Goal: Task Accomplishment & Management: Complete application form

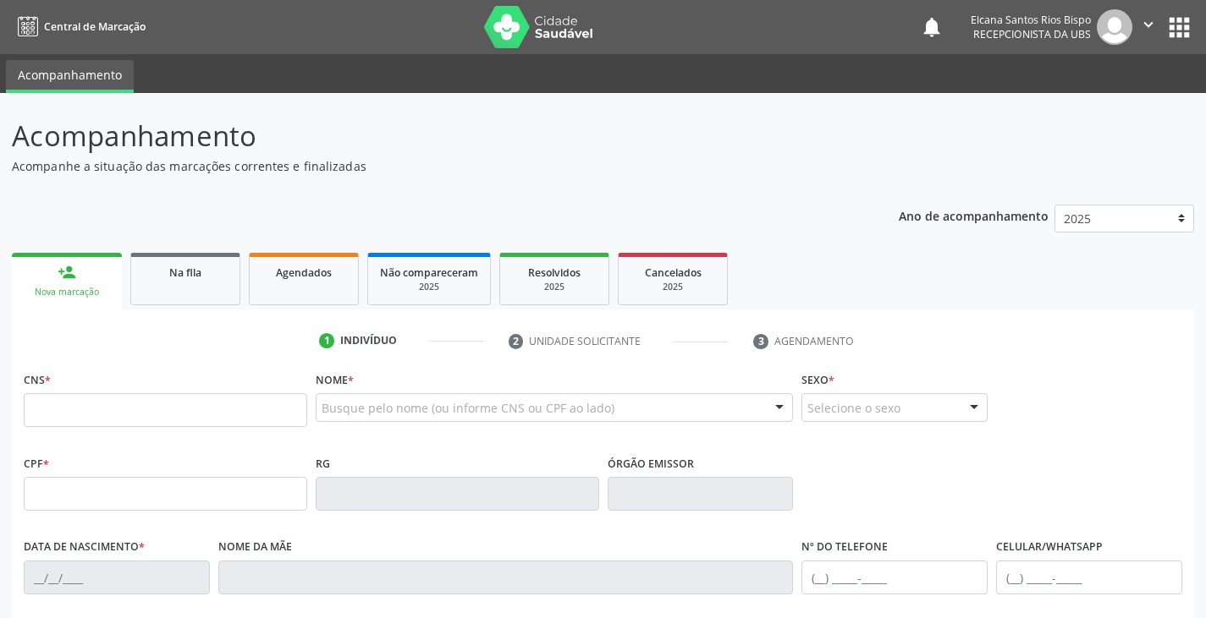
click at [137, 415] on input "text" at bounding box center [165, 410] width 283 height 34
type input "709 7030 1426 9990"
type input "267.556.008-14"
type input "1[DATE]"
type input "[PERSON_NAME]"
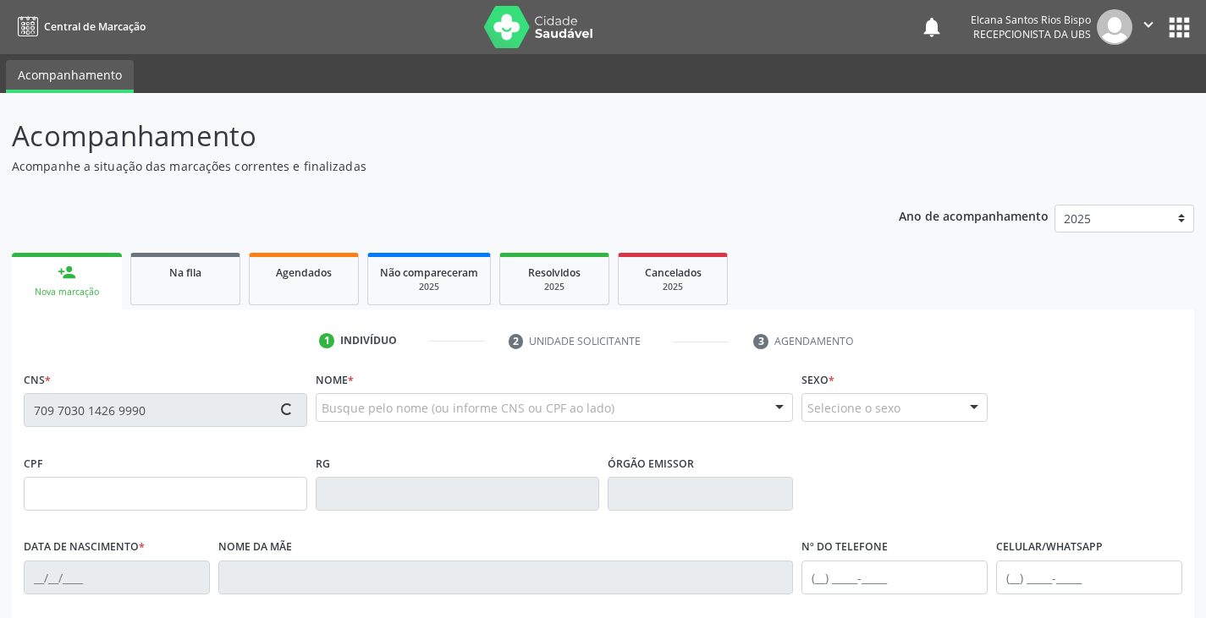
type input "[PHONE_NUMBER]"
type input "S/N"
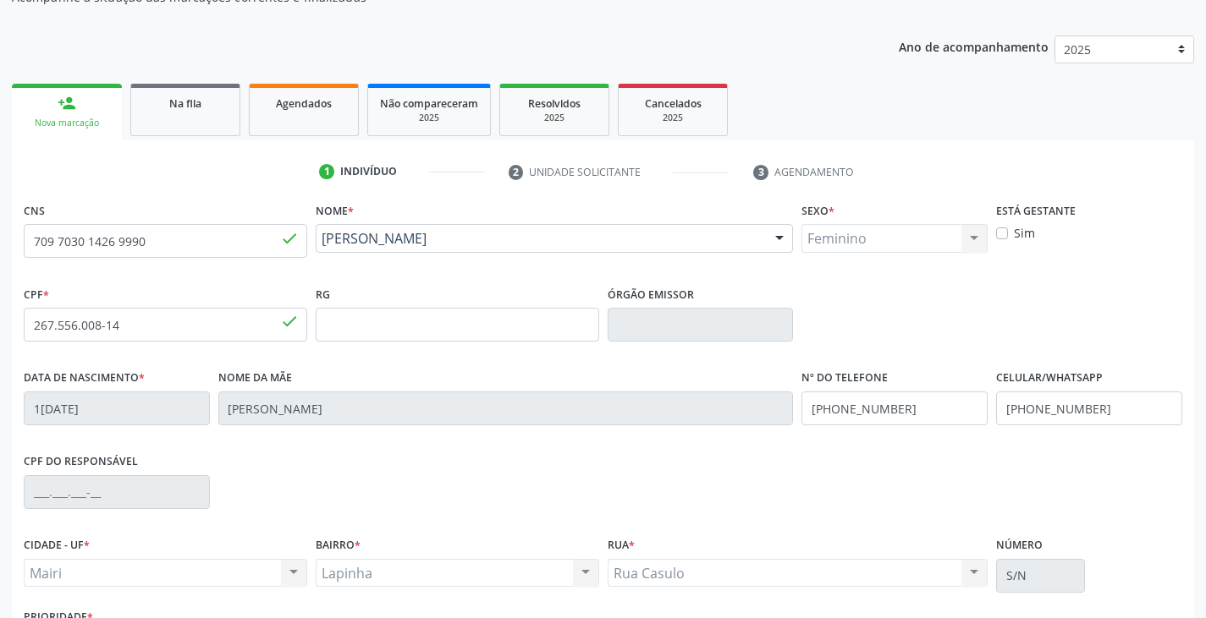
scroll to position [299, 0]
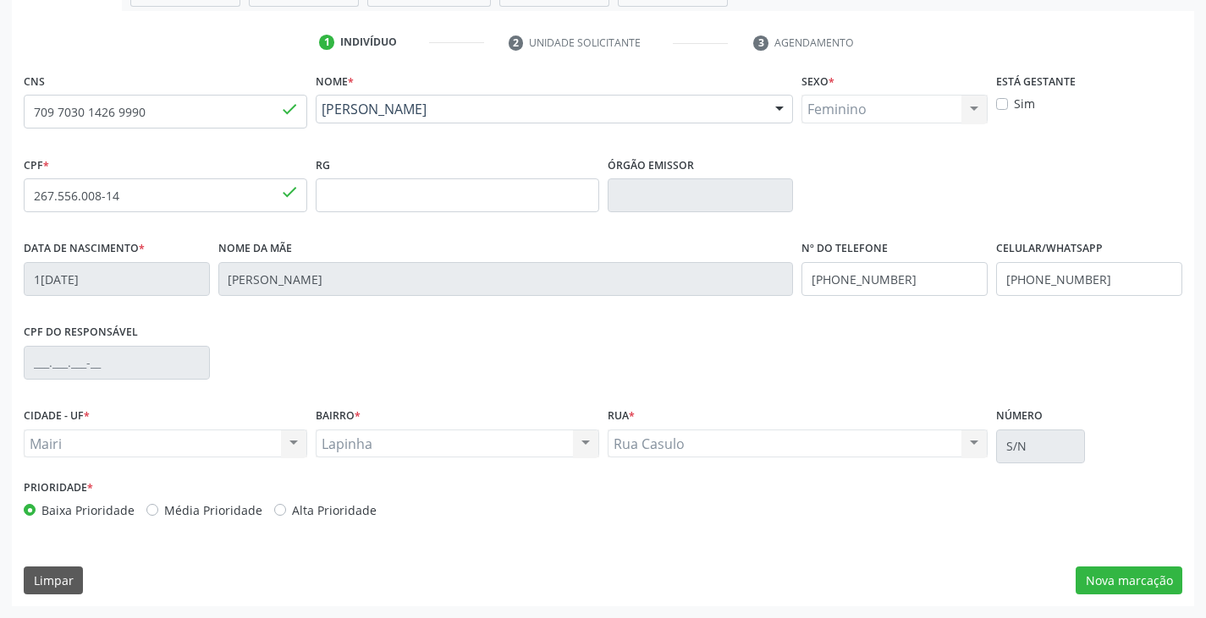
click at [345, 513] on label "Alta Prioridade" at bounding box center [334, 511] width 85 height 18
click at [286, 513] on input "Alta Prioridade" at bounding box center [280, 509] width 12 height 15
radio input "true"
click at [793, 277] on div "Data de nascimento * [DATE] Nome da mãe [PERSON_NAME] Nº do Telefone [PHONE_NUM…" at bounding box center [602, 278] width 1167 height 84
click at [928, 273] on input "[PHONE_NUMBER]" at bounding box center [894, 279] width 186 height 34
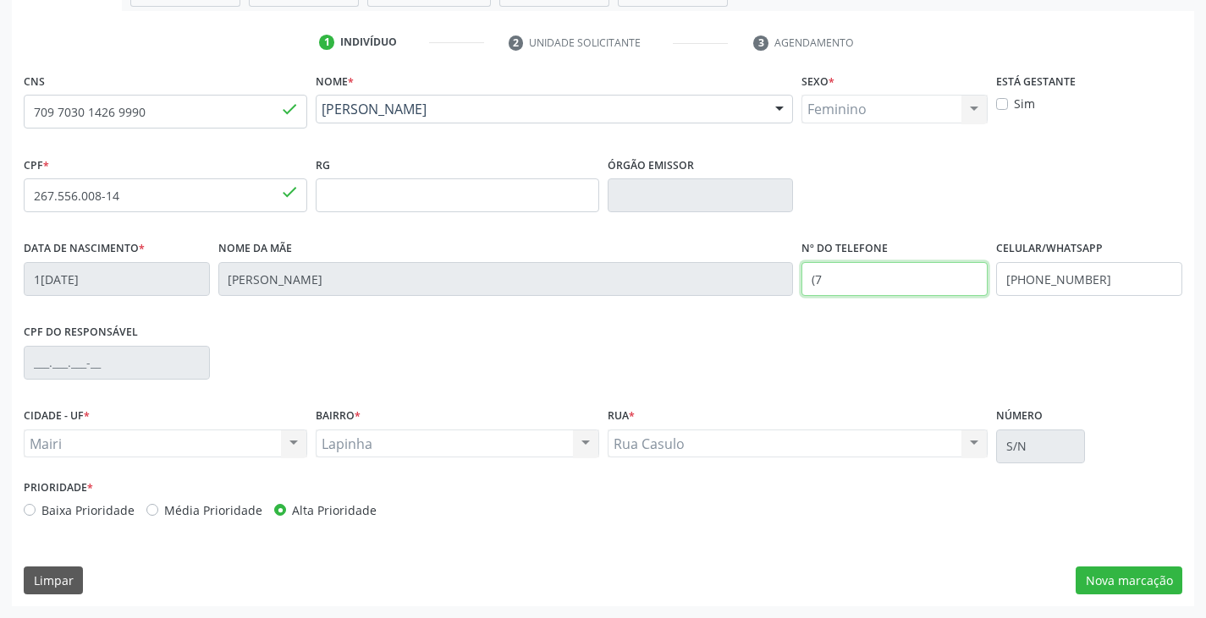
type input "("
type input "[PHONE_NUMBER]"
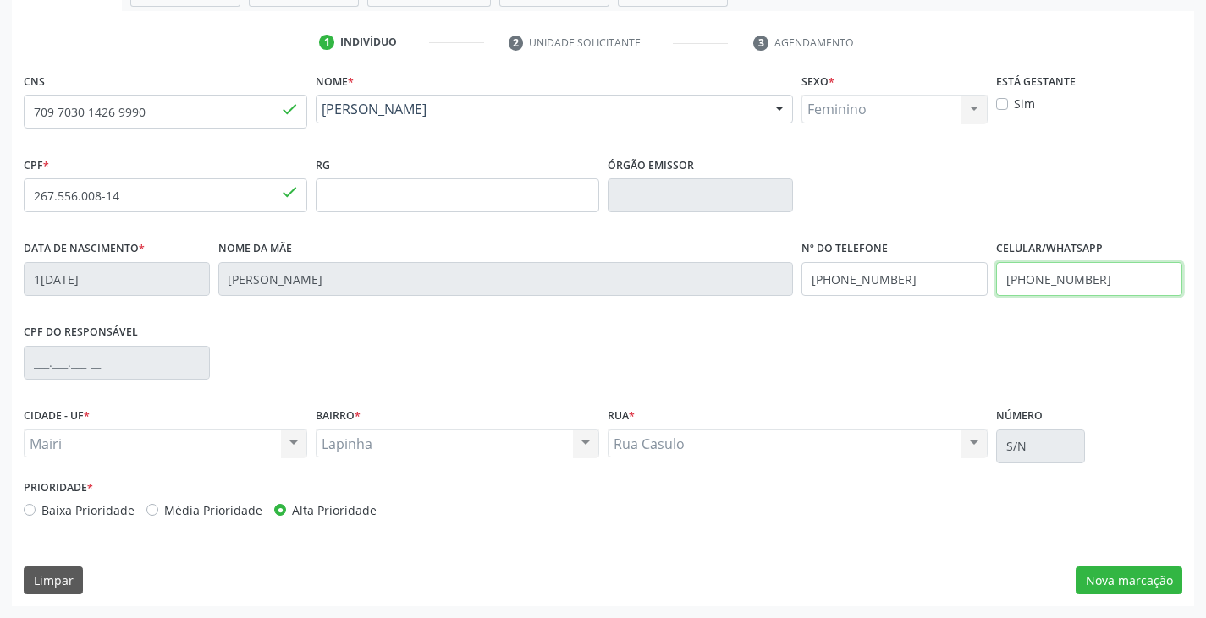
drag, startPoint x: 1103, startPoint y: 278, endPoint x: 1000, endPoint y: 287, distance: 103.6
click at [1000, 287] on input "[PHONE_NUMBER]" at bounding box center [1089, 279] width 186 height 34
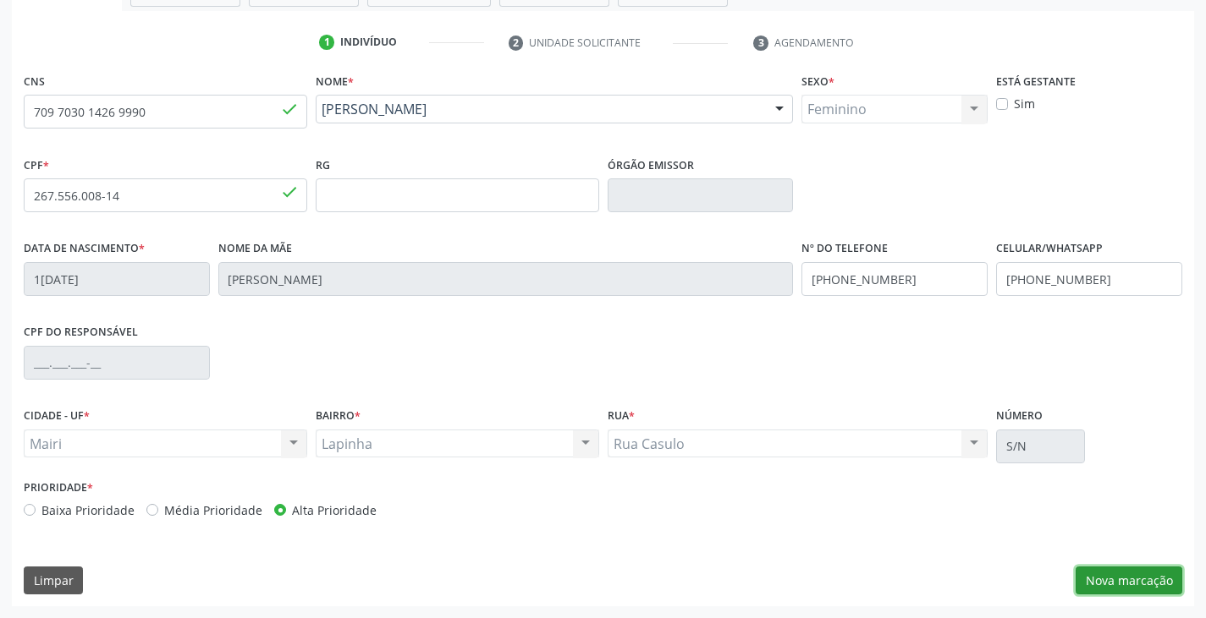
click at [1129, 580] on button "Nova marcação" at bounding box center [1128, 581] width 107 height 29
click at [0, 0] on button "Próximo" at bounding box center [0, 0] width 0 height 0
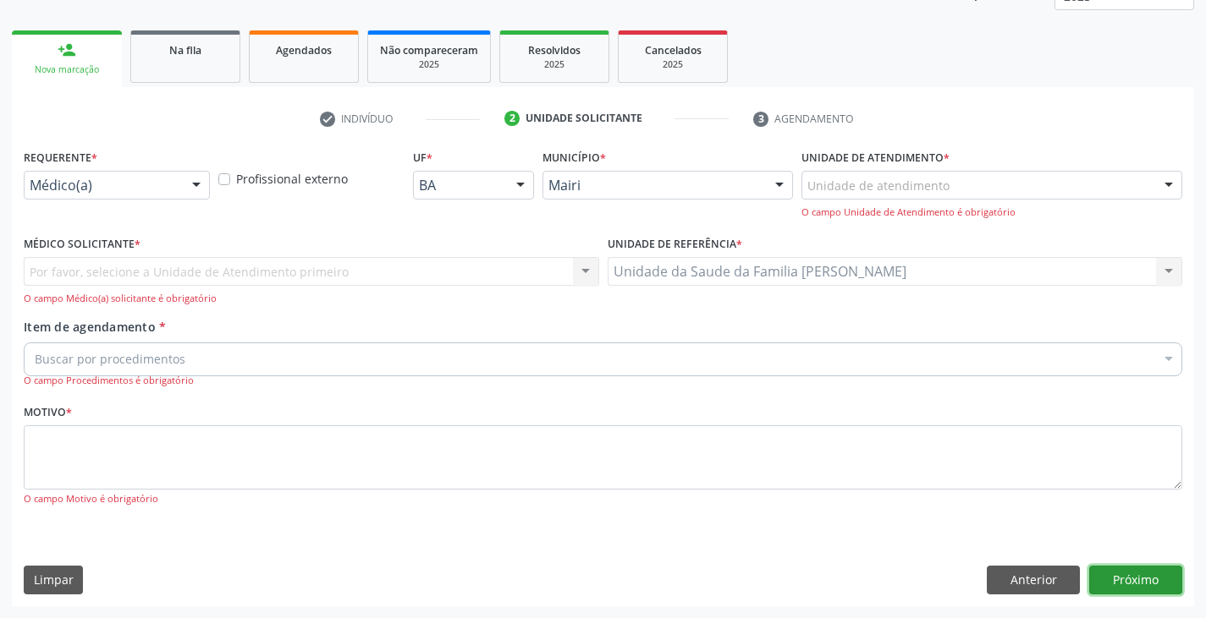
scroll to position [148, 0]
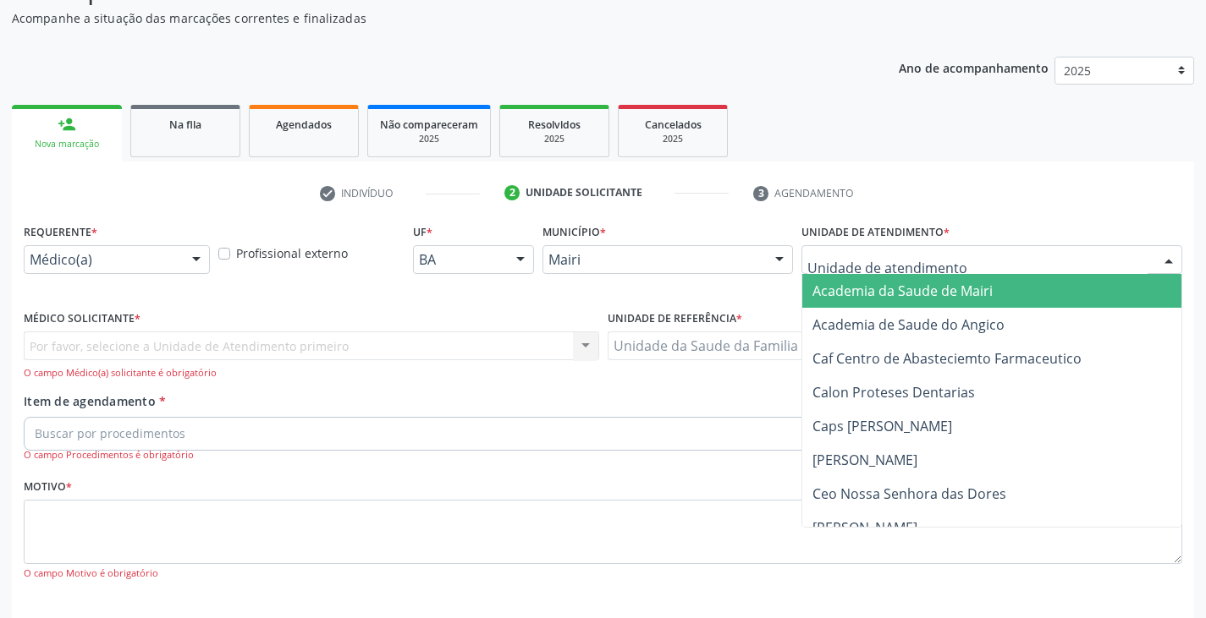
click at [992, 262] on div at bounding box center [991, 259] width 381 height 29
click at [992, 262] on input "text" at bounding box center [977, 268] width 340 height 34
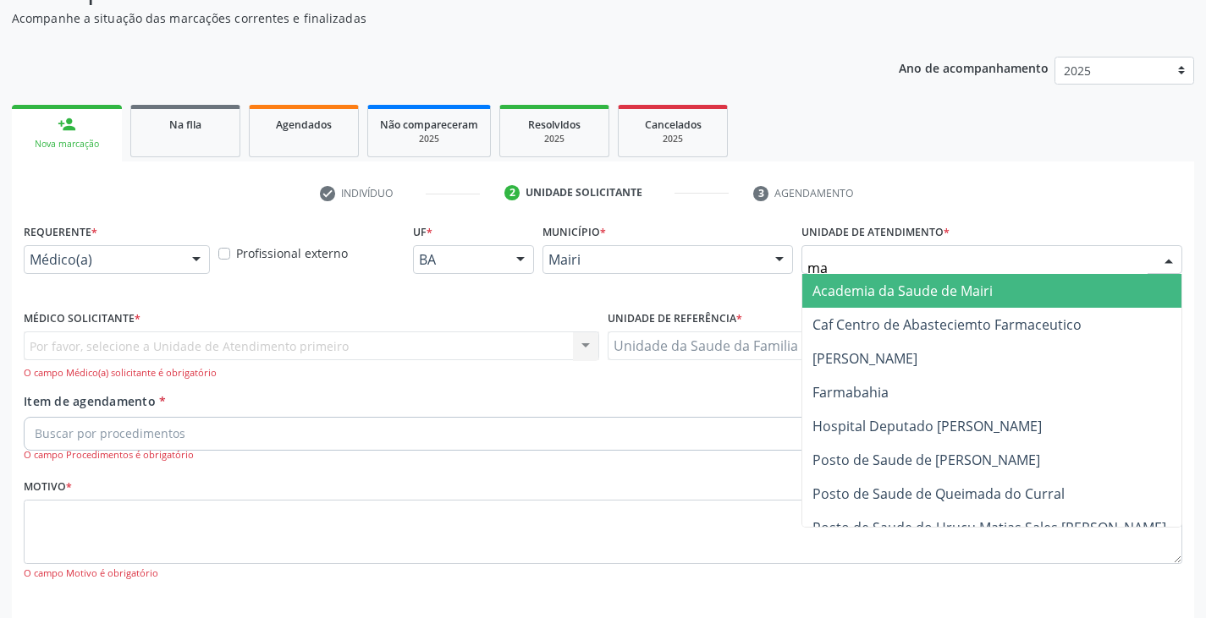
type input "mar"
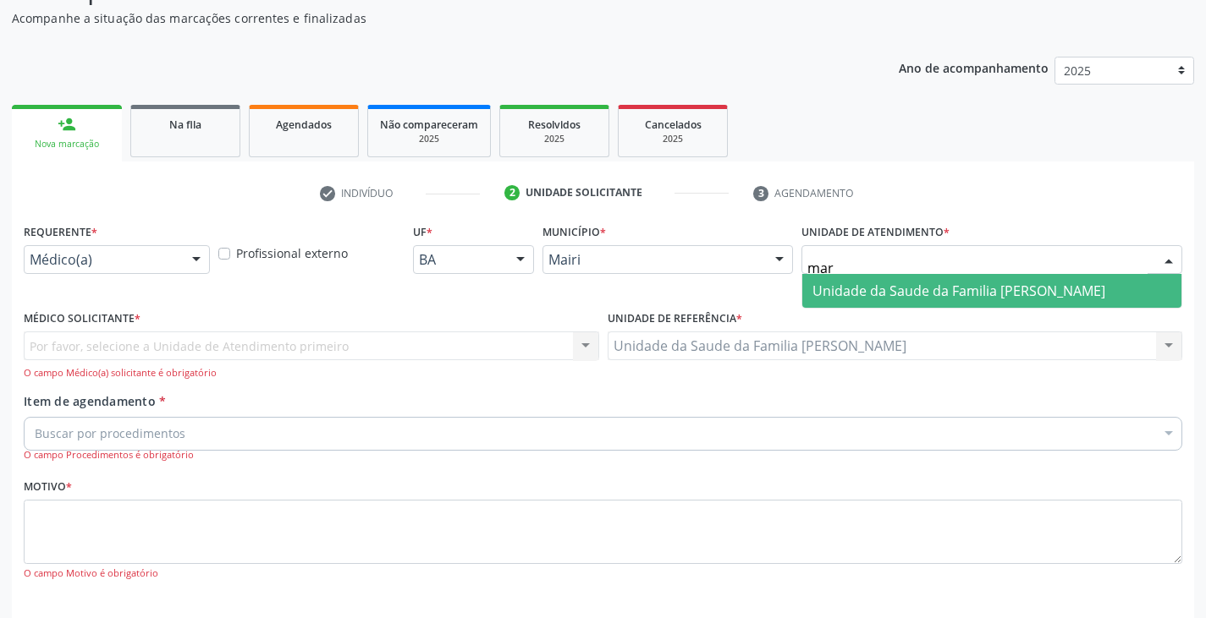
click at [961, 291] on span "Unidade da Saude da Familia [PERSON_NAME]" at bounding box center [958, 291] width 293 height 19
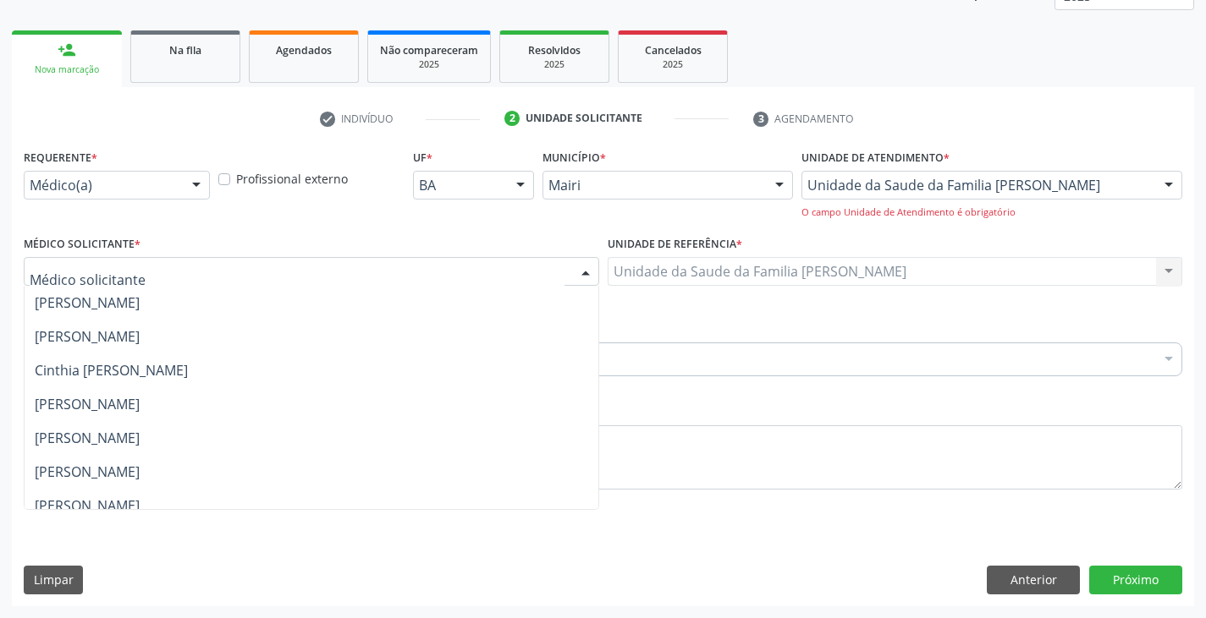
scroll to position [169, 0]
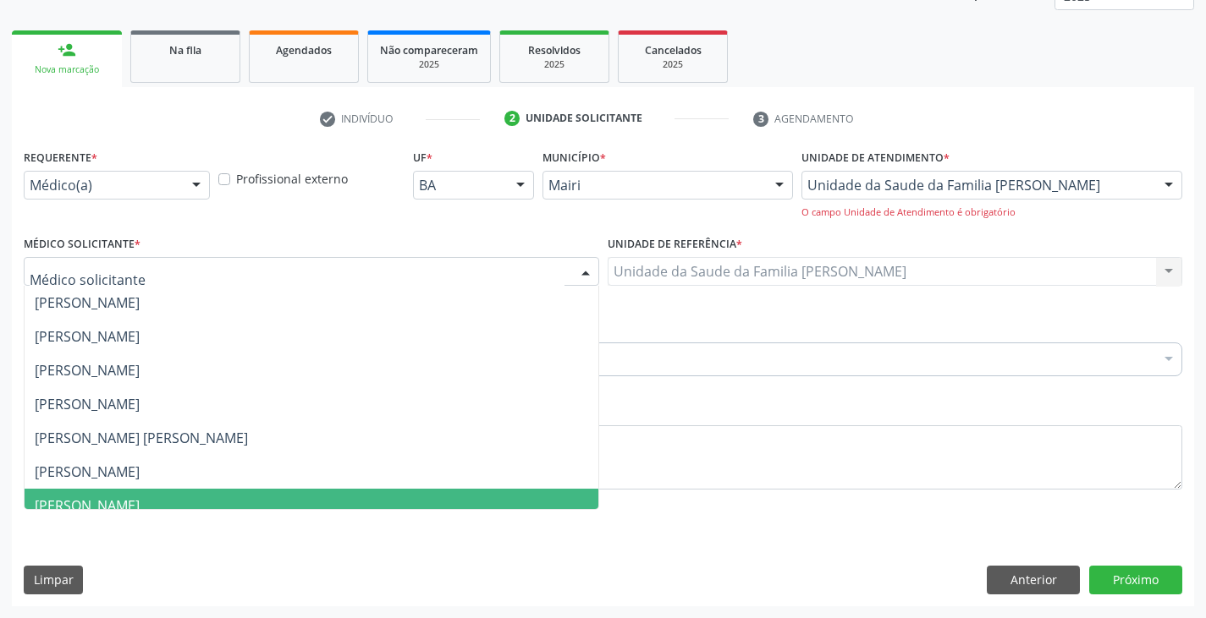
click at [119, 506] on span "[PERSON_NAME]" at bounding box center [87, 506] width 105 height 19
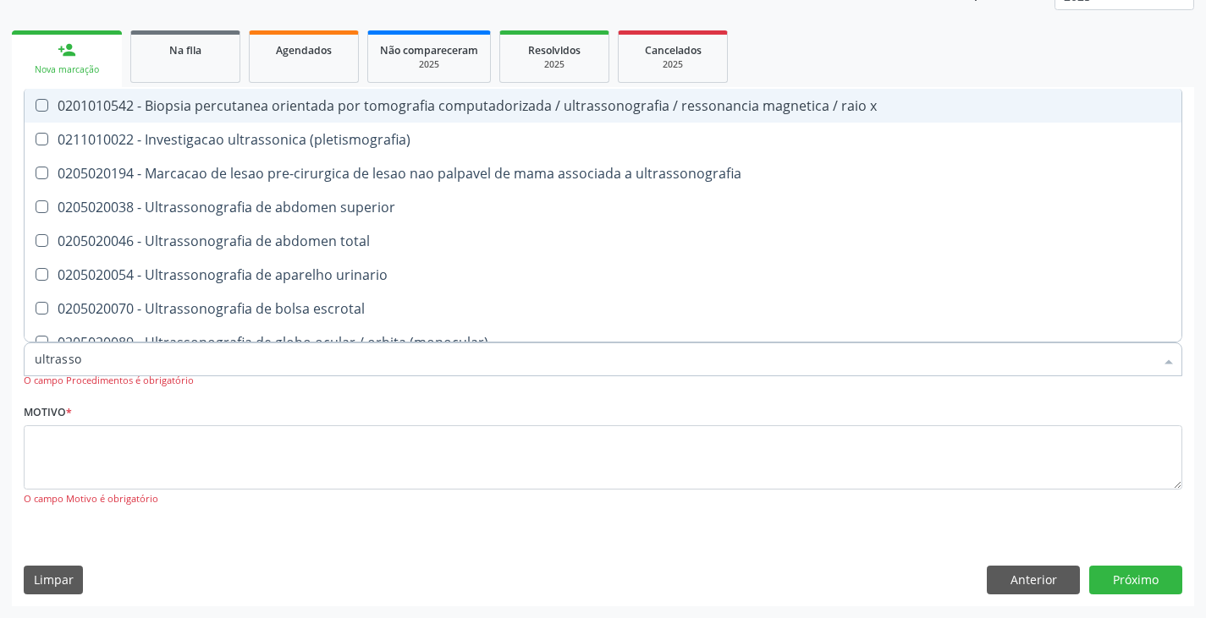
type input "ultrasson"
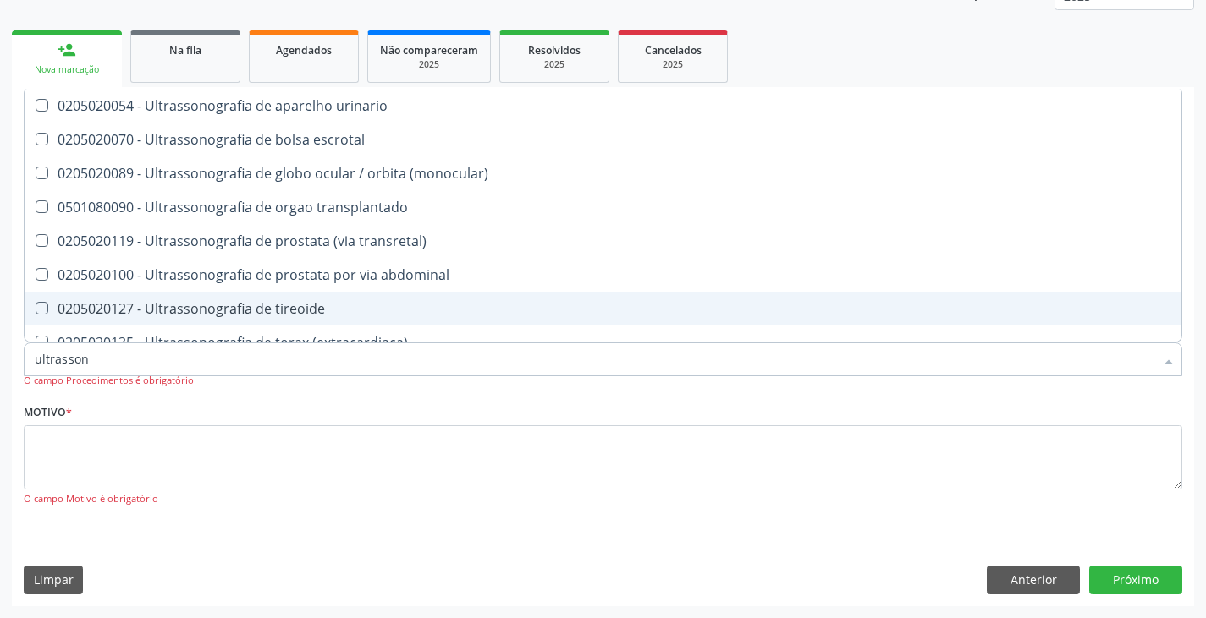
click at [204, 305] on div "0205020127 - Ultrassonografia de tireoide" at bounding box center [603, 309] width 1136 height 14
checkbox tireoide "true"
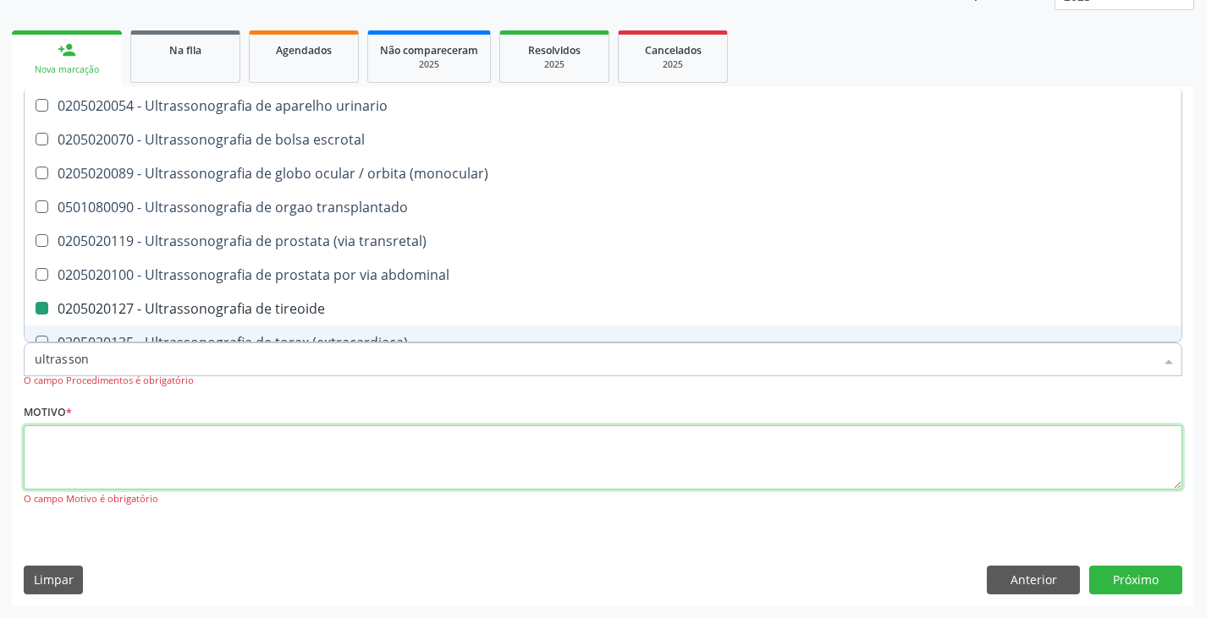
click at [172, 473] on textarea at bounding box center [603, 458] width 1158 height 64
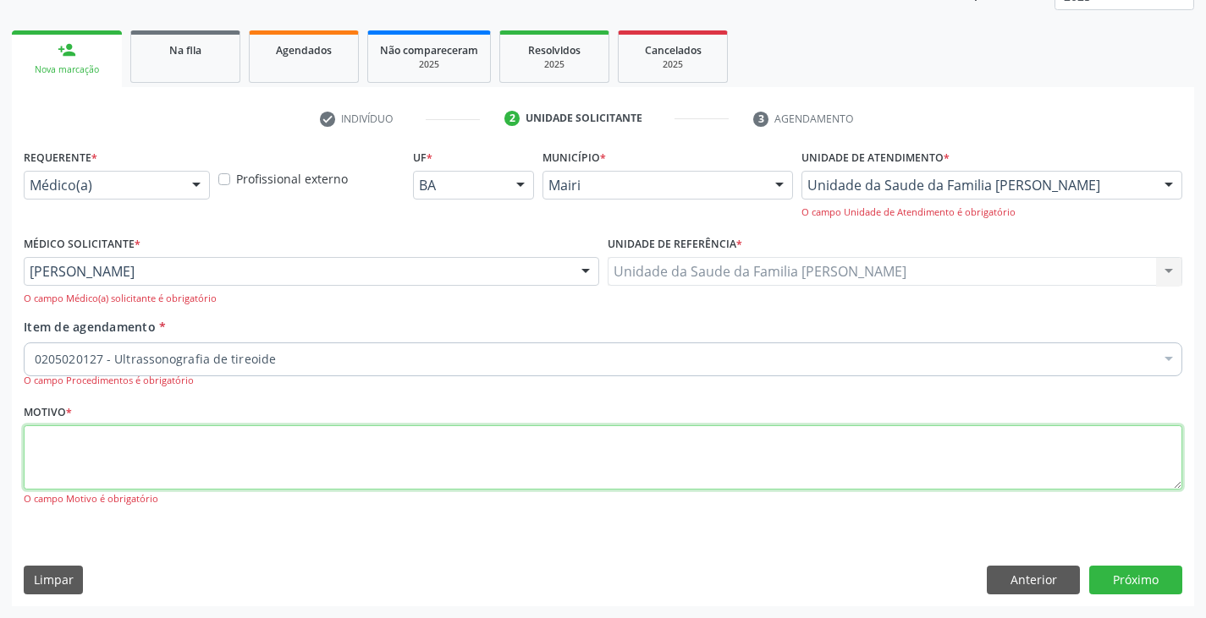
scroll to position [0, 0]
type textarea "acompanhamento/nódulo"
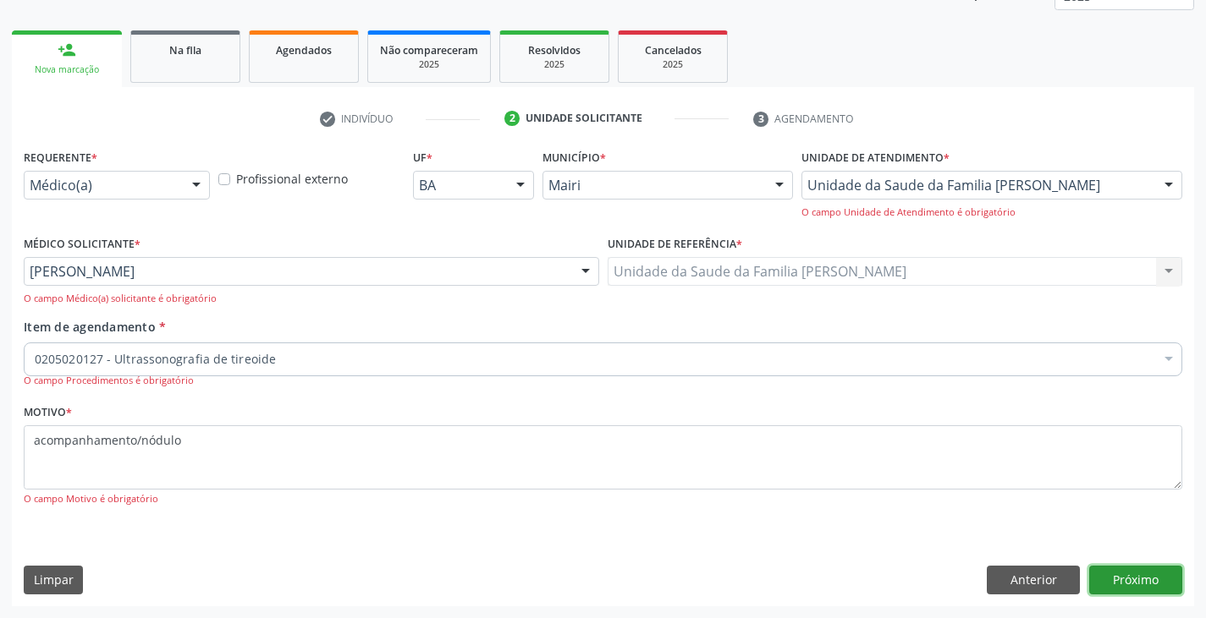
click at [1151, 585] on button "Próximo" at bounding box center [1135, 580] width 93 height 29
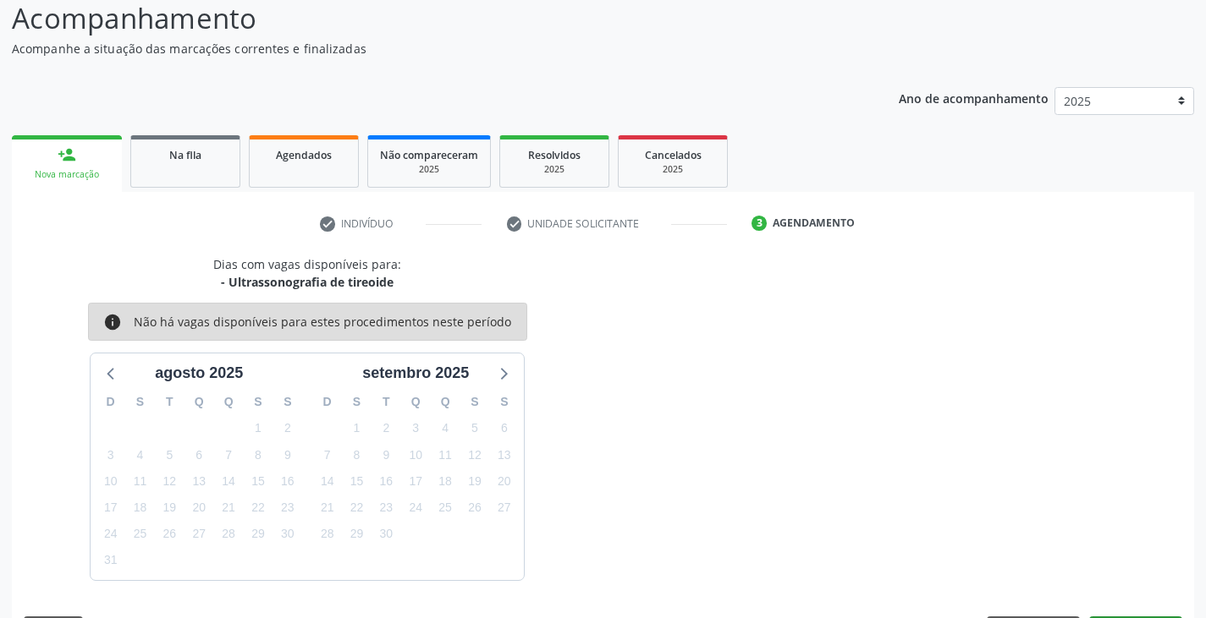
scroll to position [168, 0]
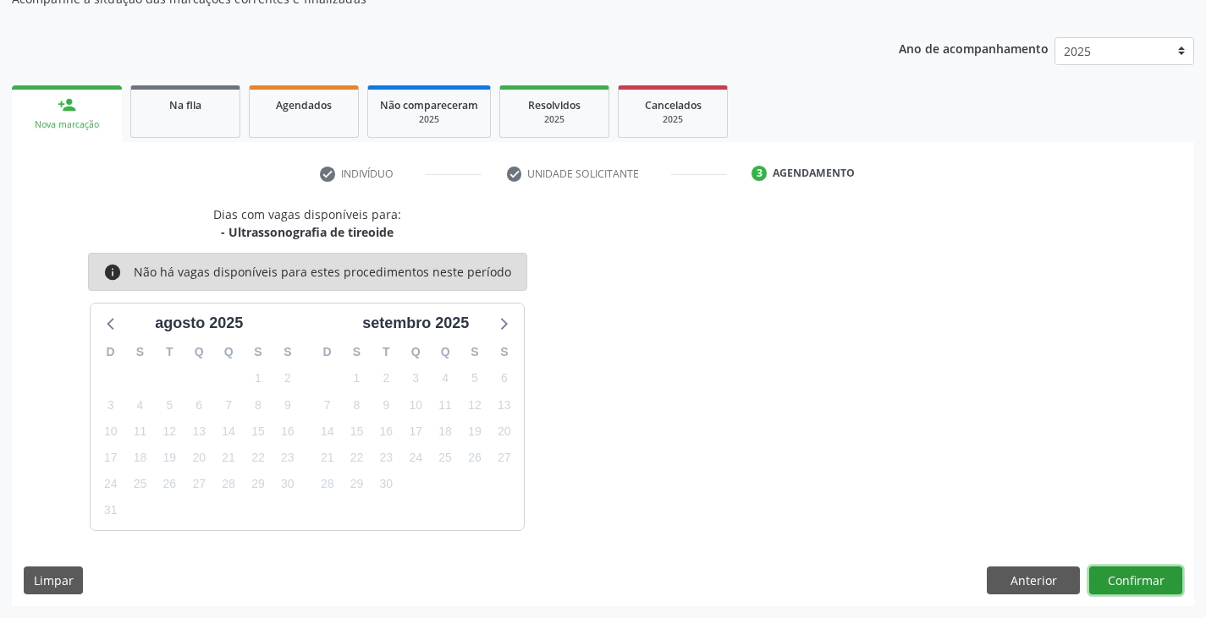
click at [1151, 587] on button "Confirmar" at bounding box center [1135, 581] width 93 height 29
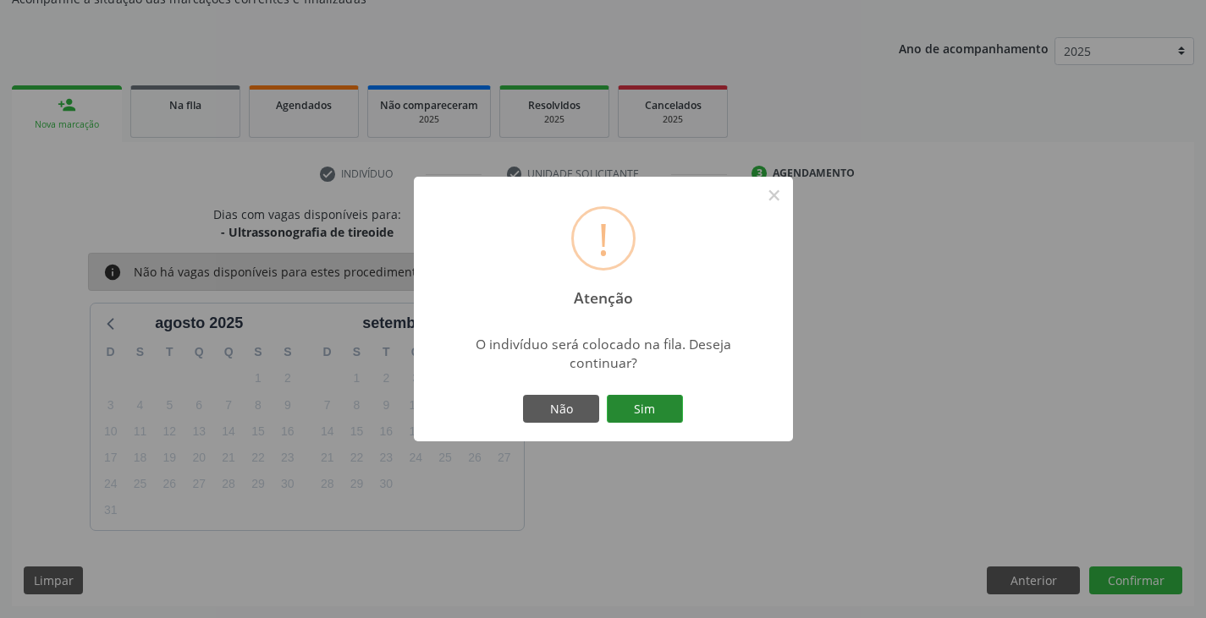
click at [631, 399] on button "Sim" at bounding box center [645, 409] width 76 height 29
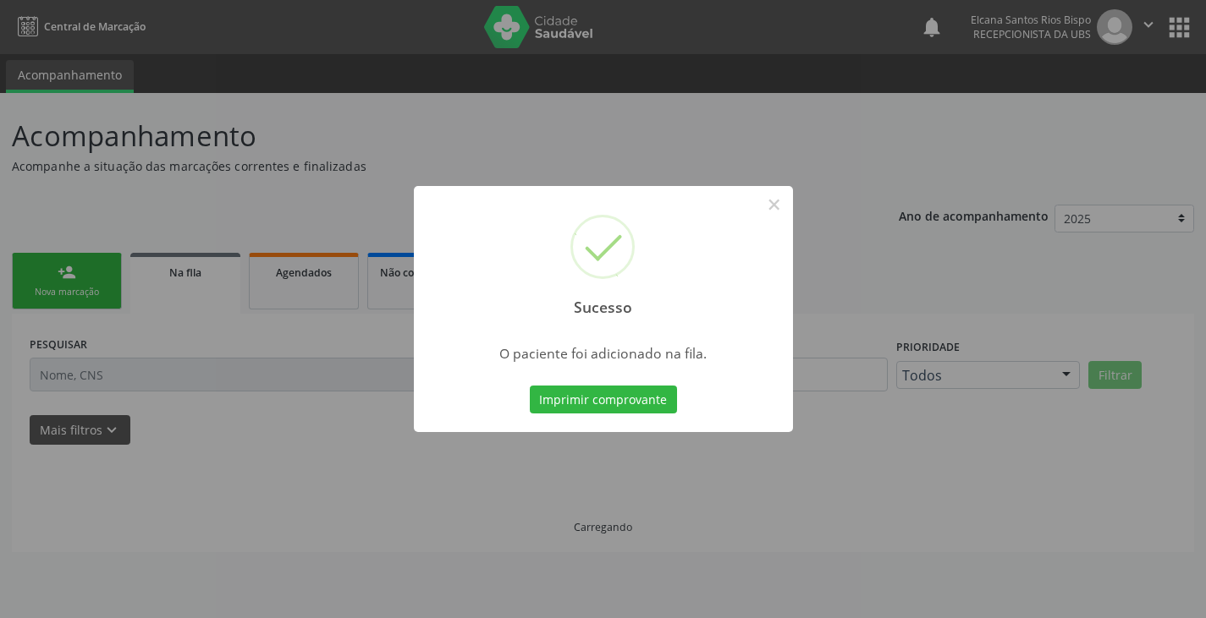
scroll to position [0, 0]
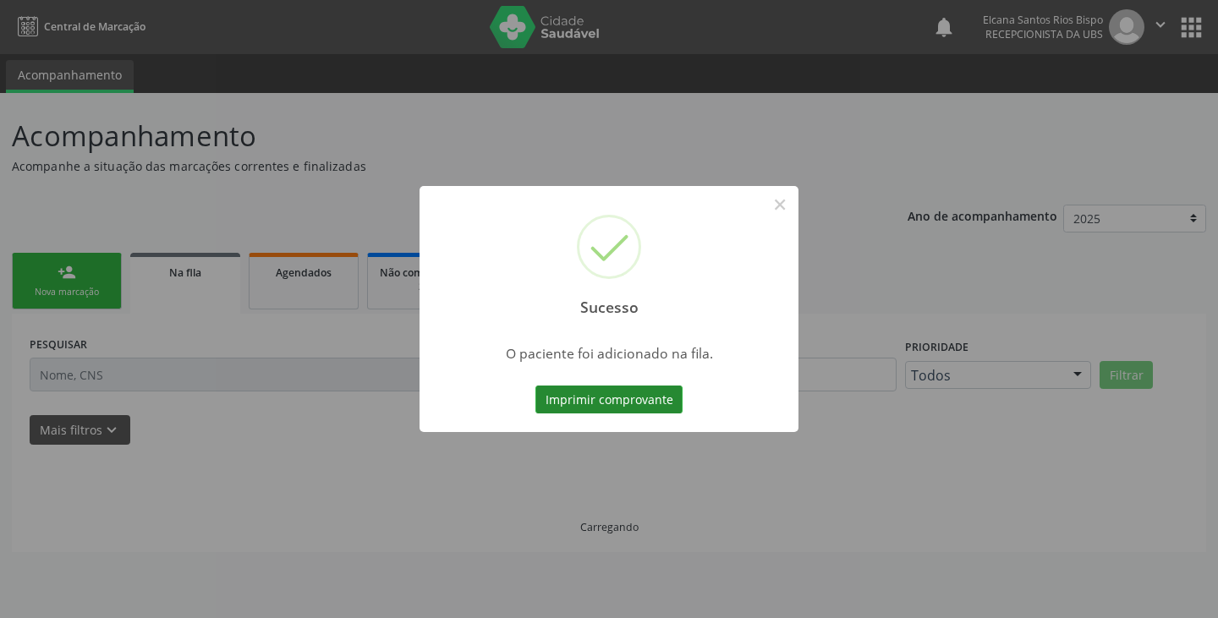
click at [591, 398] on button "Imprimir comprovante" at bounding box center [609, 400] width 147 height 29
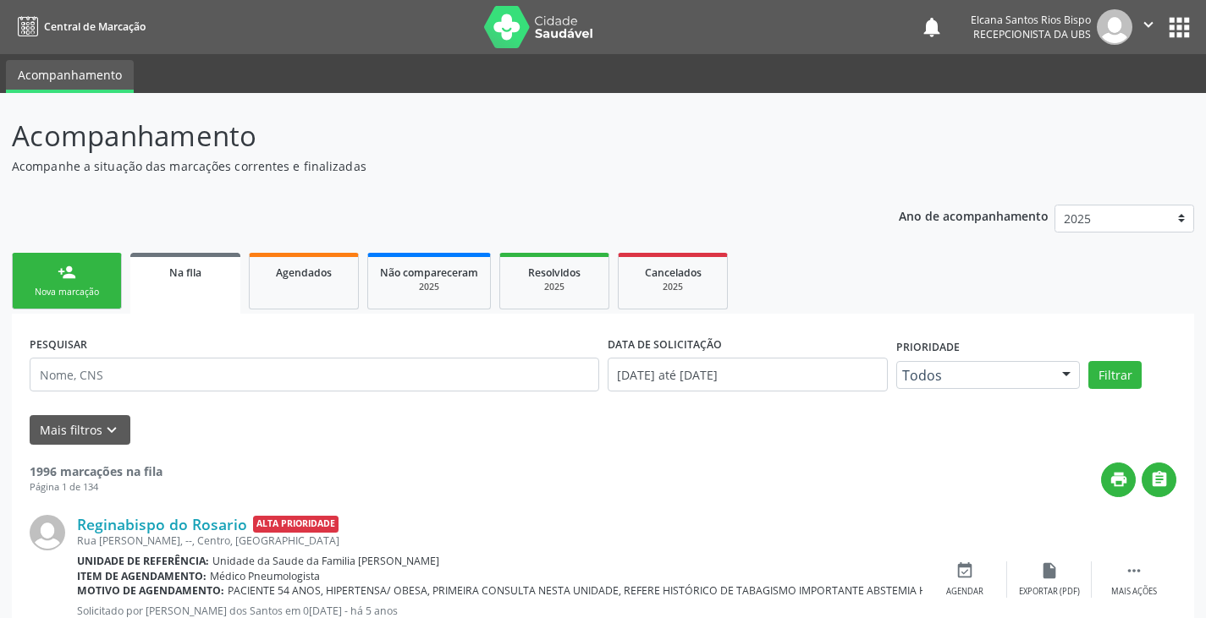
click at [72, 270] on div "person_add" at bounding box center [67, 272] width 19 height 19
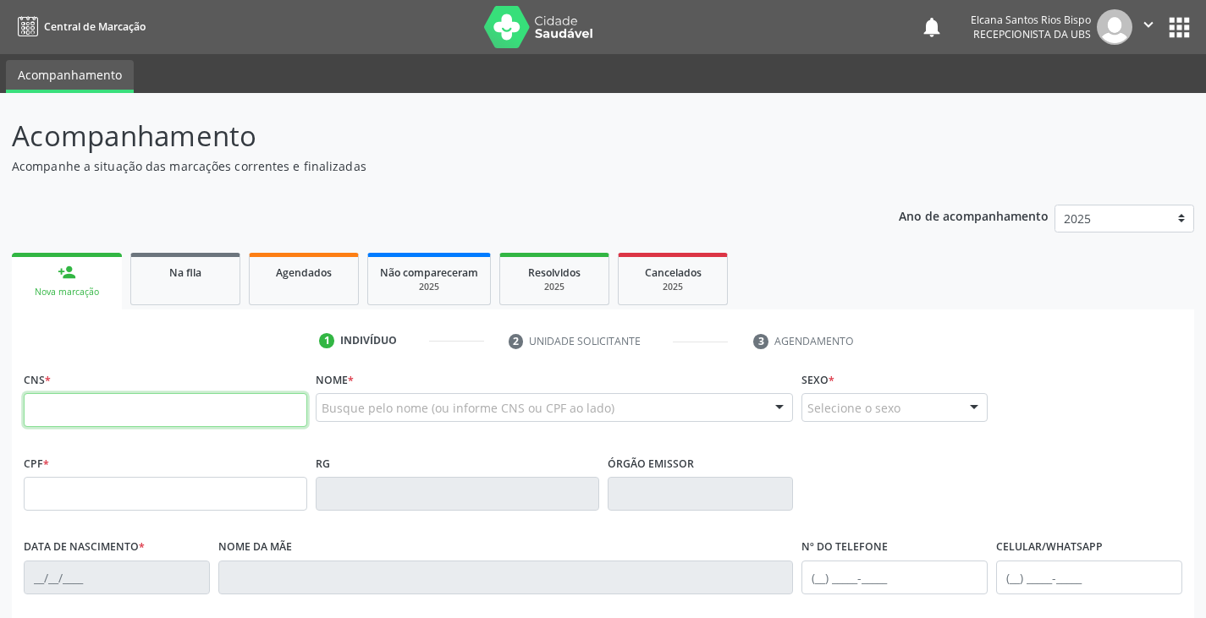
click at [150, 411] on input "text" at bounding box center [165, 410] width 283 height 34
paste input "709 7030 1426 9990"
type input "709 7030 1426 9990"
type input "267.556.008-14"
type input "1[DATE]"
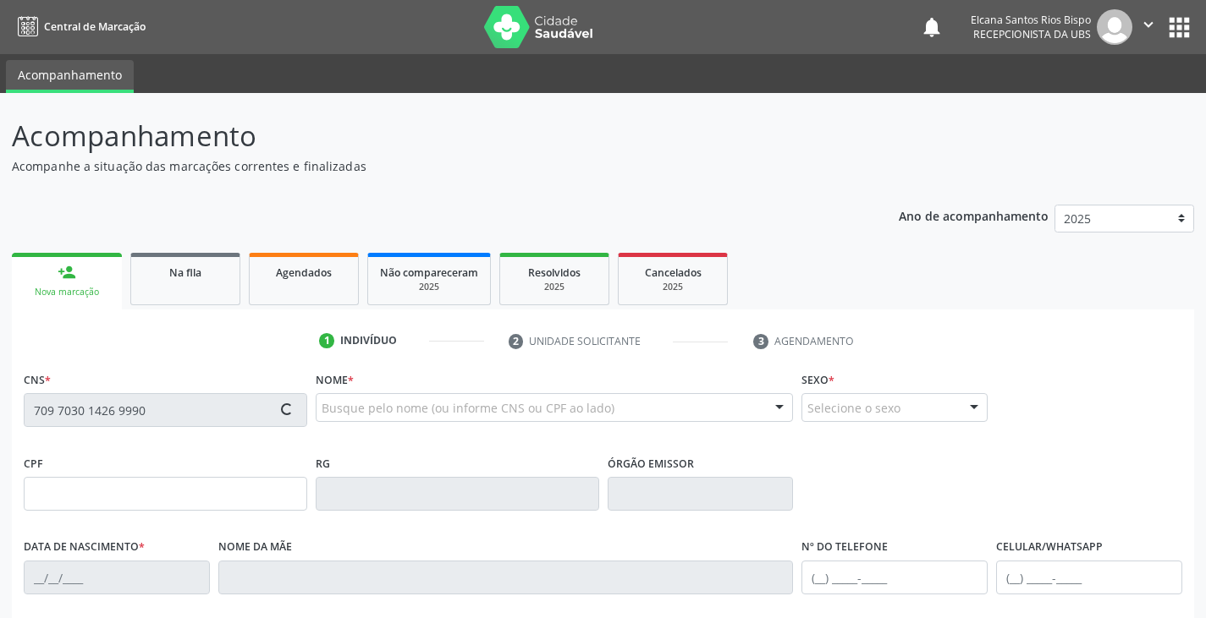
type input "[PERSON_NAME]"
type input "[PHONE_NUMBER]"
type input "S/N"
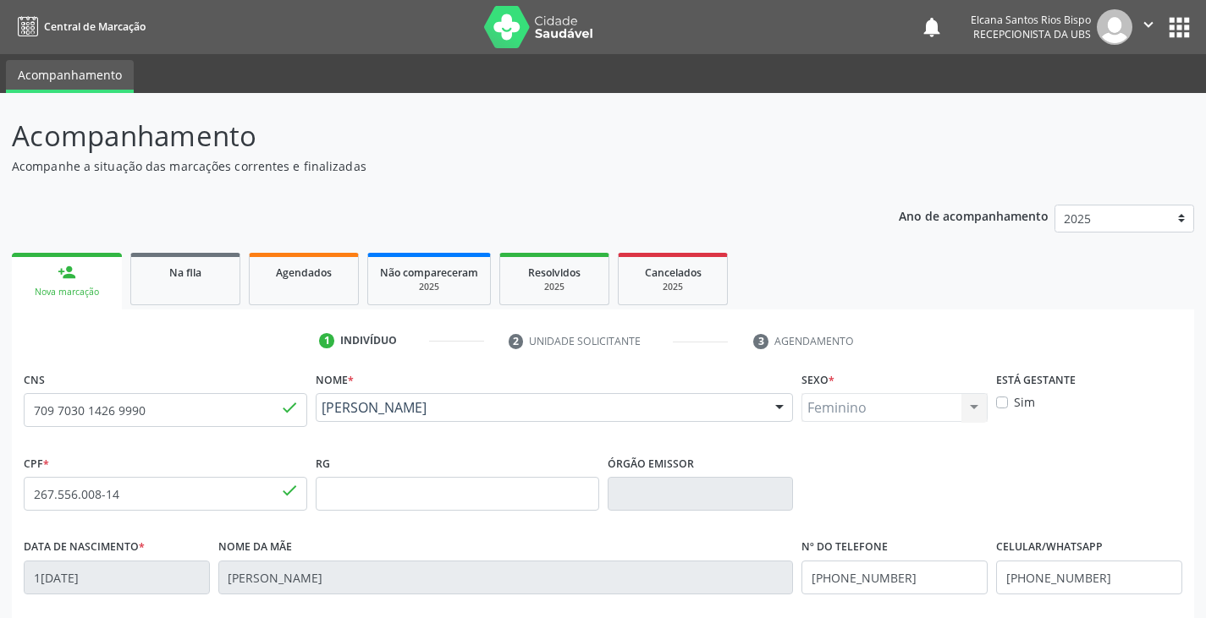
scroll to position [254, 0]
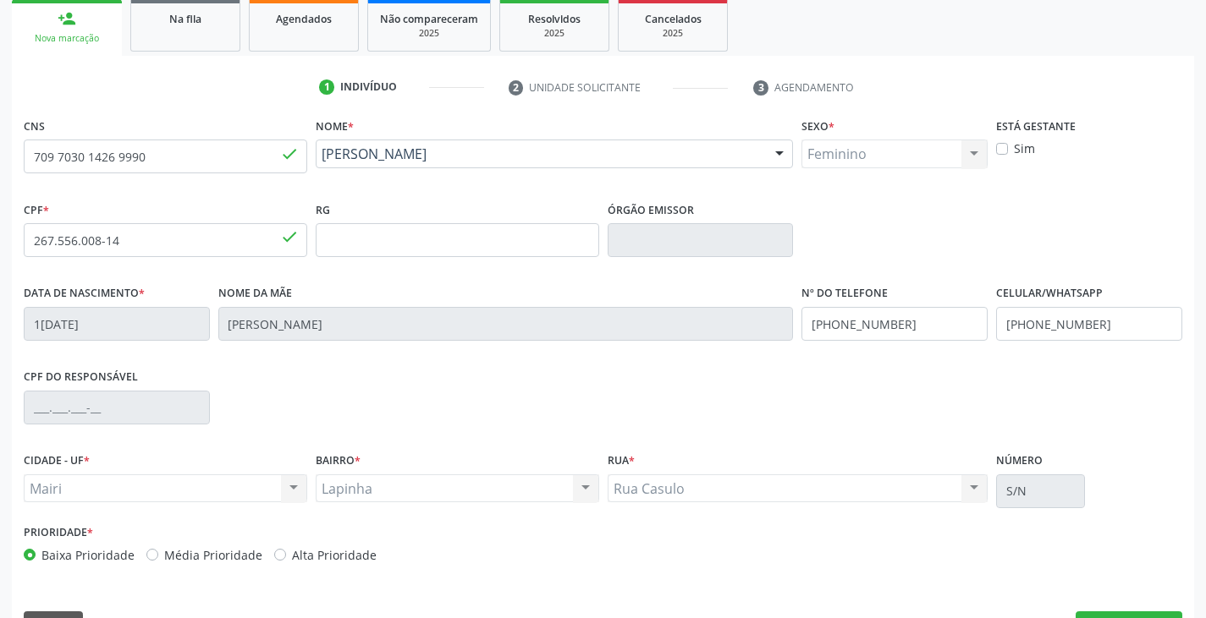
click at [335, 557] on label "Alta Prioridade" at bounding box center [334, 556] width 85 height 18
click at [286, 557] on input "Alta Prioridade" at bounding box center [280, 554] width 12 height 15
radio input "true"
click at [335, 557] on label "Alta Prioridade" at bounding box center [334, 556] width 85 height 18
click at [286, 557] on input "Alta Prioridade" at bounding box center [280, 554] width 12 height 15
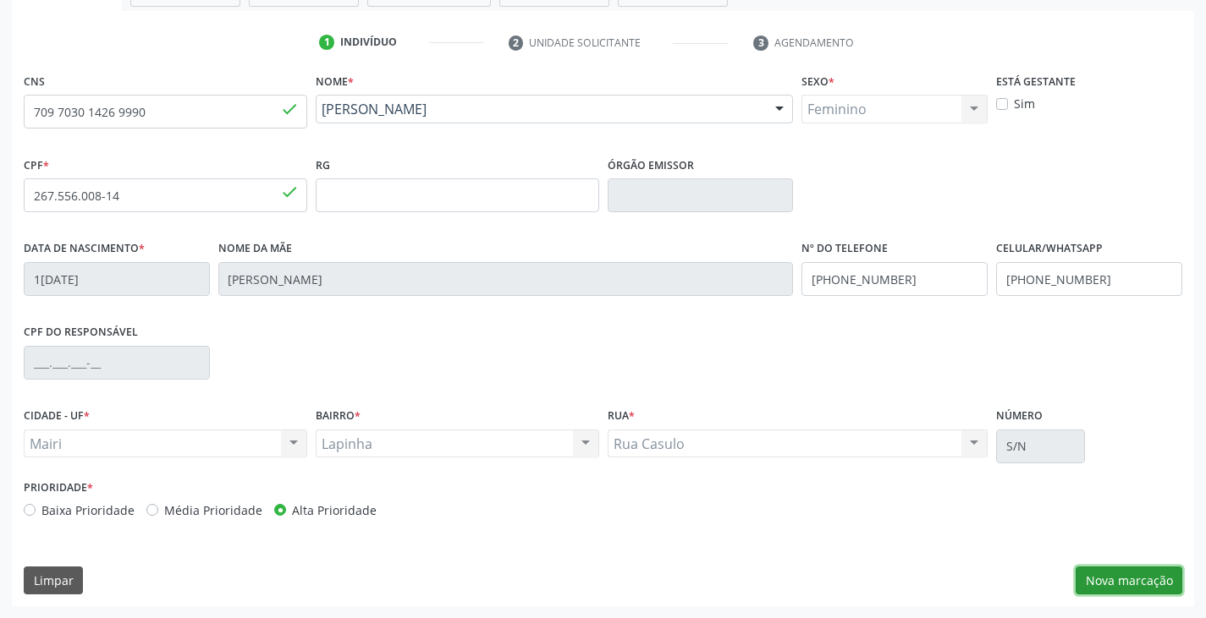
click at [1145, 570] on button "Nova marcação" at bounding box center [1128, 581] width 107 height 29
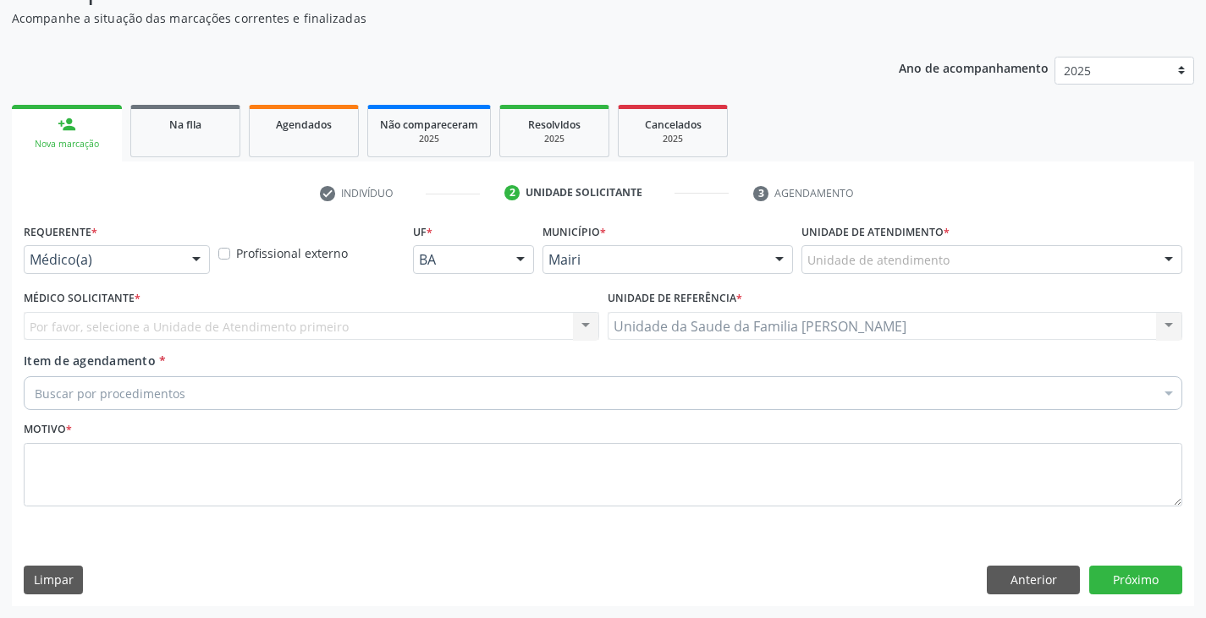
scroll to position [148, 0]
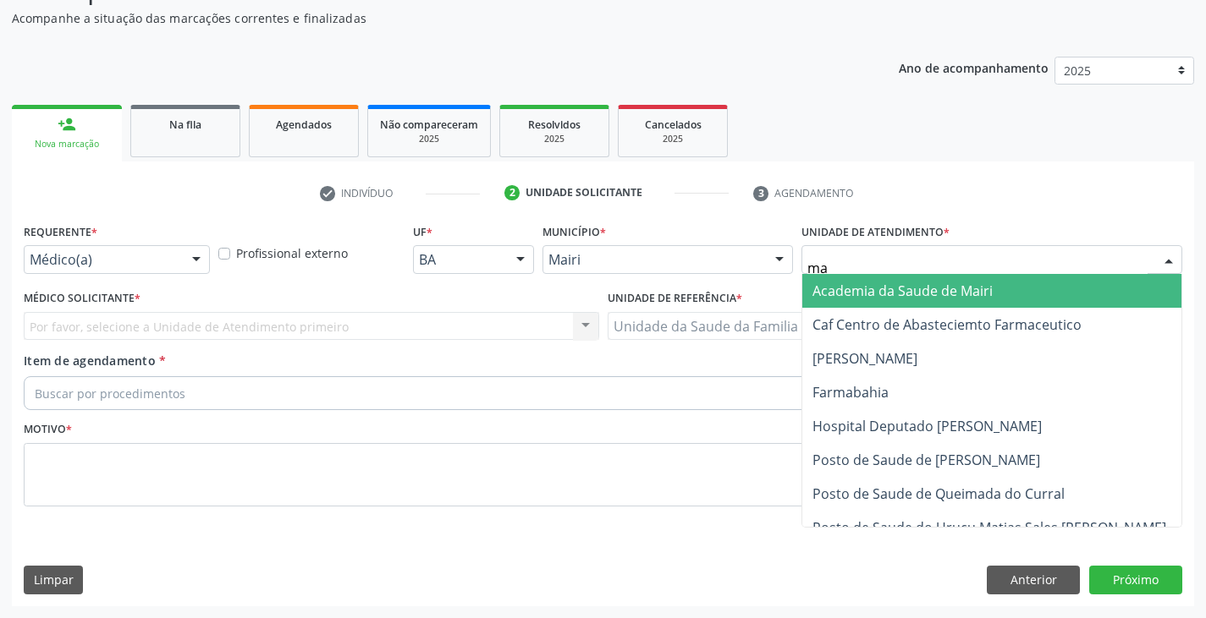
type input "mar"
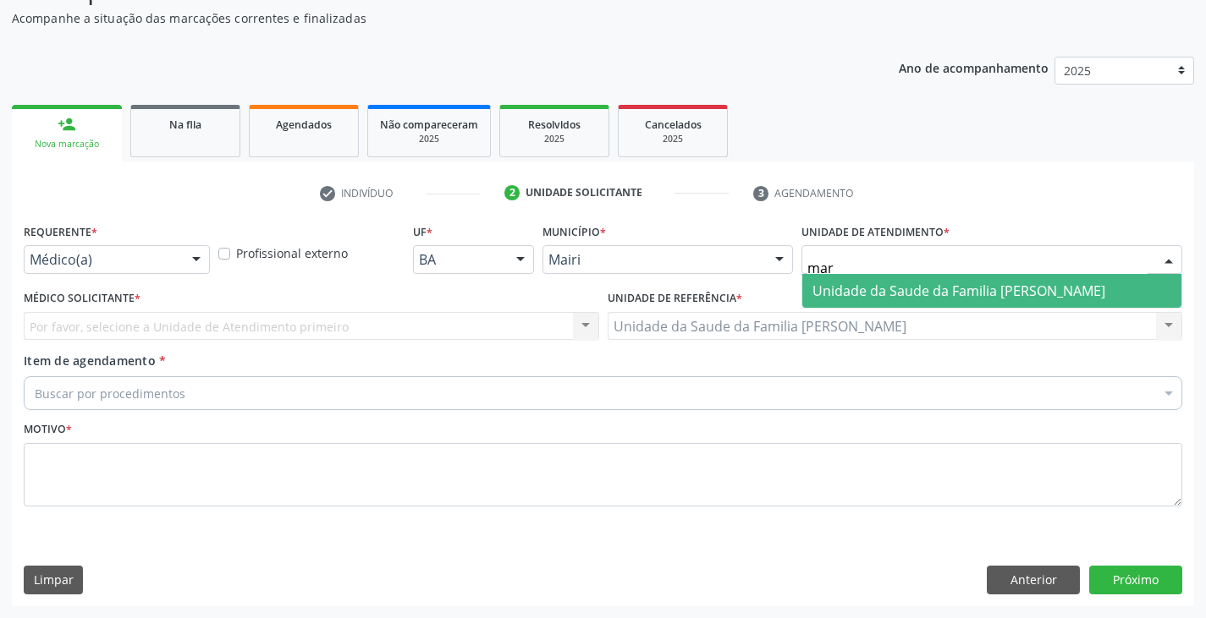
click at [865, 292] on span "Unidade da Saude da Familia [PERSON_NAME]" at bounding box center [958, 291] width 293 height 19
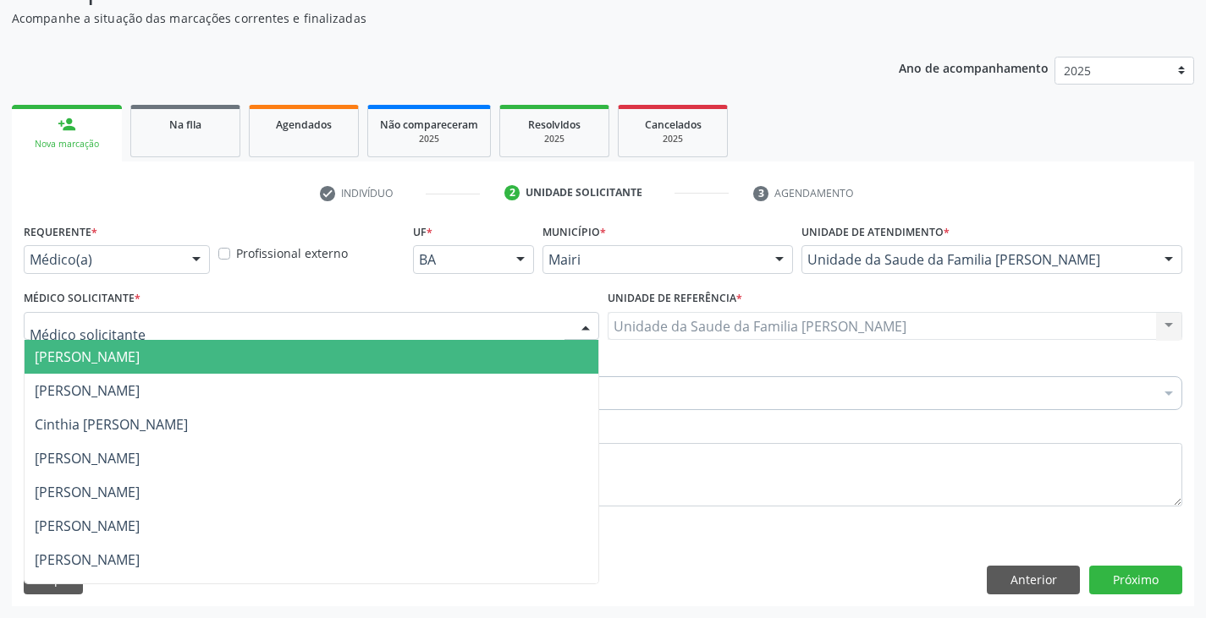
scroll to position [230, 0]
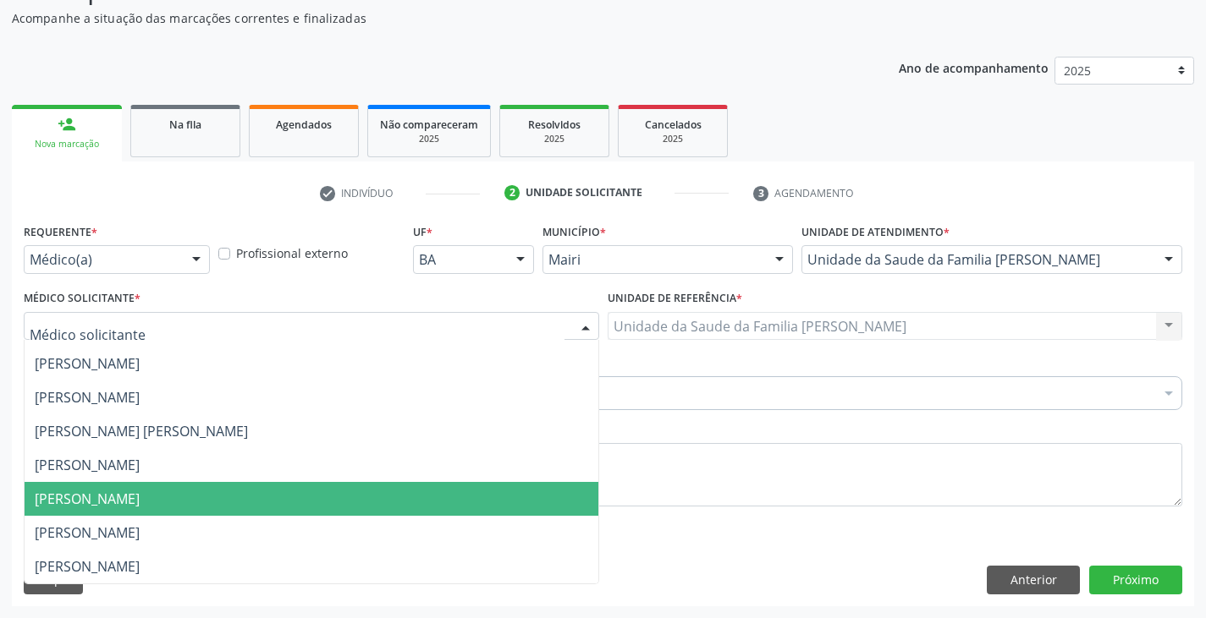
click at [92, 499] on span "[PERSON_NAME]" at bounding box center [87, 499] width 105 height 19
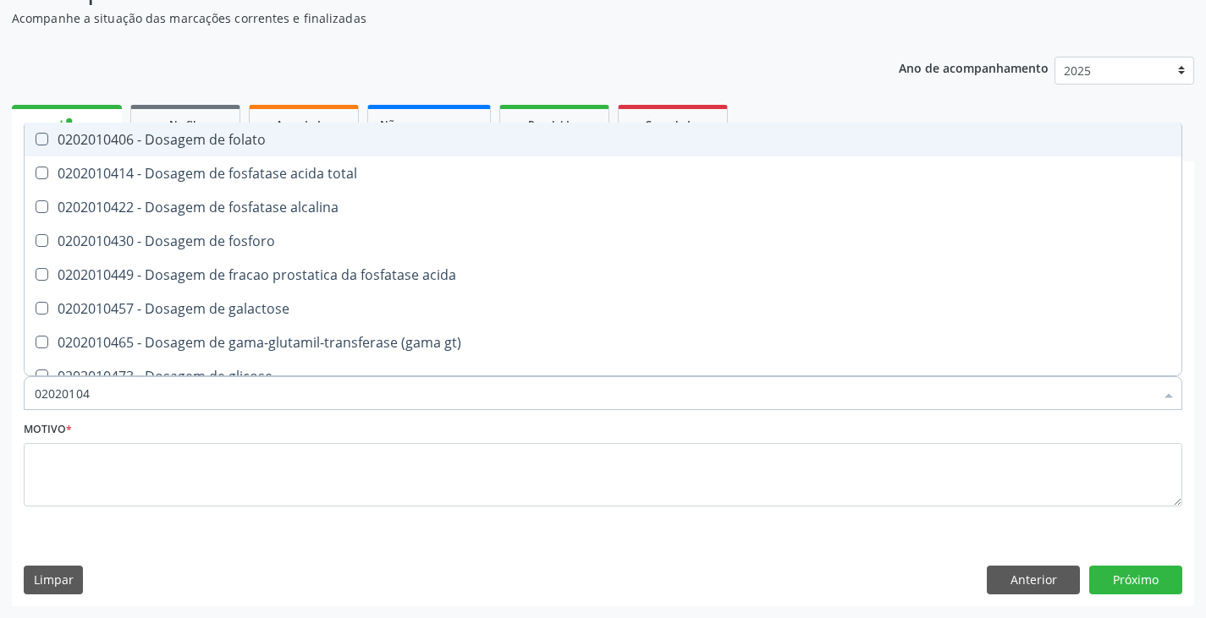
type input "020201047"
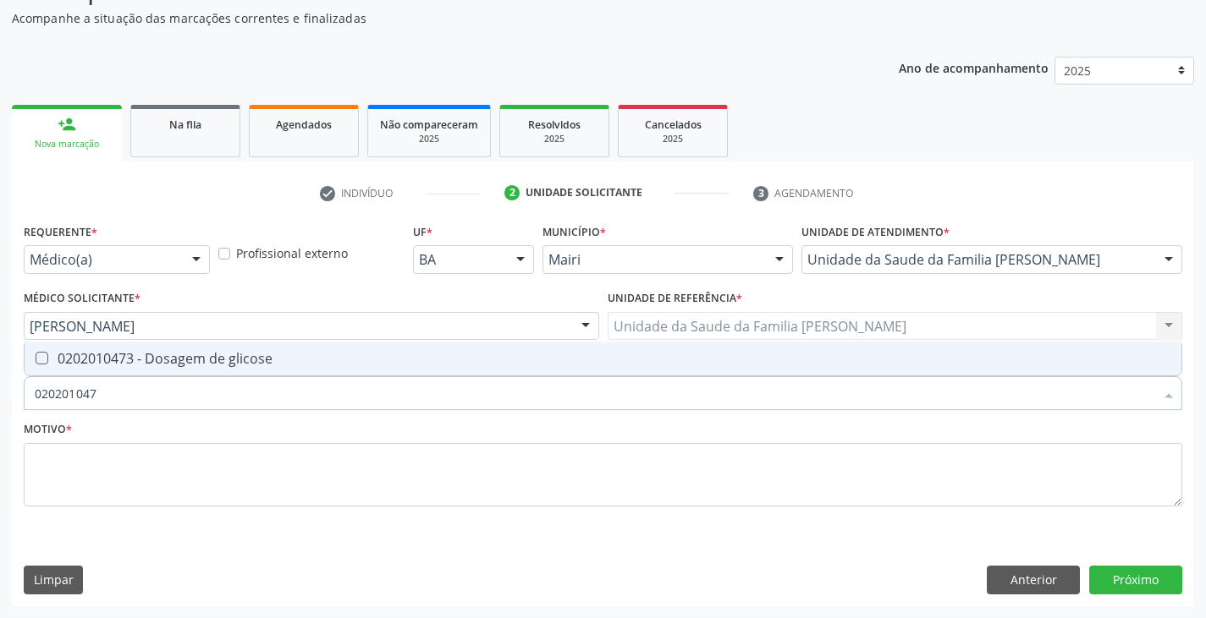
click at [98, 360] on div "0202010473 - Dosagem de glicose" at bounding box center [603, 359] width 1136 height 14
checkbox glicose "true"
type input "02020104"
checkbox glicose "false"
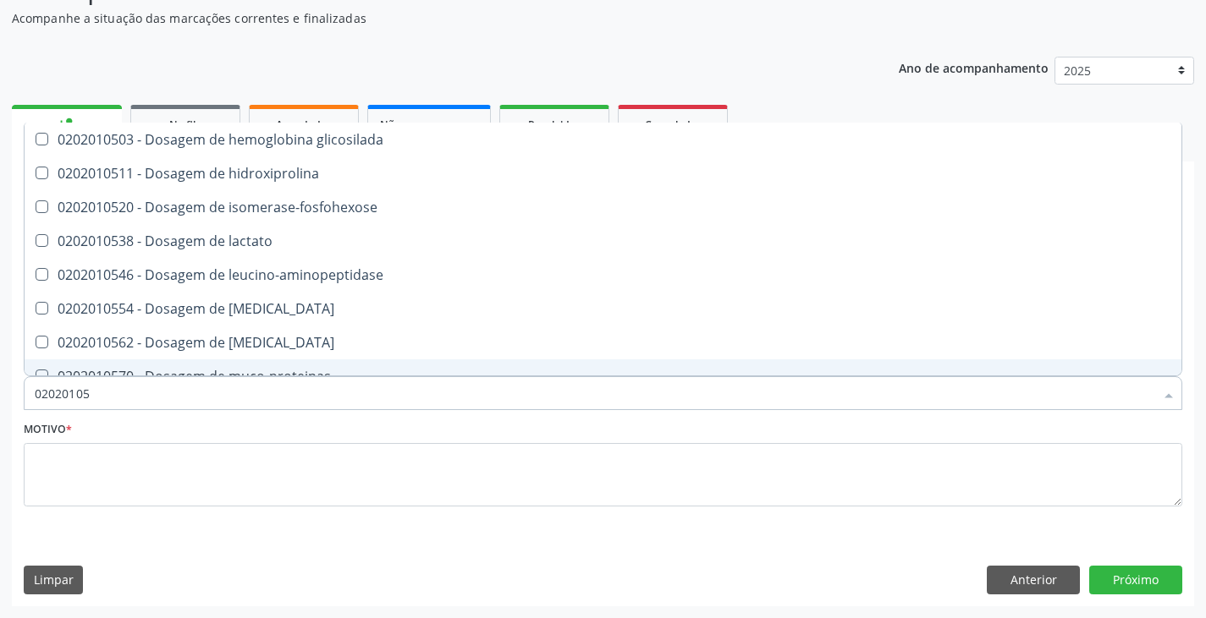
type input "020201050"
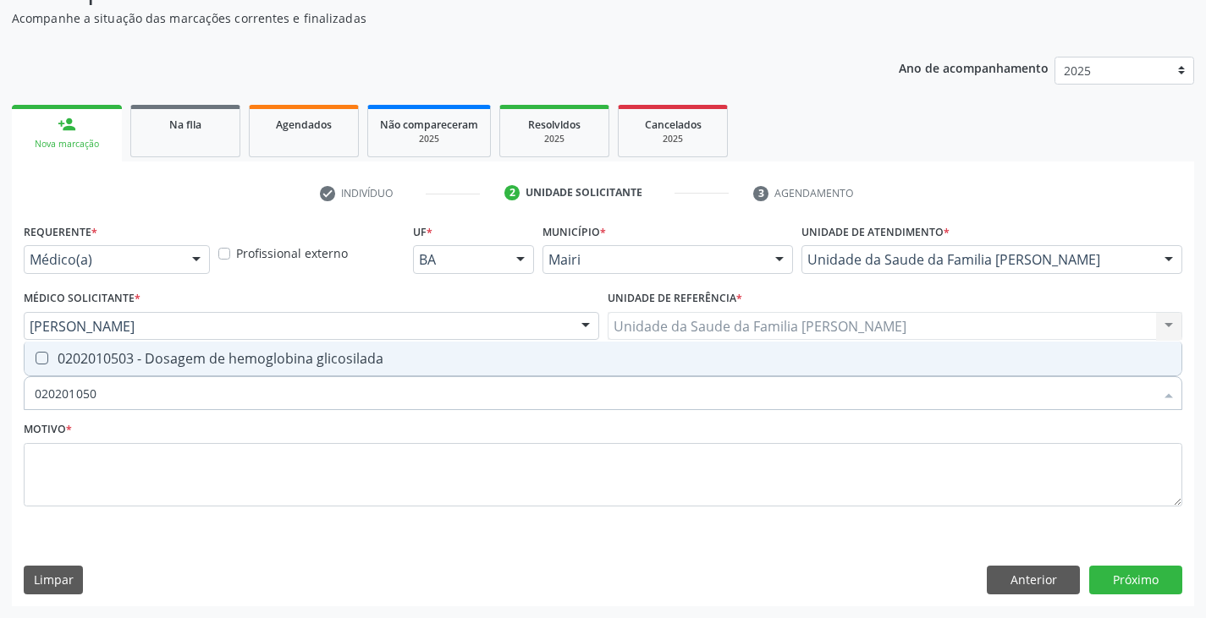
click at [84, 374] on span "0202010503 - Dosagem de hemoglobina glicosilada" at bounding box center [603, 359] width 1156 height 34
checkbox glicosilada "true"
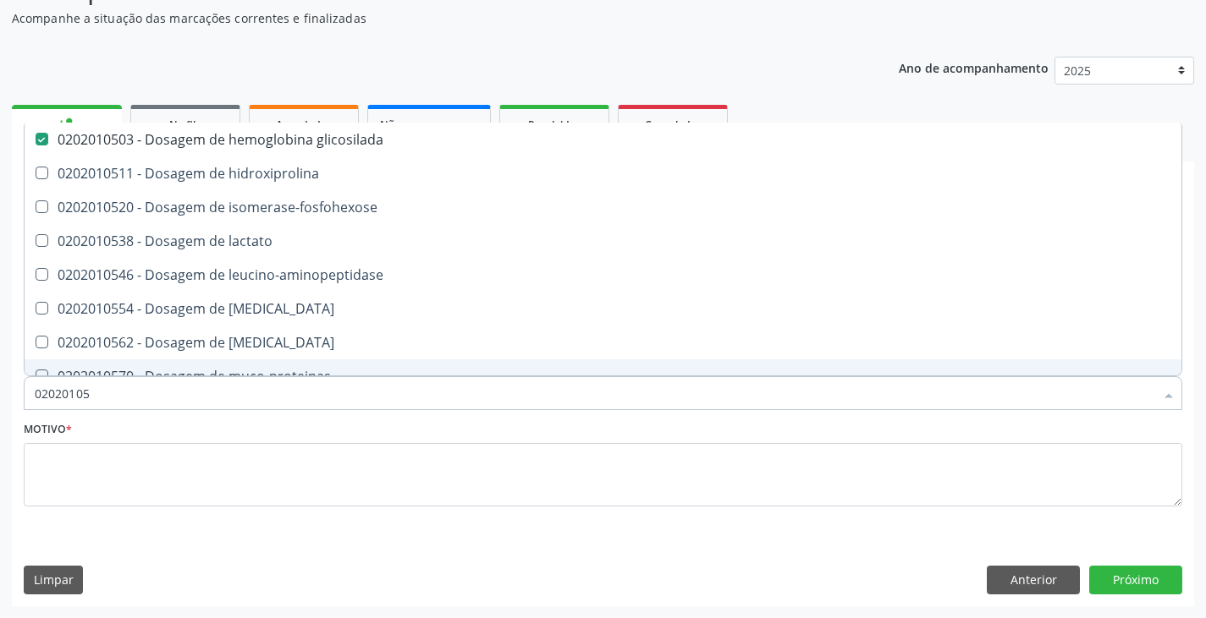
type input "0202010"
checkbox glicosilada "false"
type input "020201029"
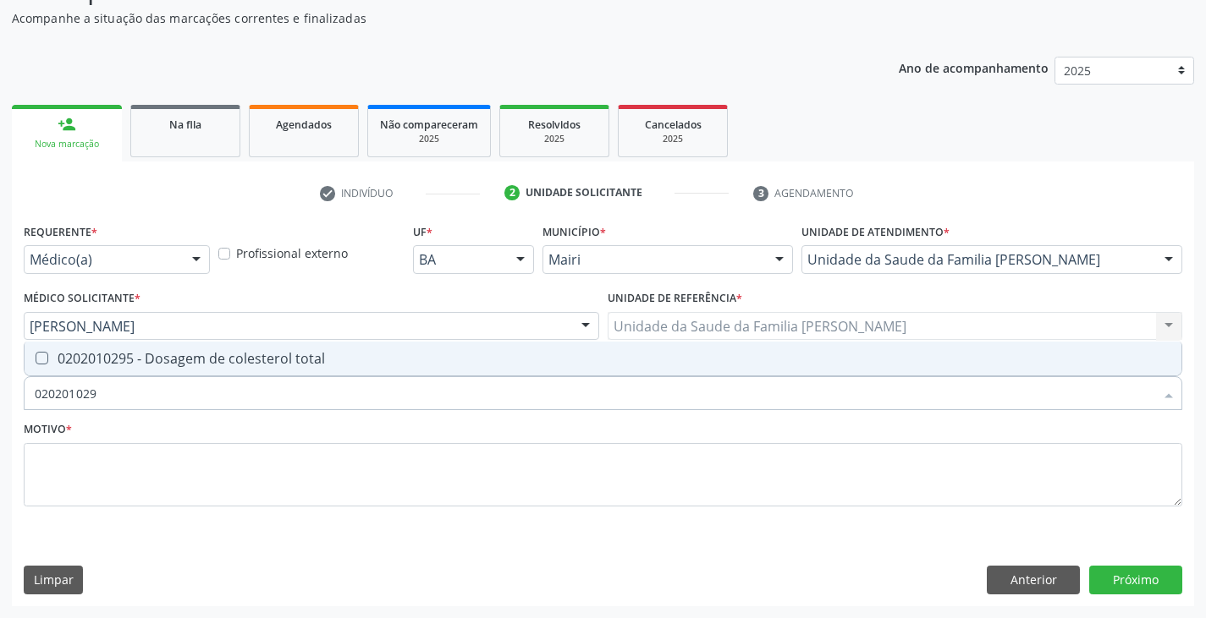
click at [84, 375] on span "0202010295 - Dosagem de colesterol total" at bounding box center [603, 359] width 1156 height 34
checkbox total "true"
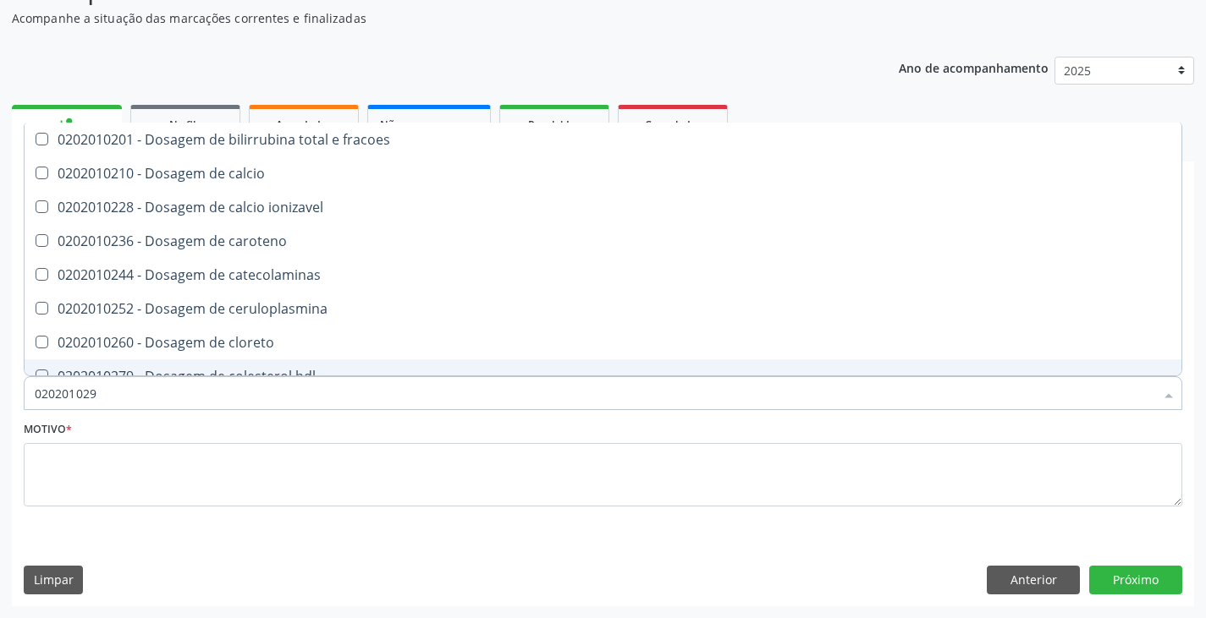
type input "02020102"
checkbox fracoes "false"
type input "020201028"
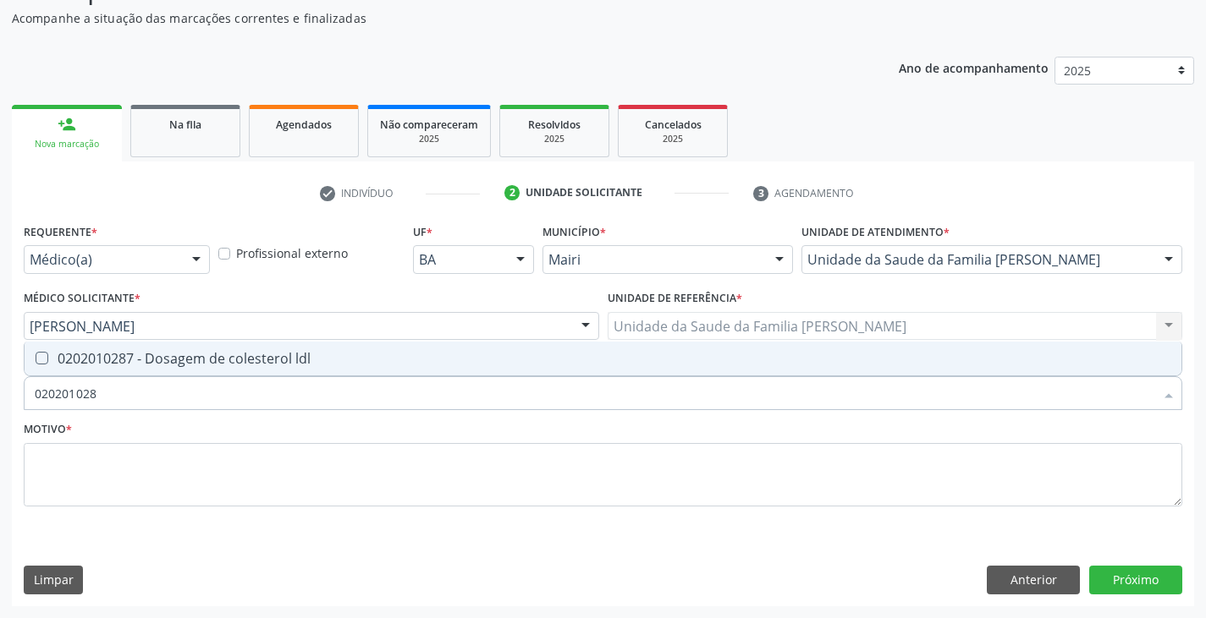
click at [84, 375] on span "0202010287 - Dosagem de colesterol ldl" at bounding box center [603, 359] width 1156 height 34
checkbox ldl "true"
type input "02020102"
checkbox ldl "false"
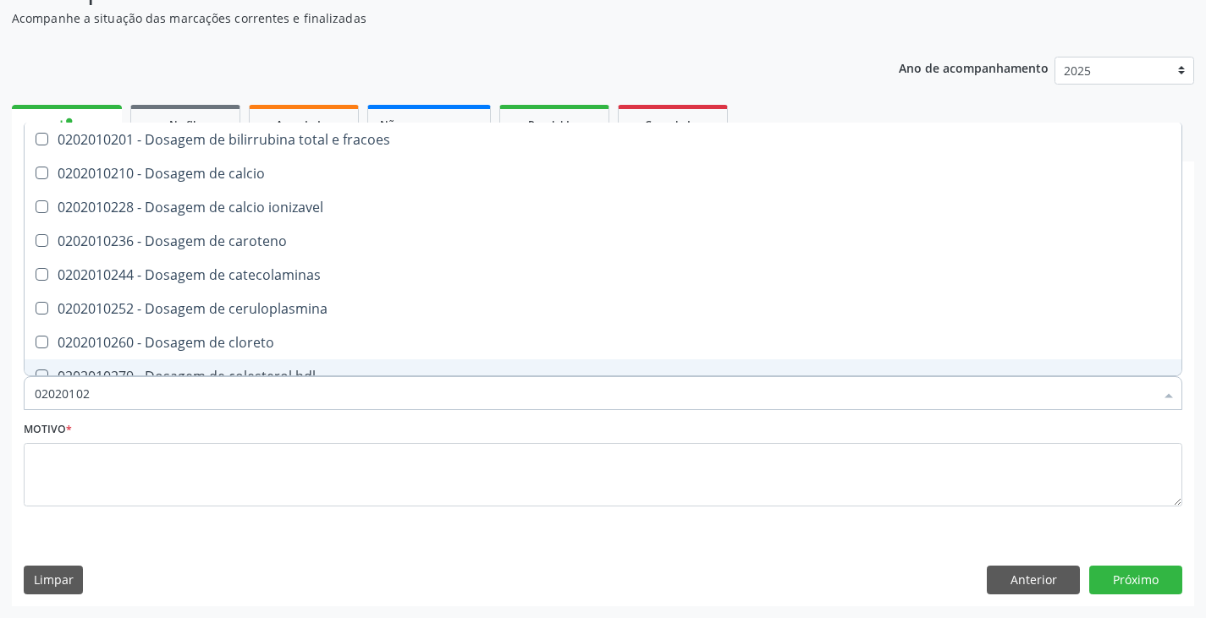
type input "020201027"
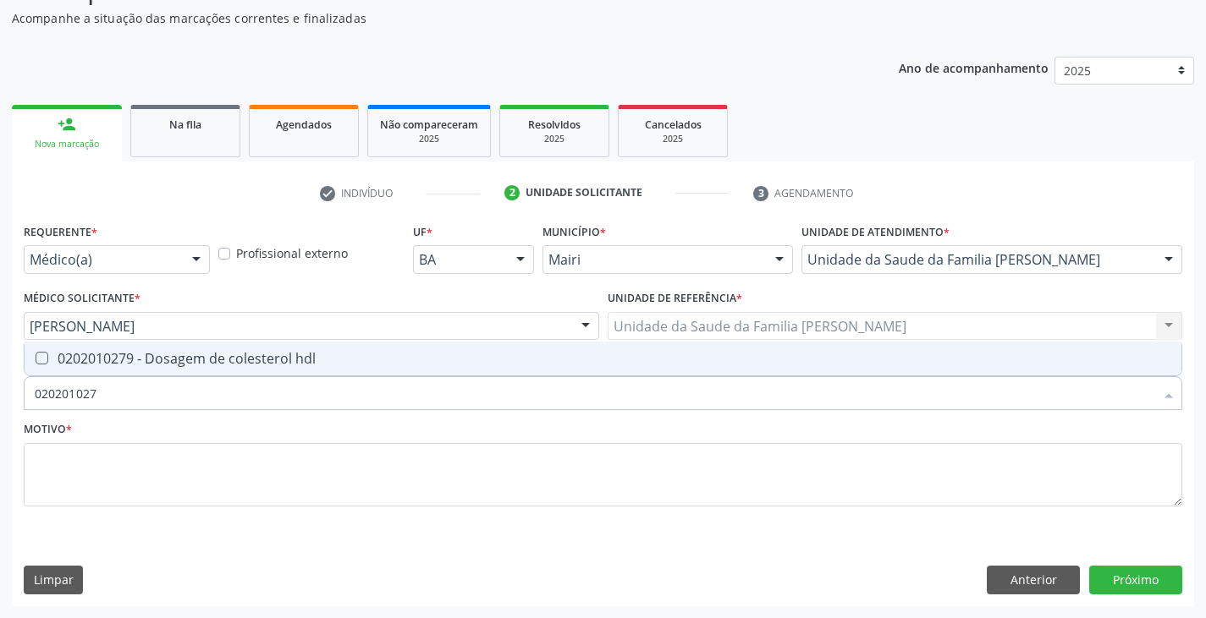
click at [84, 375] on span "0202010279 - Dosagem de colesterol hdl" at bounding box center [603, 359] width 1156 height 34
checkbox hdl "true"
type input "02020102"
checkbox hdl "false"
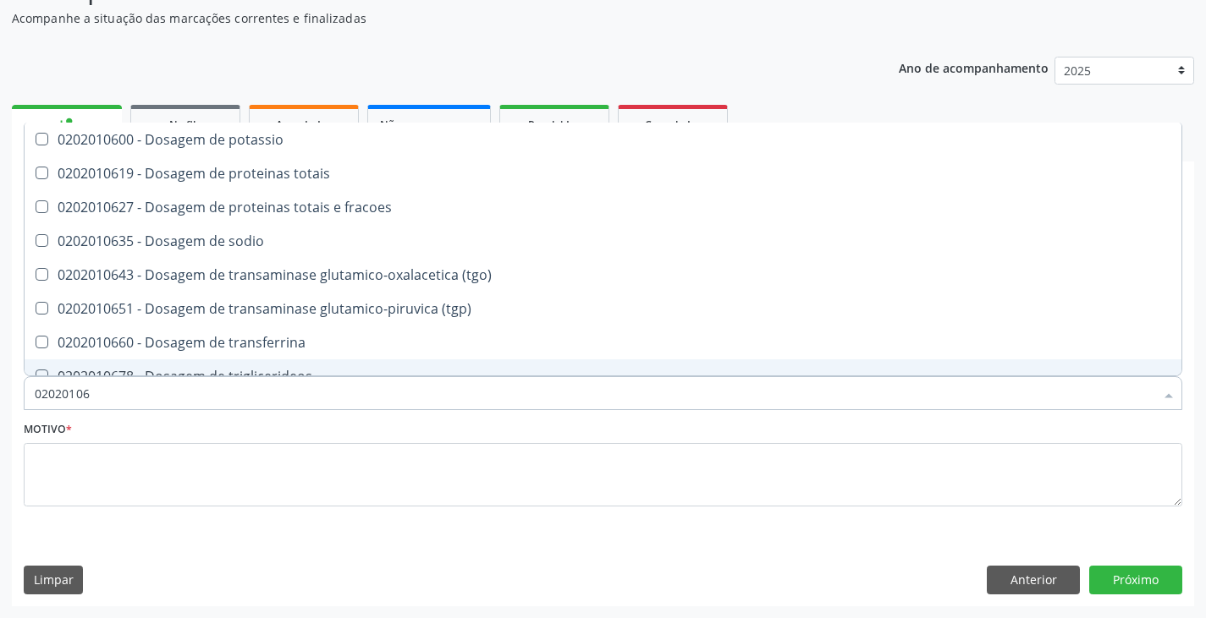
type input "020201067"
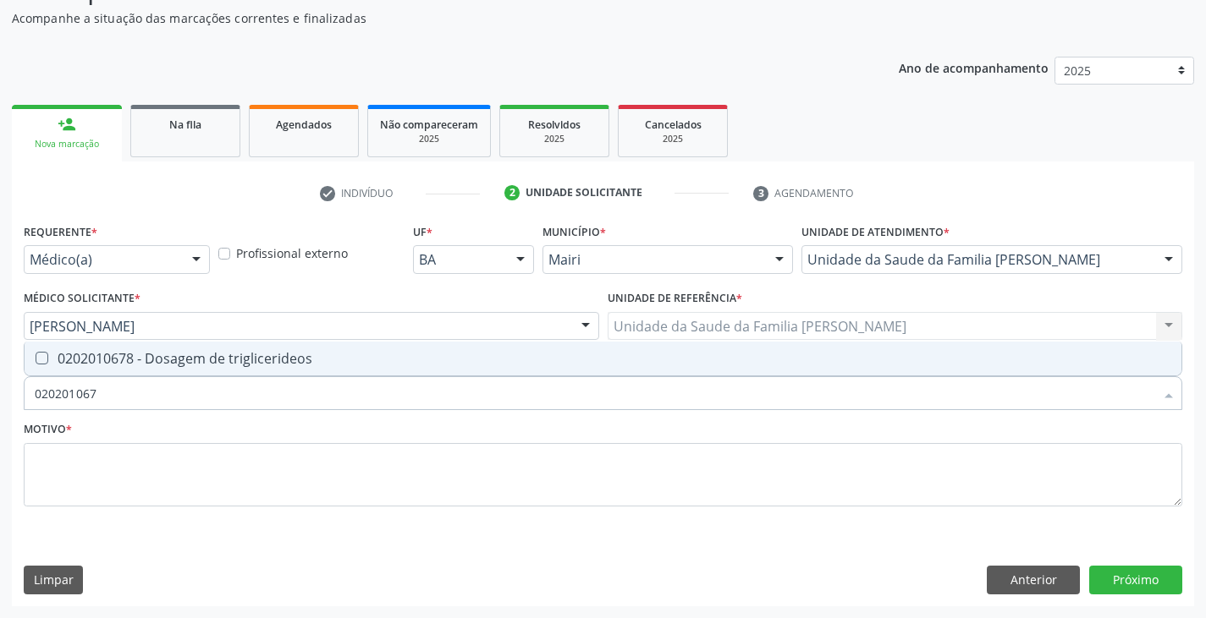
click at [84, 375] on span "0202010678 - Dosagem de triglicerideos" at bounding box center [603, 359] width 1156 height 34
checkbox triglicerideos "true"
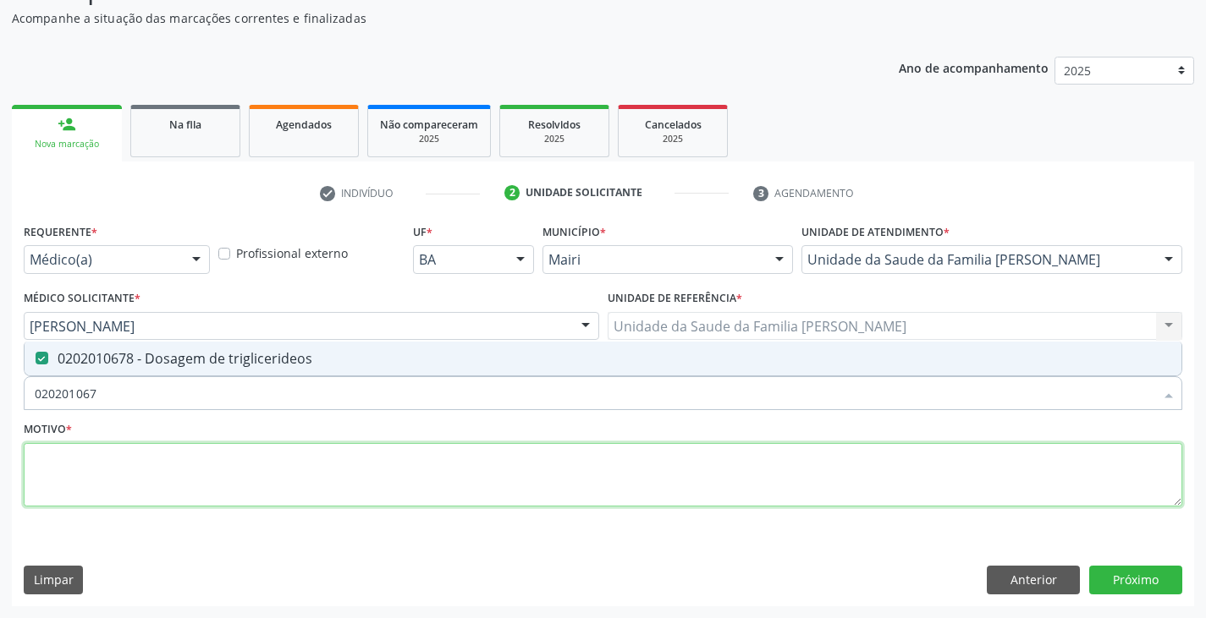
click at [85, 477] on textarea at bounding box center [603, 475] width 1158 height 64
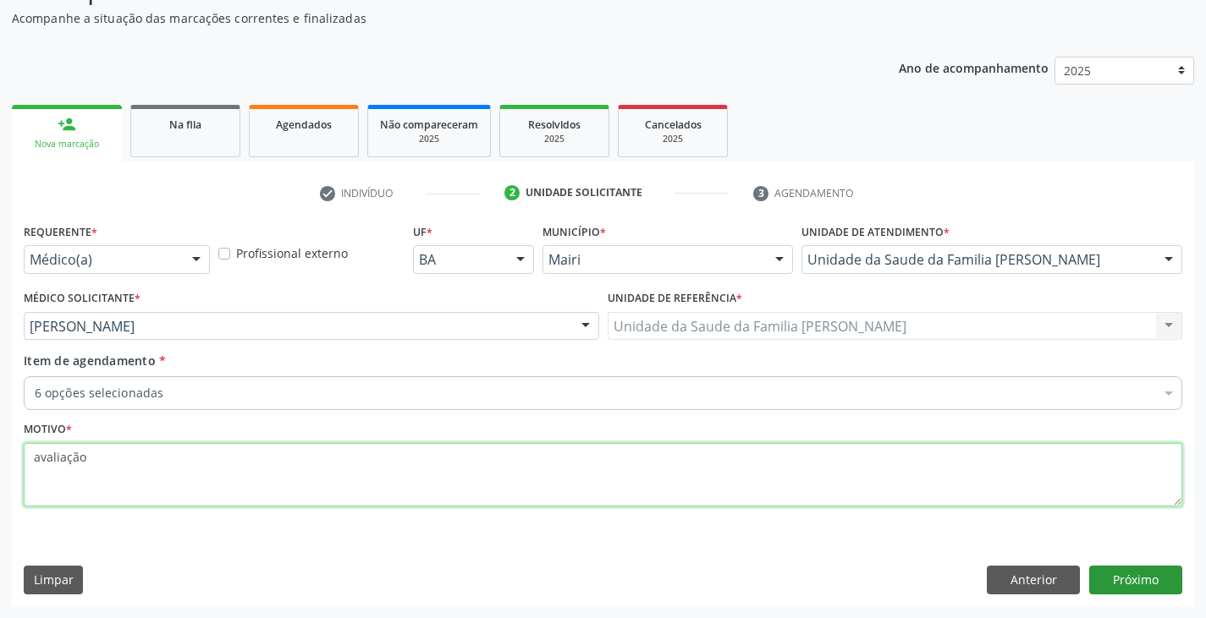
type textarea "avaliação"
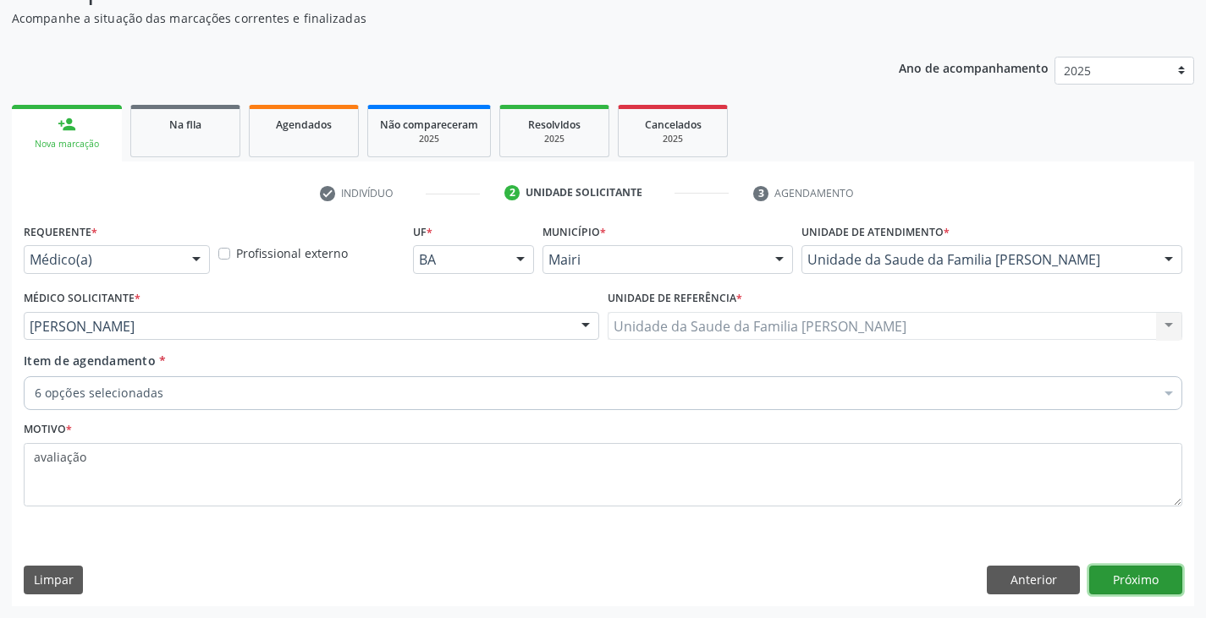
click at [1156, 577] on button "Próximo" at bounding box center [1135, 580] width 93 height 29
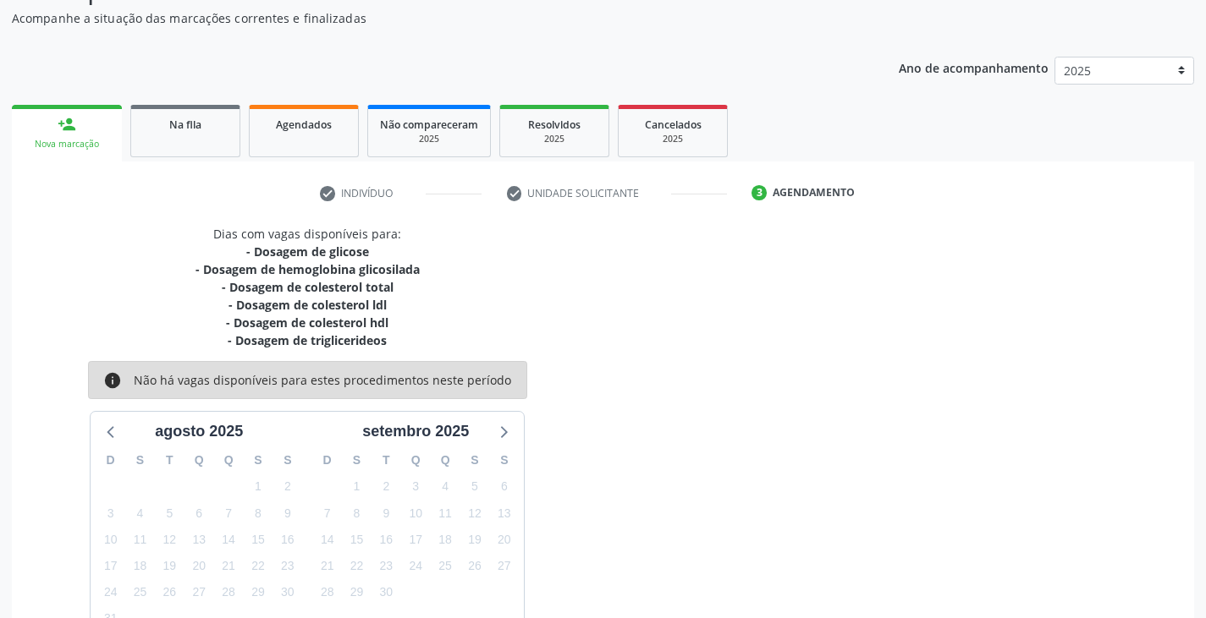
scroll to position [256, 0]
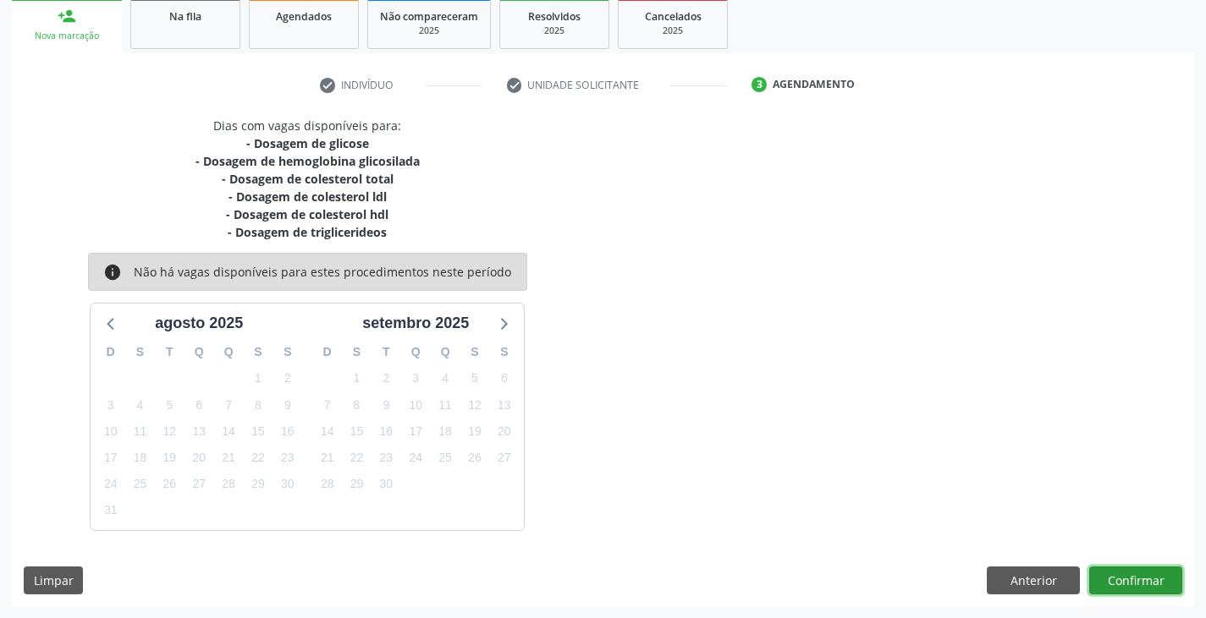
click at [1156, 577] on button "Confirmar" at bounding box center [1135, 581] width 93 height 29
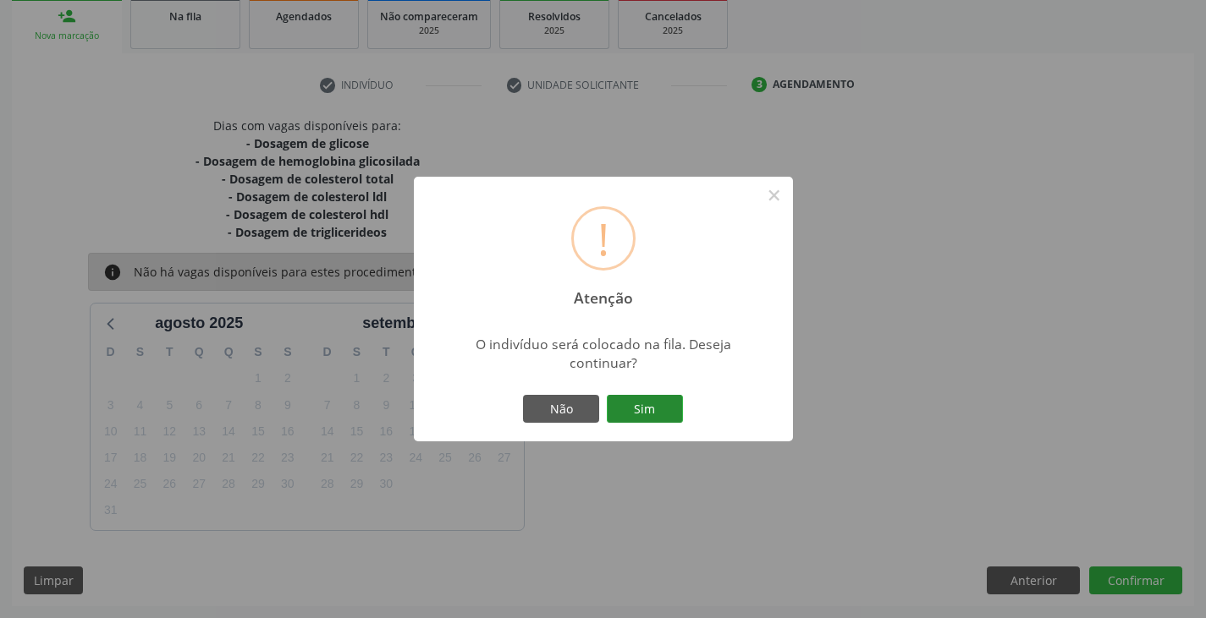
click at [632, 410] on button "Sim" at bounding box center [645, 409] width 76 height 29
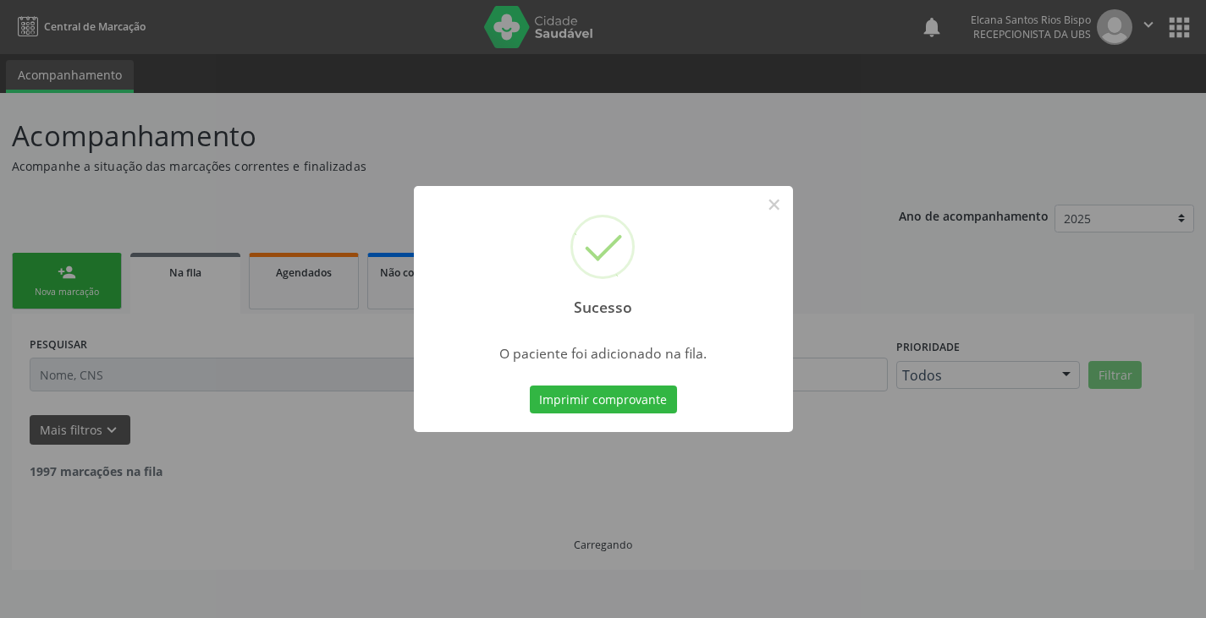
scroll to position [0, 0]
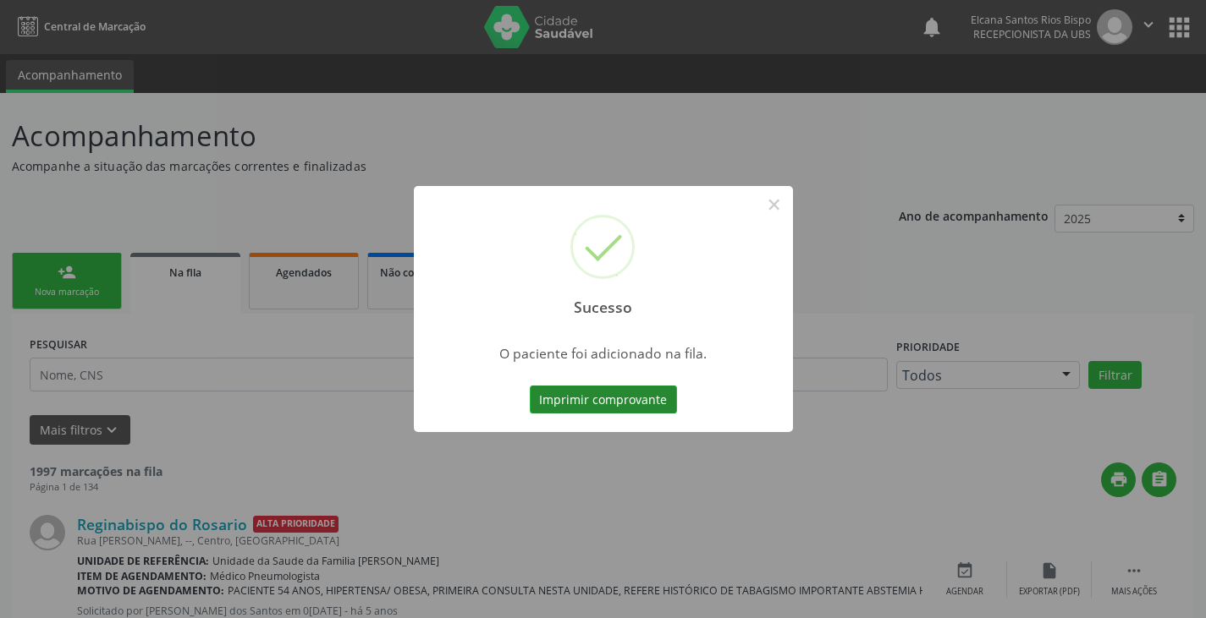
click at [631, 409] on button "Imprimir comprovante" at bounding box center [603, 400] width 147 height 29
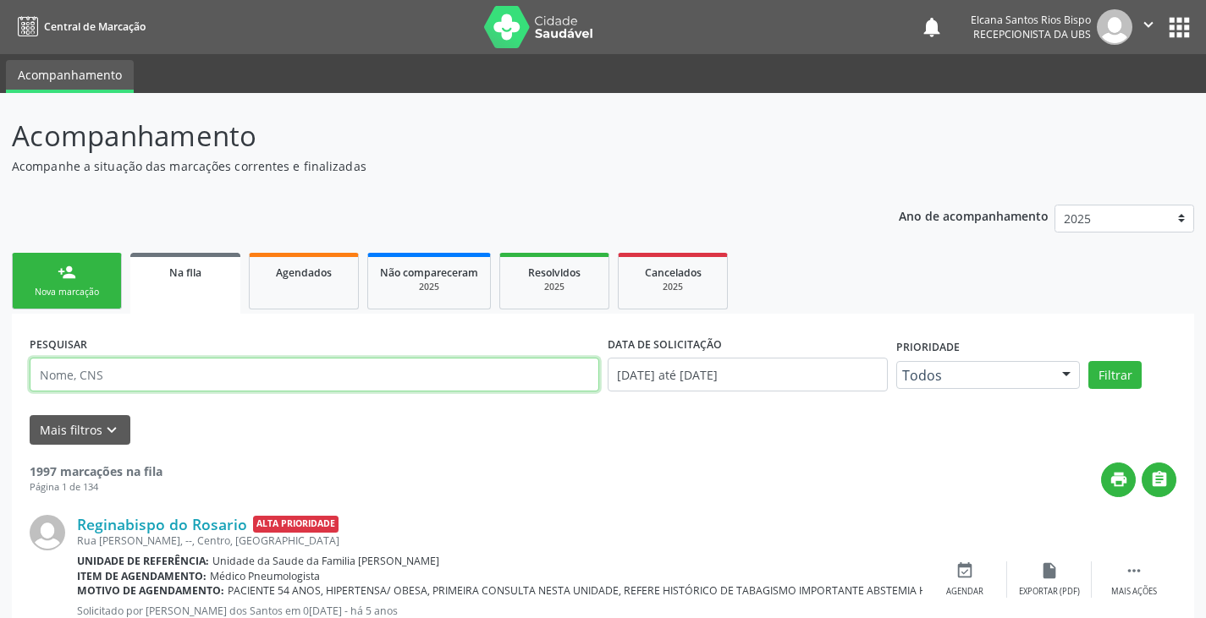
click at [190, 377] on input "text" at bounding box center [314, 375] width 569 height 34
paste input "CNS: 709 7030 1426 9990"
click at [68, 373] on input "CNS: 709 7030 1426 9990" at bounding box center [314, 375] width 569 height 34
click at [67, 373] on input "CNS: 709 7030 1426 9990" at bounding box center [314, 375] width 569 height 34
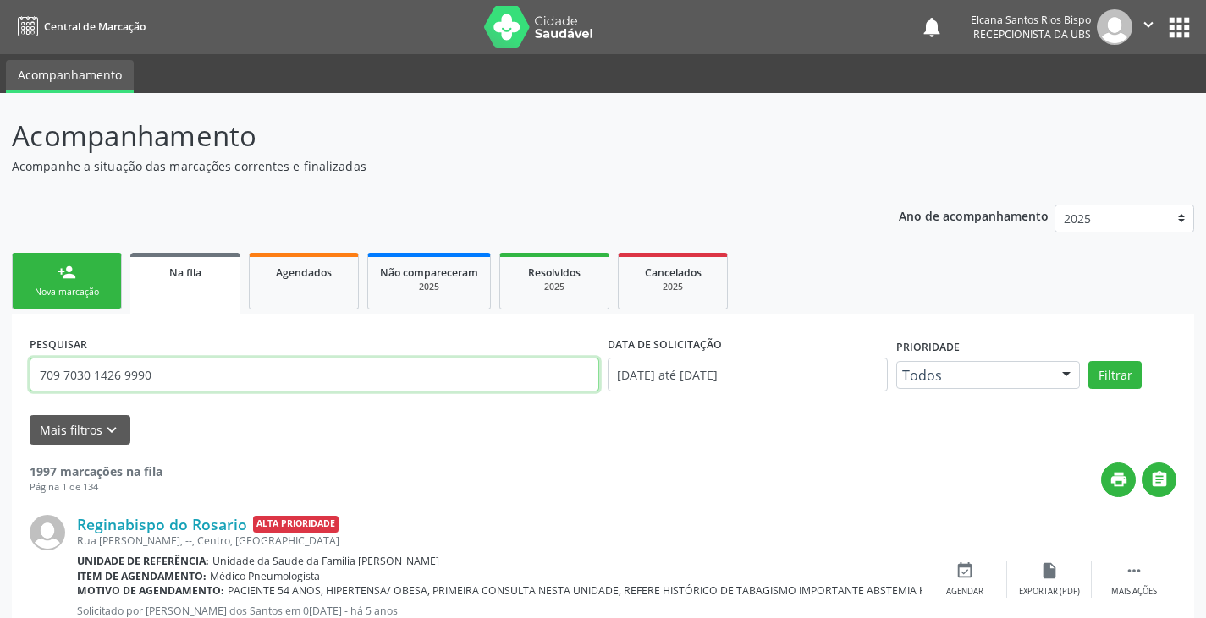
type input "709 7030 1426 9990"
click at [1088, 361] on button "Filtrar" at bounding box center [1114, 375] width 53 height 29
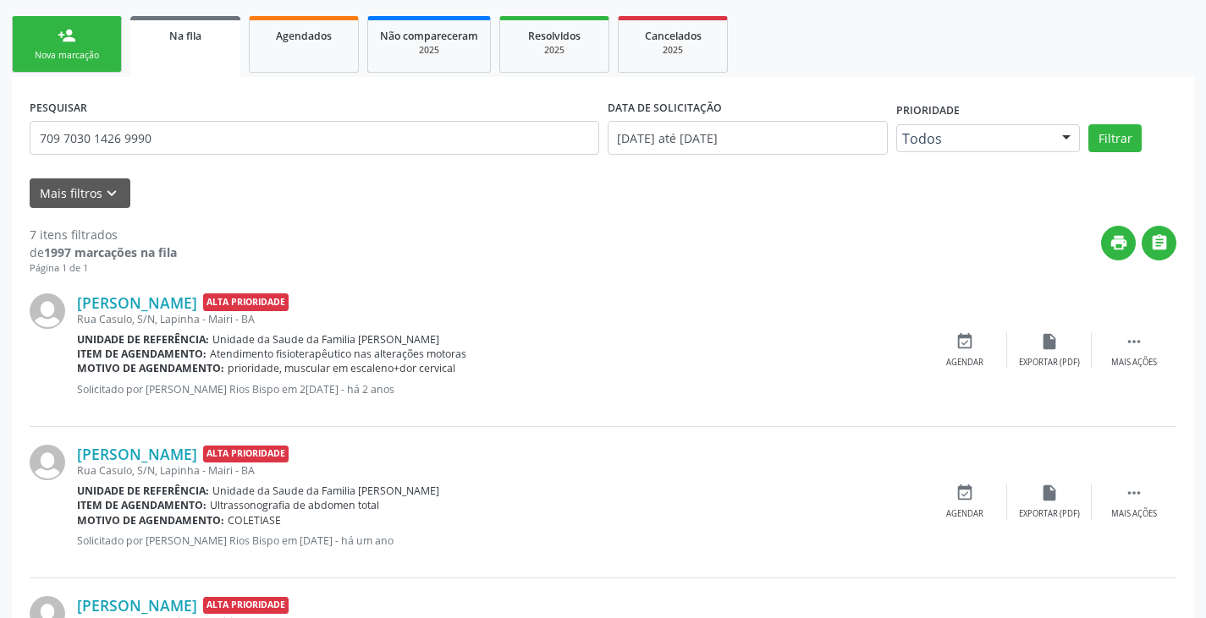
scroll to position [152, 0]
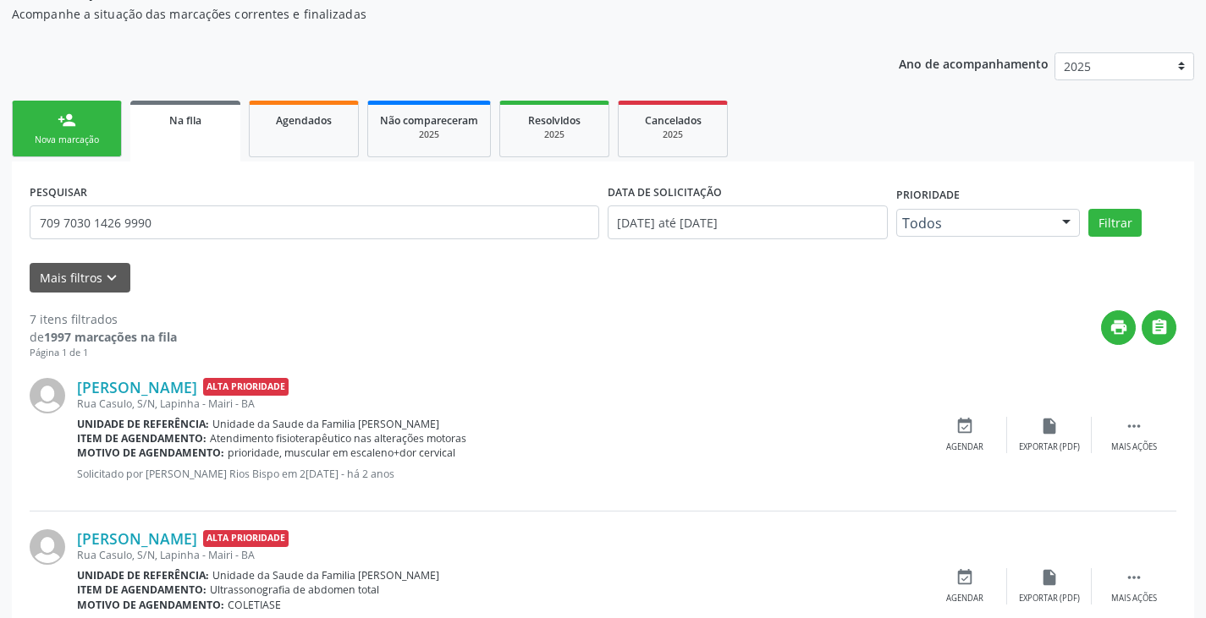
click at [39, 124] on link "person_add Nova marcação" at bounding box center [67, 129] width 110 height 57
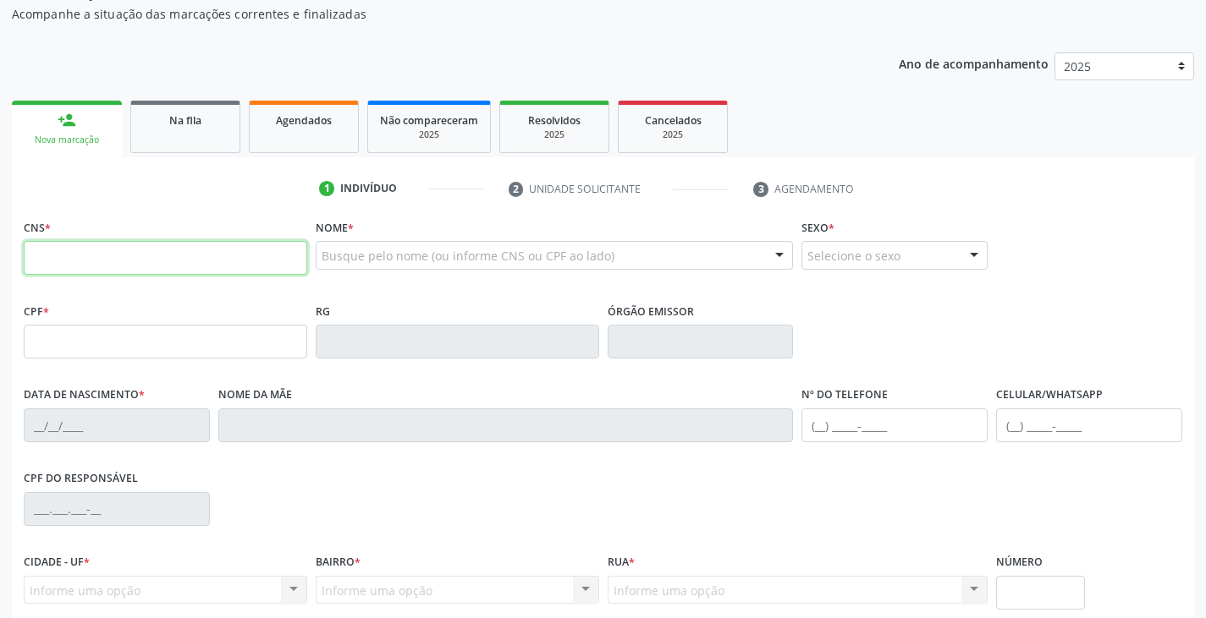
click at [150, 266] on input "text" at bounding box center [165, 258] width 283 height 34
type input "700 4064 1512 0744"
type input "470.113.005-20"
type input "0[DATE]"
type input "[PERSON_NAME]"
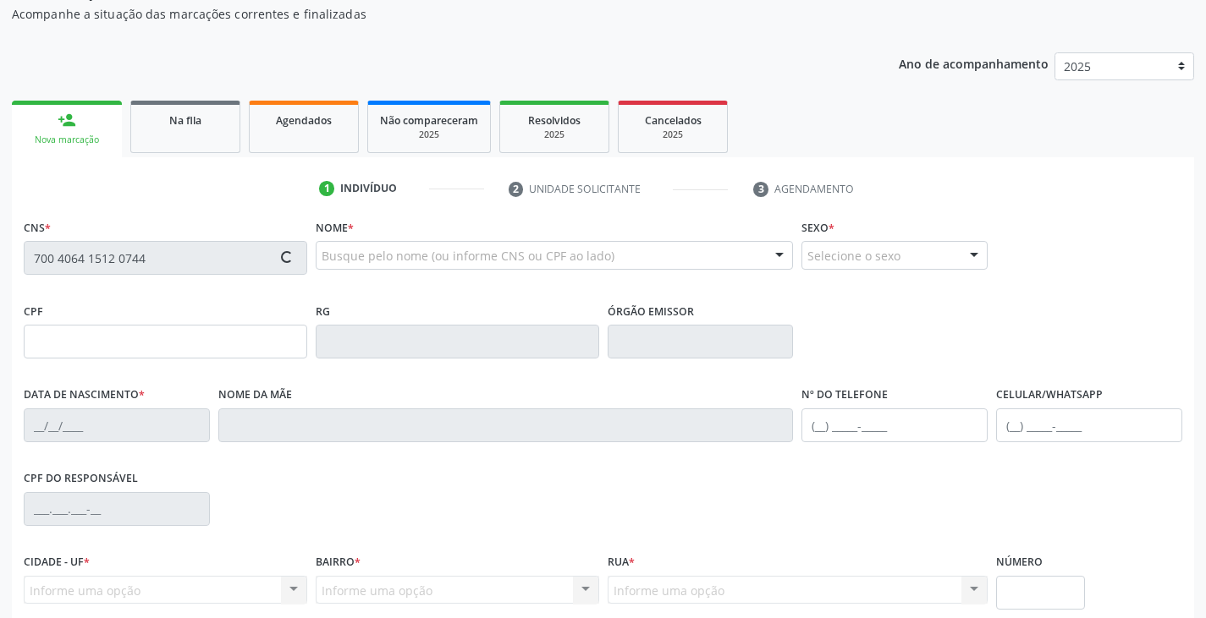
type input "[PHONE_NUMBER]"
type input "952.005.175-91"
type input "126"
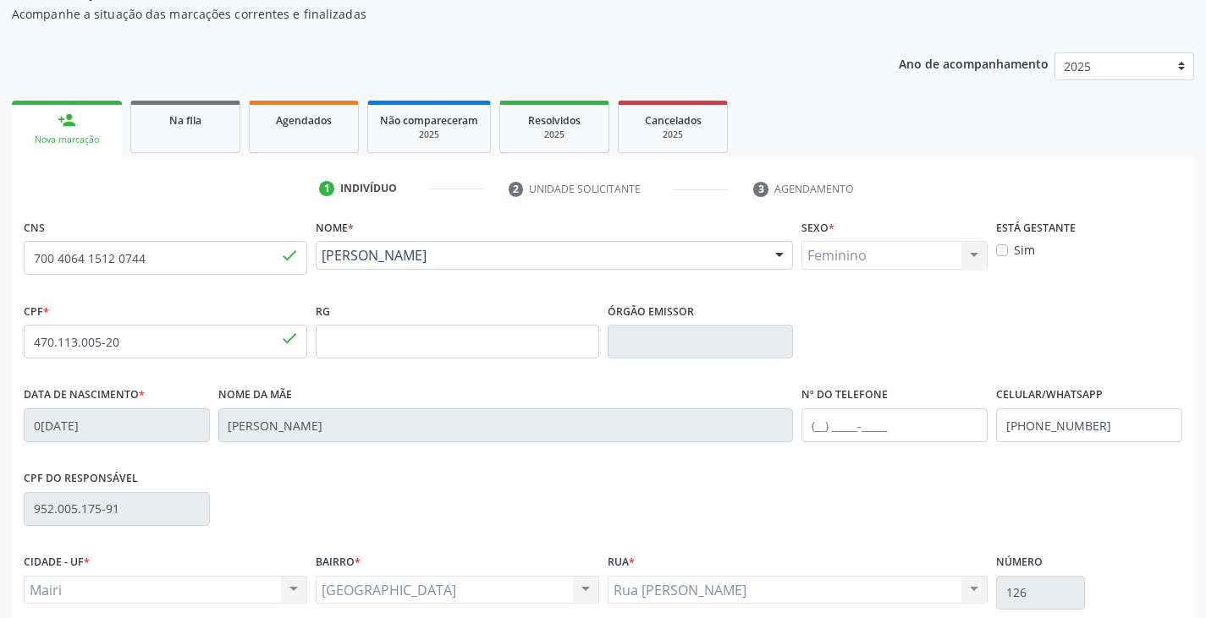
scroll to position [299, 0]
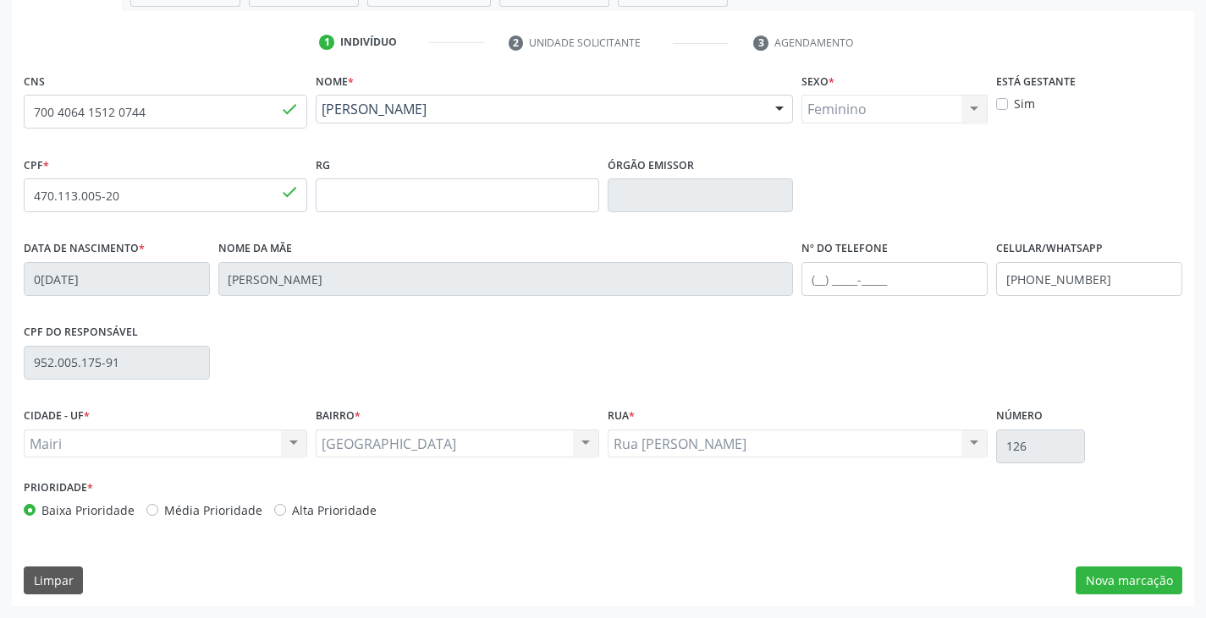
click at [351, 510] on label "Alta Prioridade" at bounding box center [334, 511] width 85 height 18
click at [286, 510] on input "Alta Prioridade" at bounding box center [280, 509] width 12 height 15
radio input "true"
click at [919, 272] on input "text" at bounding box center [894, 279] width 186 height 34
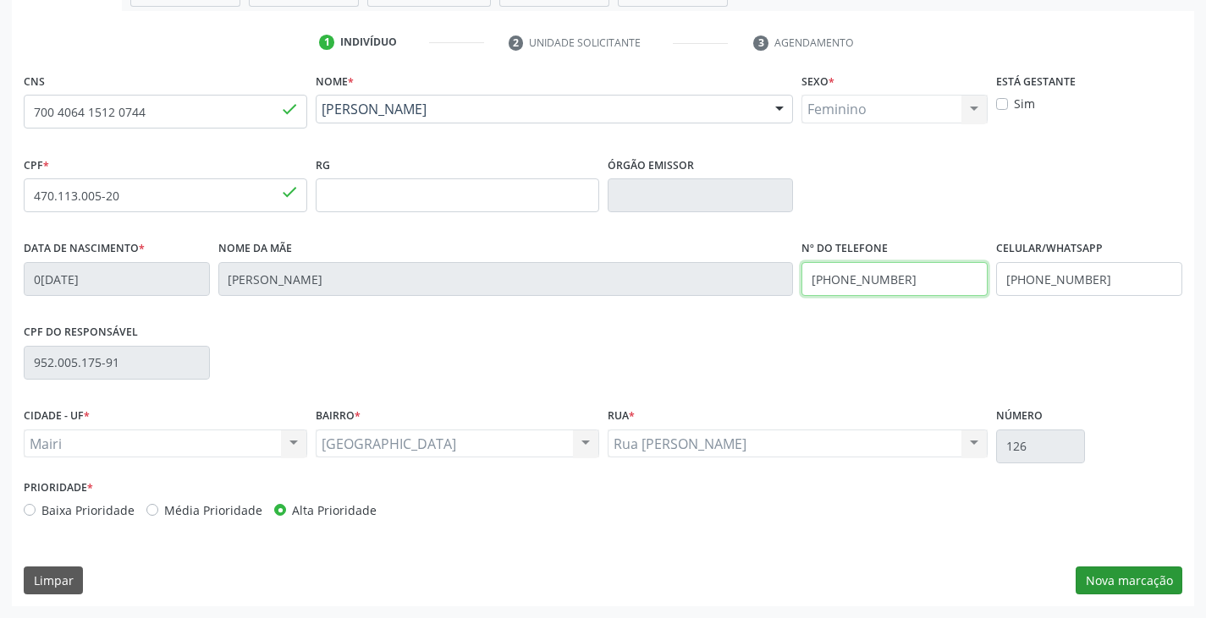
type input "[PHONE_NUMBER]"
click at [1149, 585] on button "Nova marcação" at bounding box center [1128, 581] width 107 height 29
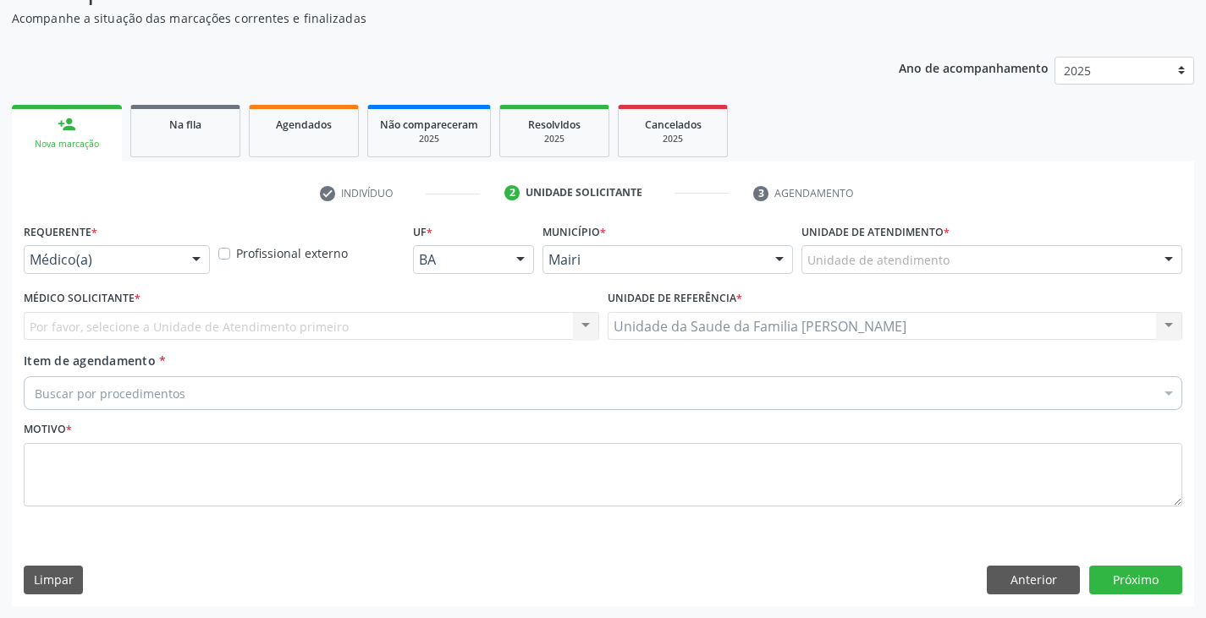
scroll to position [148, 0]
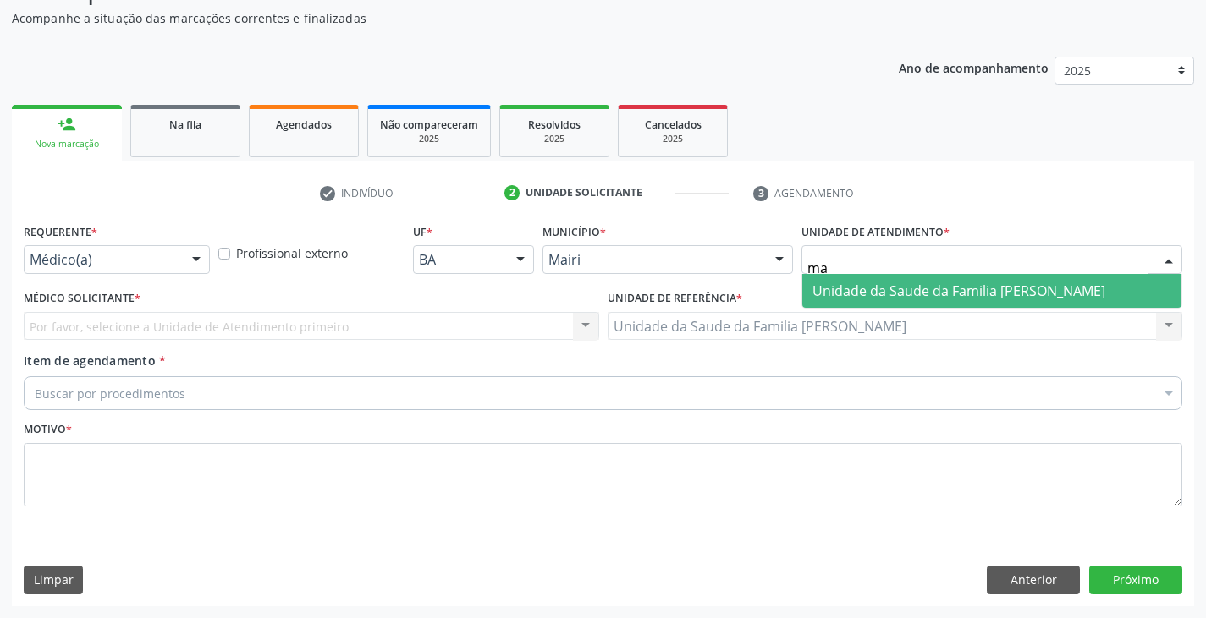
type input "mar"
click at [821, 285] on span "Unidade da Saude da Familia [PERSON_NAME]" at bounding box center [958, 291] width 293 height 19
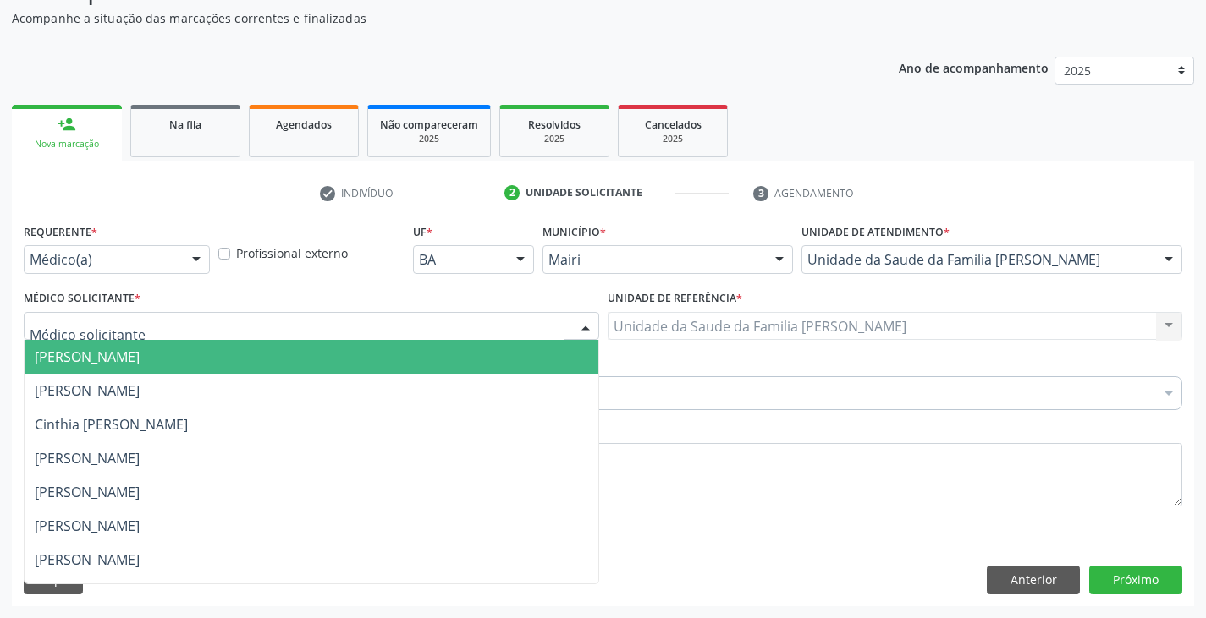
scroll to position [230, 0]
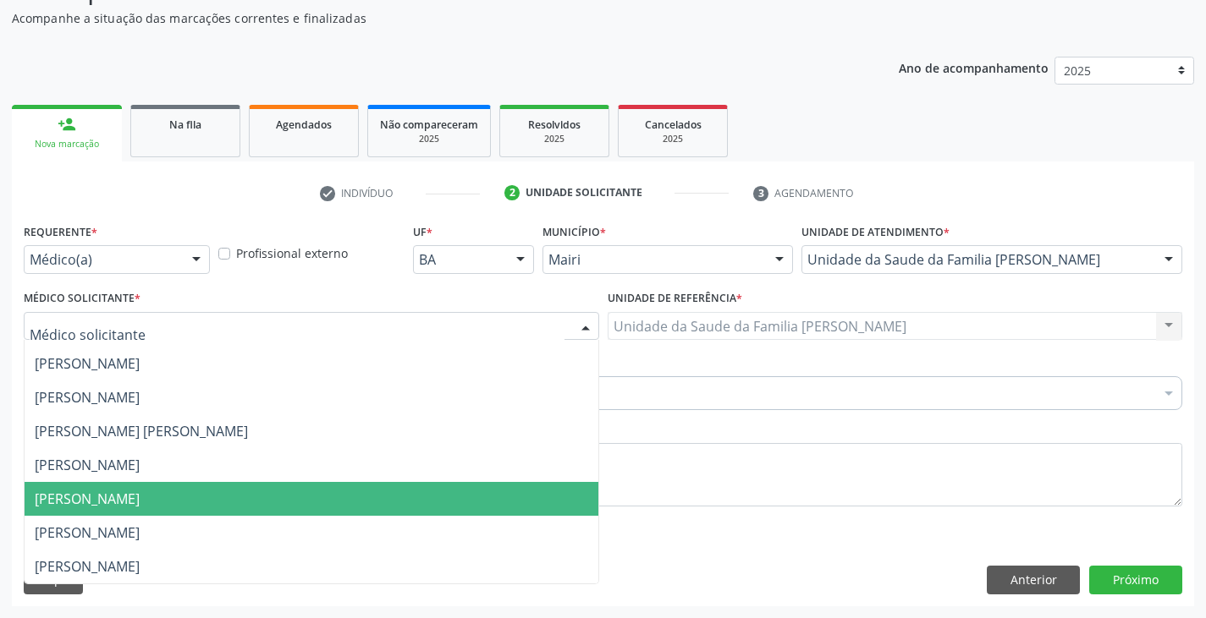
click at [89, 488] on span "[PERSON_NAME]" at bounding box center [312, 499] width 574 height 34
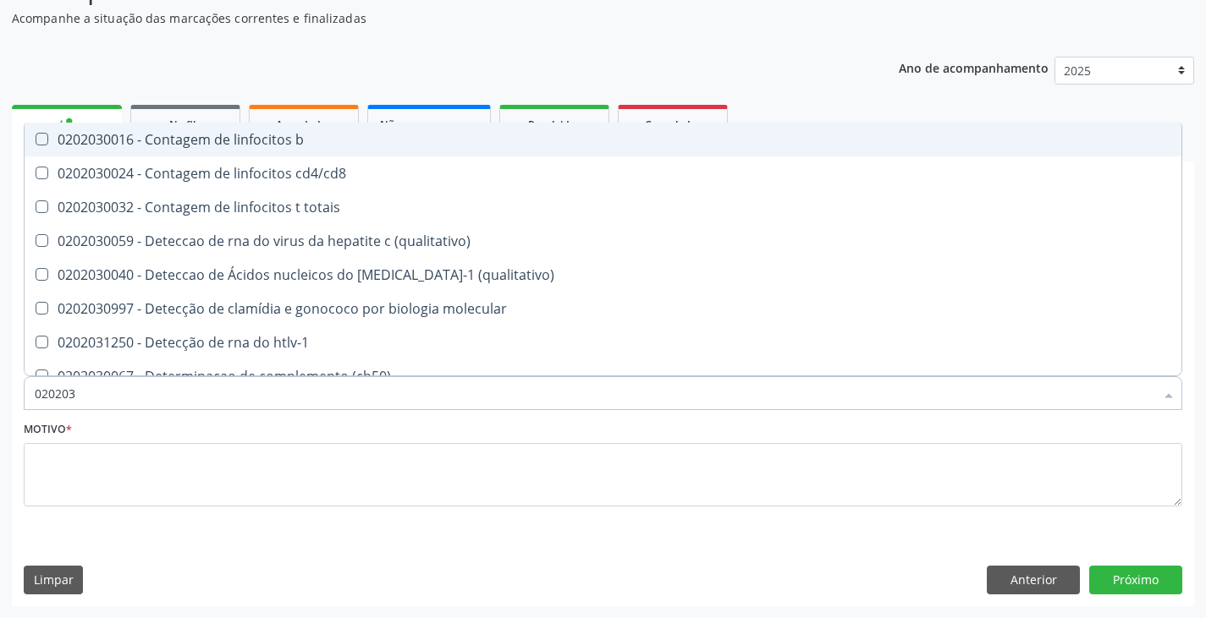
type input "0202038"
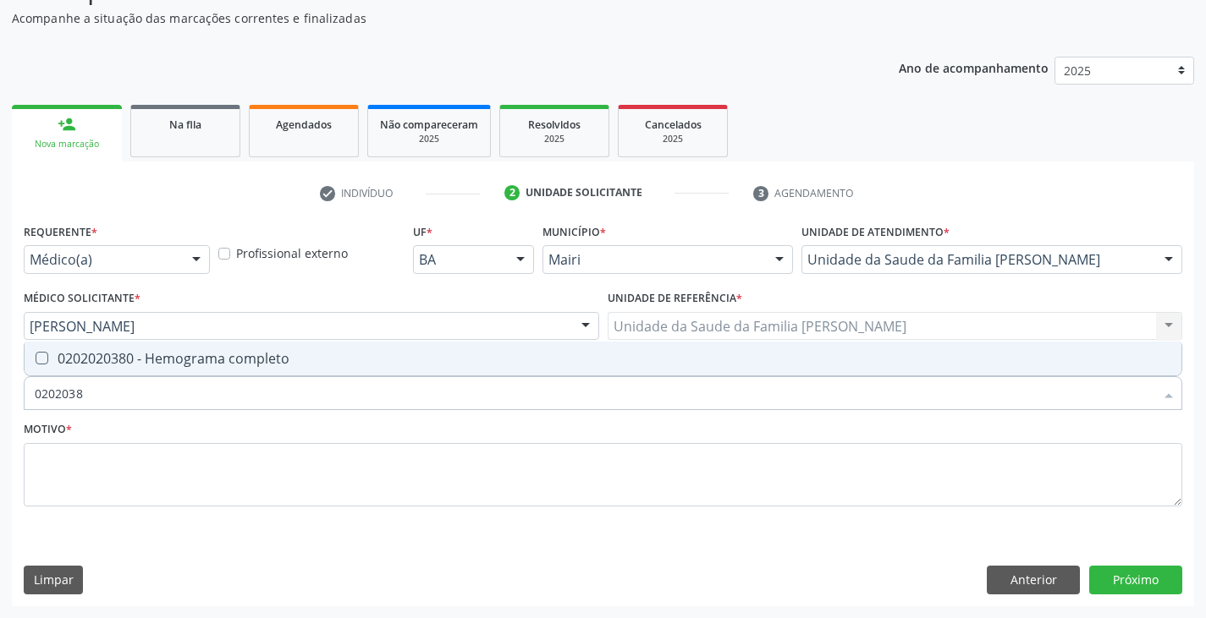
click at [88, 358] on div "0202020380 - Hemograma completo" at bounding box center [603, 359] width 1136 height 14
checkbox completo "true"
type input "020203"
checkbox completo "false"
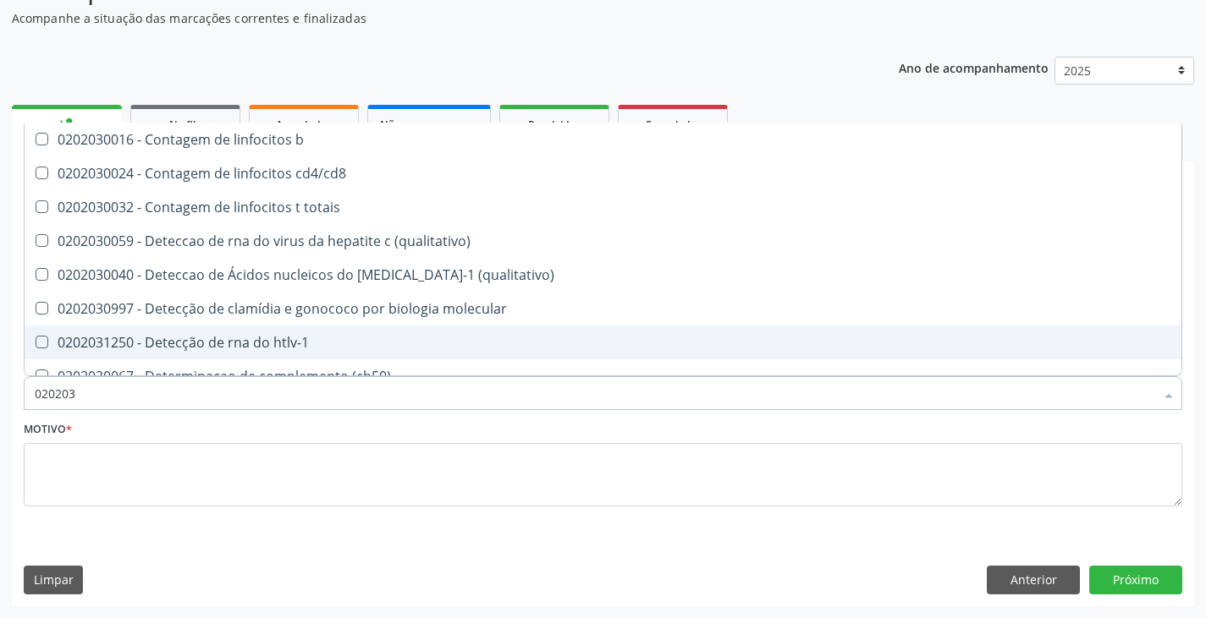
type input "02020"
checkbox completo "false"
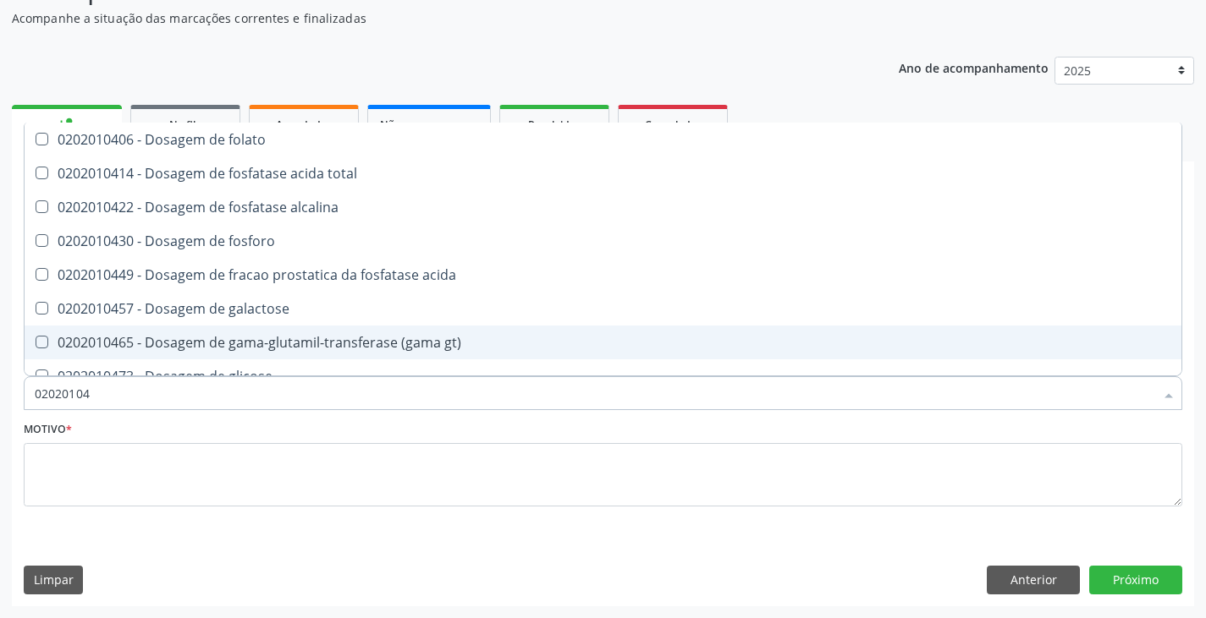
type input "020201047"
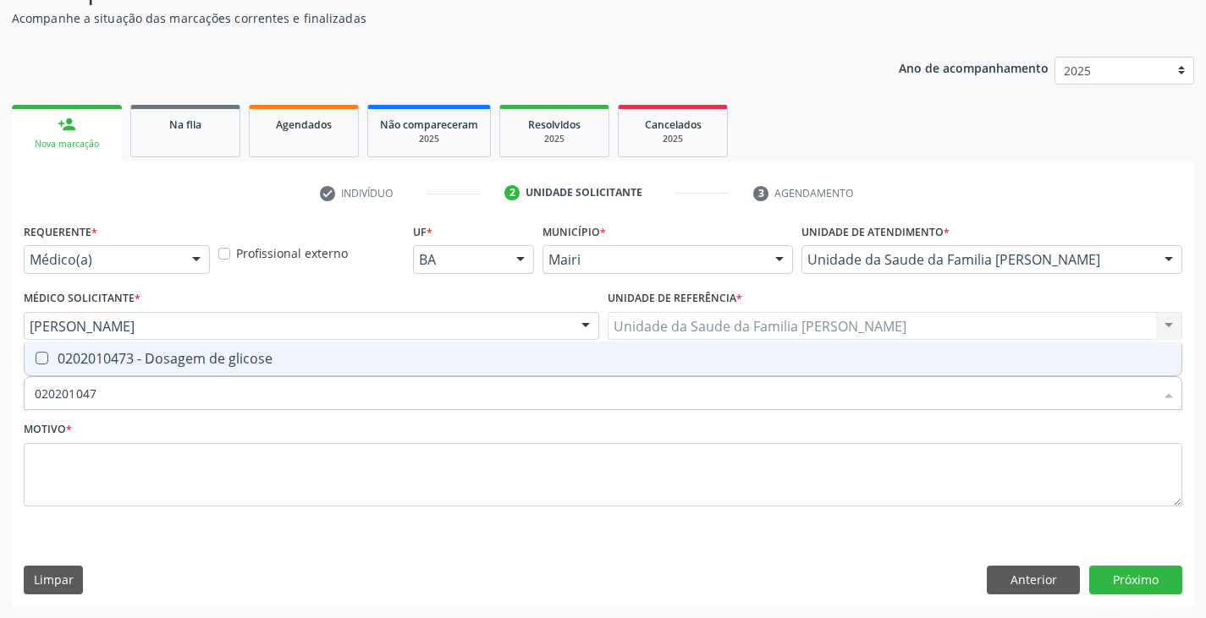
click at [88, 358] on div "0202010473 - Dosagem de glicose" at bounding box center [603, 359] width 1136 height 14
checkbox glicose "true"
type input "02020104"
checkbox glicose "false"
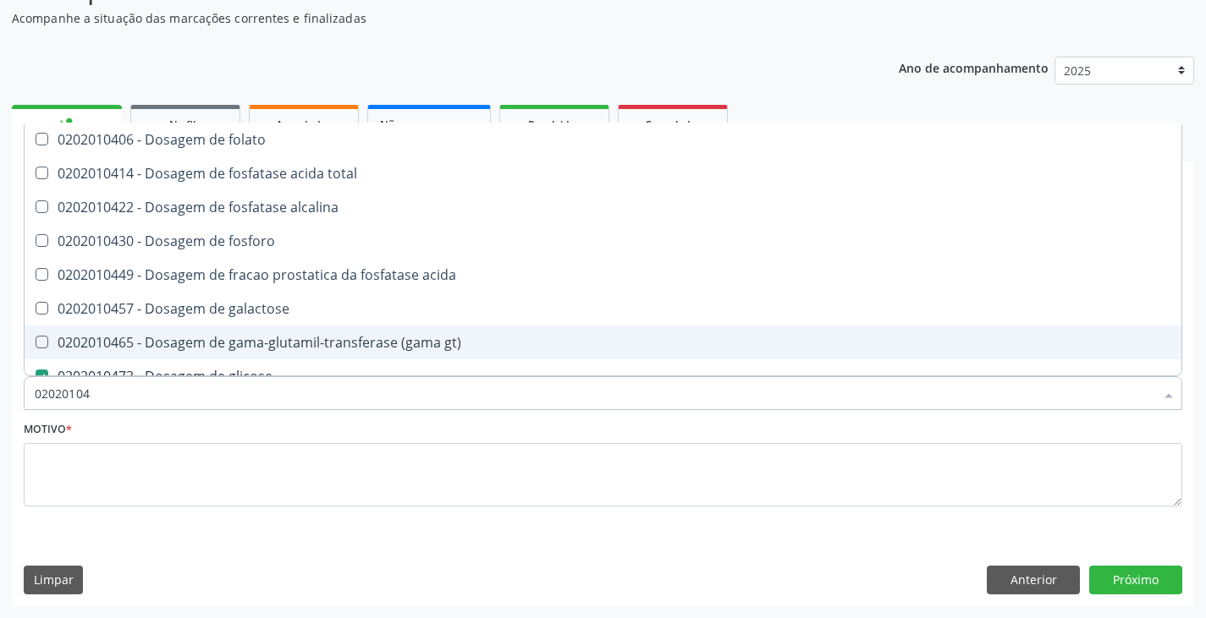
type input "0202010"
checkbox glicose "false"
type input "020201064"
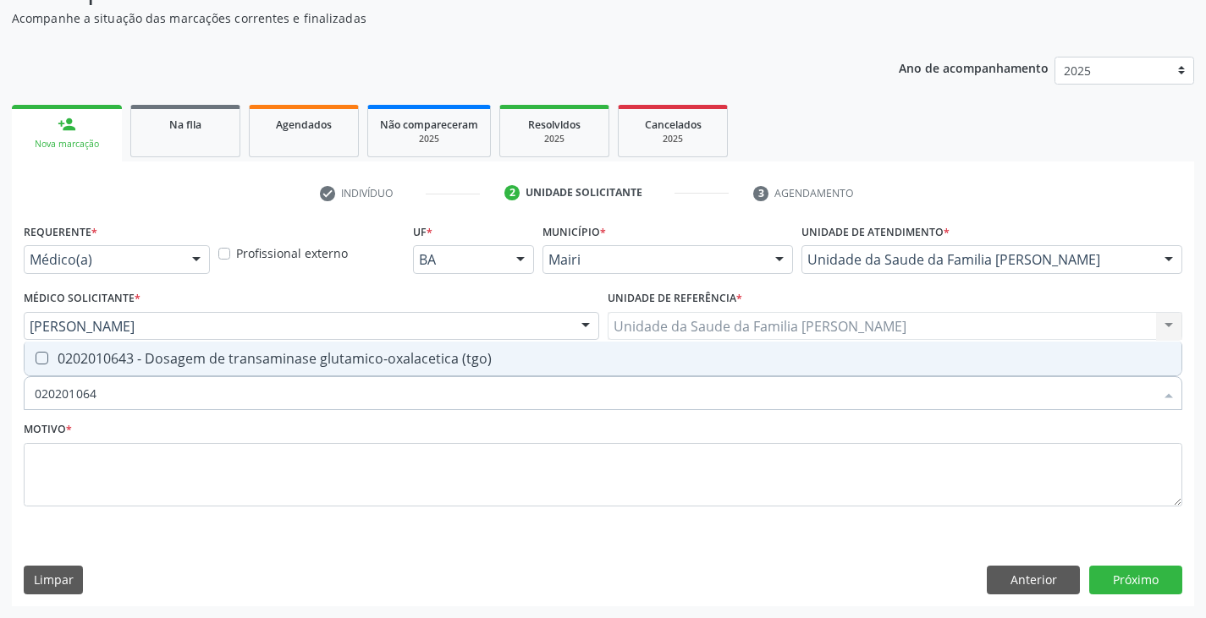
click at [88, 358] on div "0202010643 - Dosagem de transaminase glutamico-oxalacetica (tgo)" at bounding box center [603, 359] width 1136 height 14
checkbox \(tgo\) "true"
type input "02020106"
checkbox \(tgo\) "false"
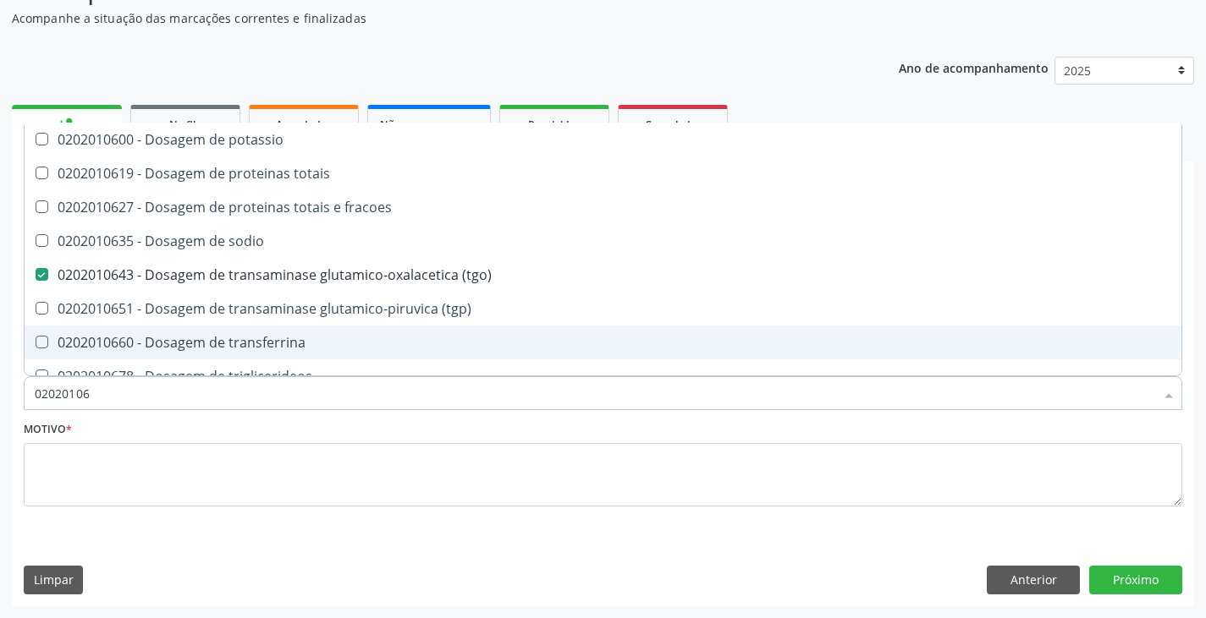
type input "020201065"
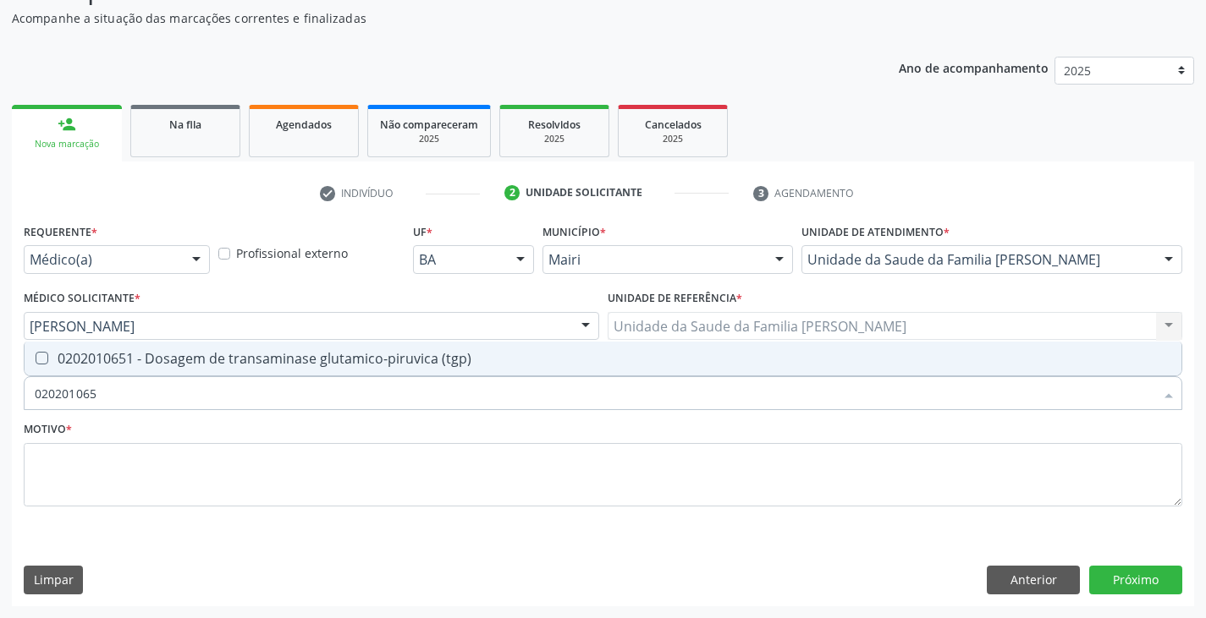
click at [88, 358] on div "0202010651 - Dosagem de transaminase glutamico-piruvica (tgp)" at bounding box center [603, 359] width 1136 height 14
checkbox \(tgp\) "true"
type input "02020106"
checkbox \(tgp\) "false"
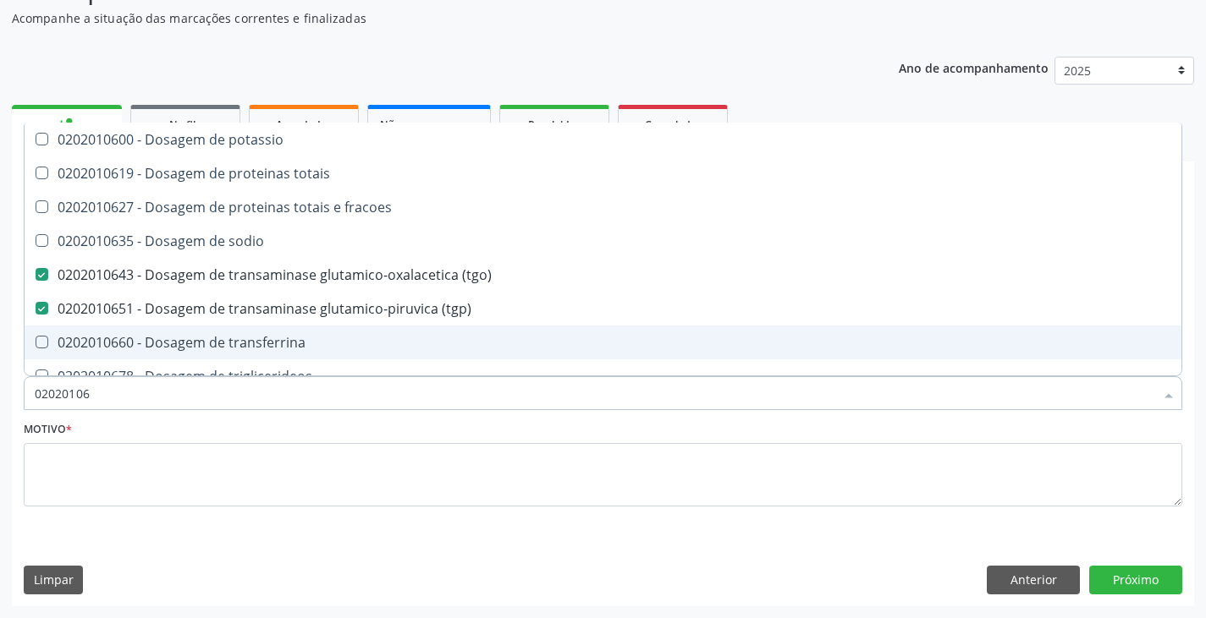
type input "0202010"
checkbox \(tgo\) "false"
checkbox \(tgp\) "false"
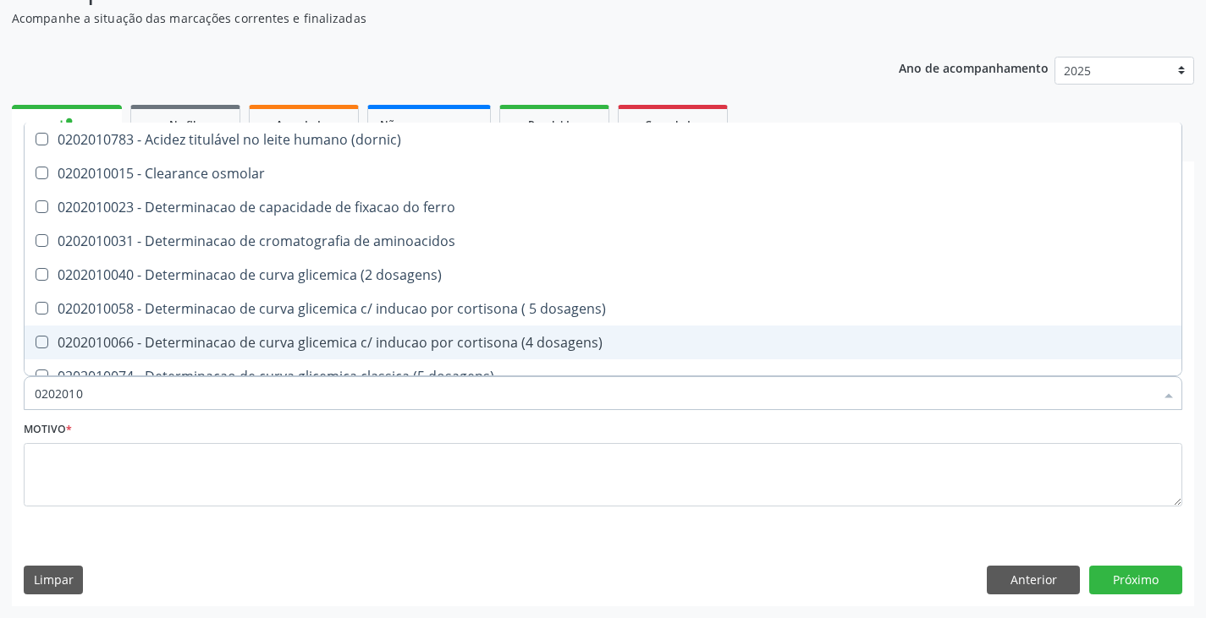
type input "02020106"
checkbox dosagens\) "true"
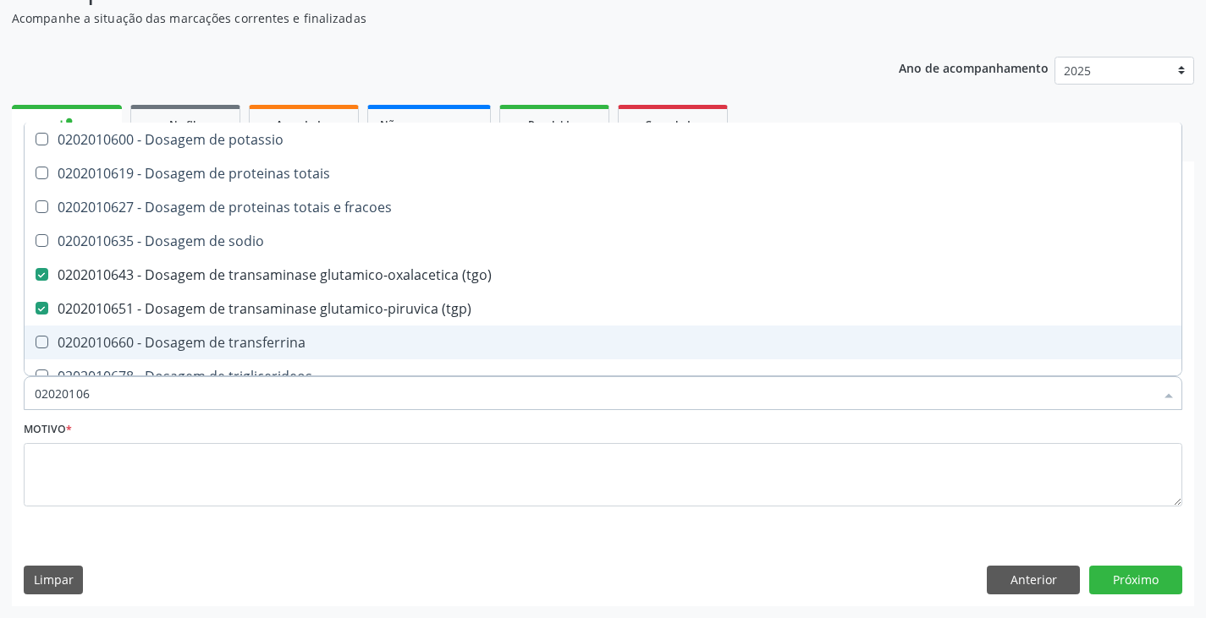
type input "020201067"
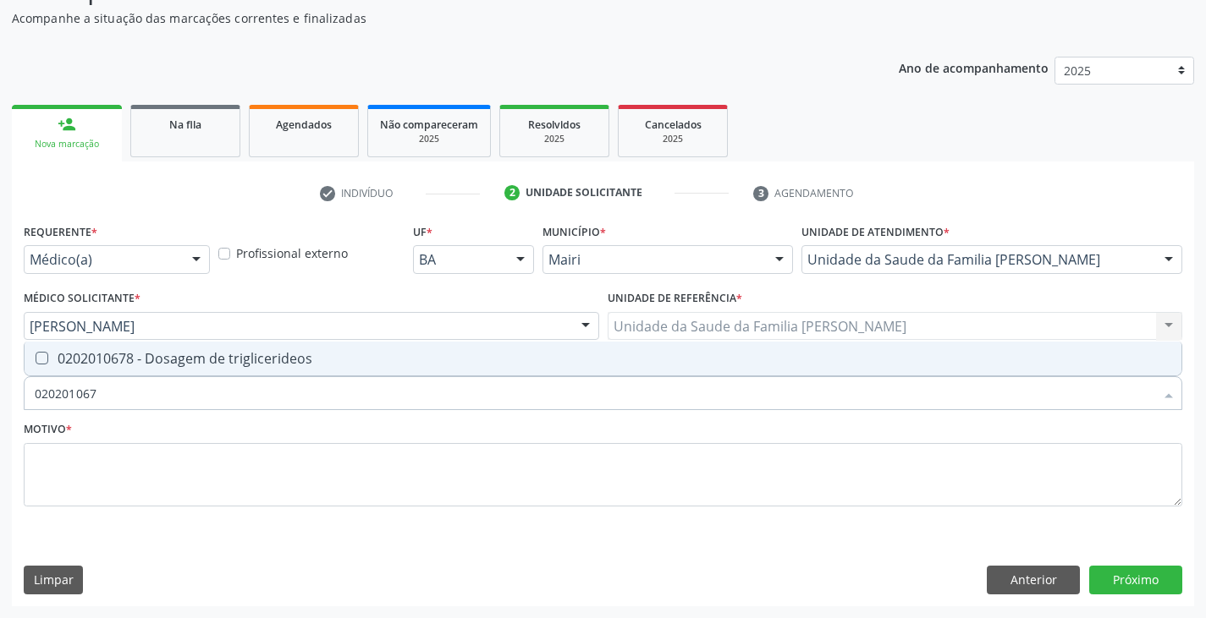
click at [88, 358] on div "0202010678 - Dosagem de triglicerideos" at bounding box center [603, 359] width 1136 height 14
checkbox triglicerideos "true"
type input "02020106"
checkbox triglicerideos "false"
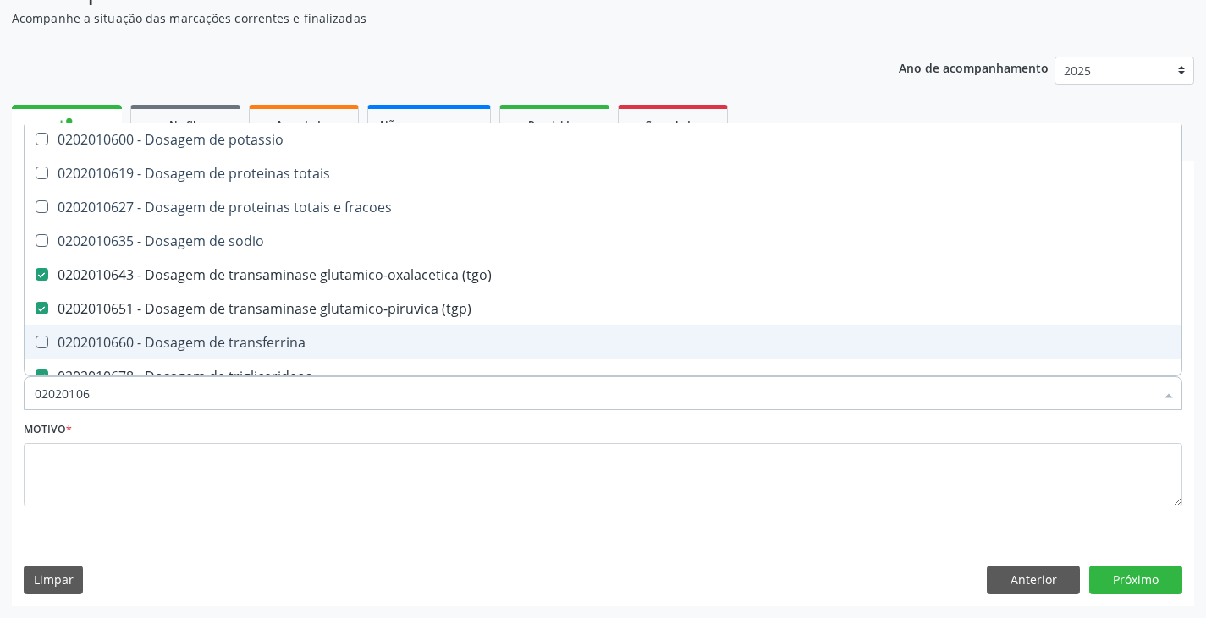
type input "0202010"
checkbox \(tgo\) "false"
checkbox \(tgp\) "false"
checkbox triglicerideos "false"
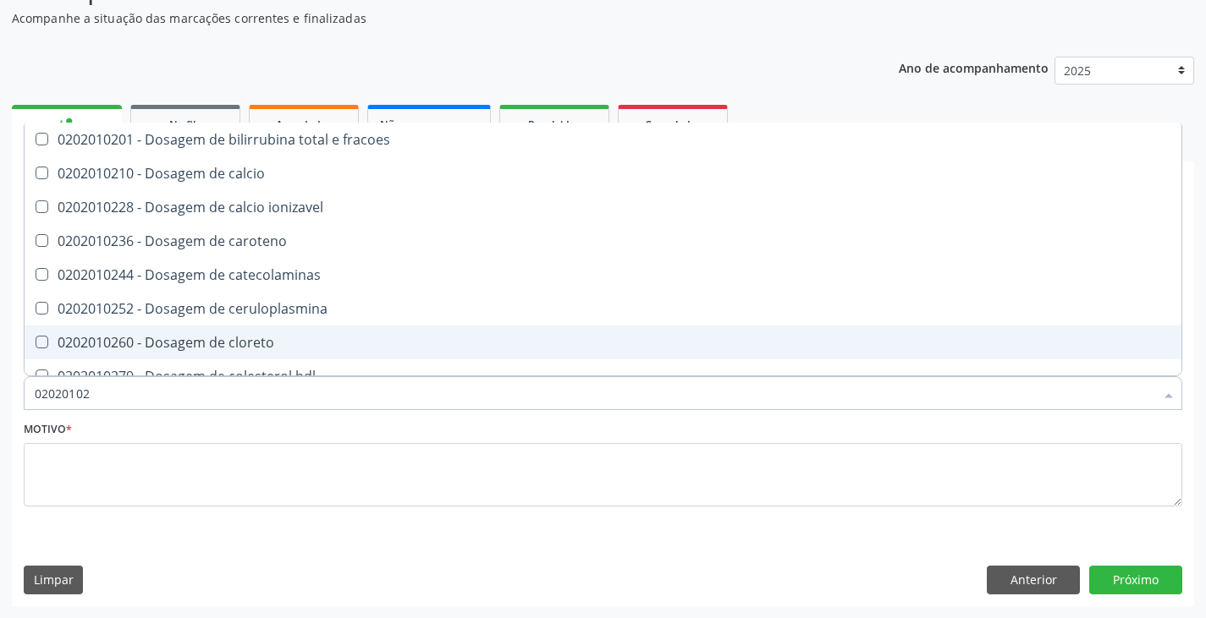
type input "020201029"
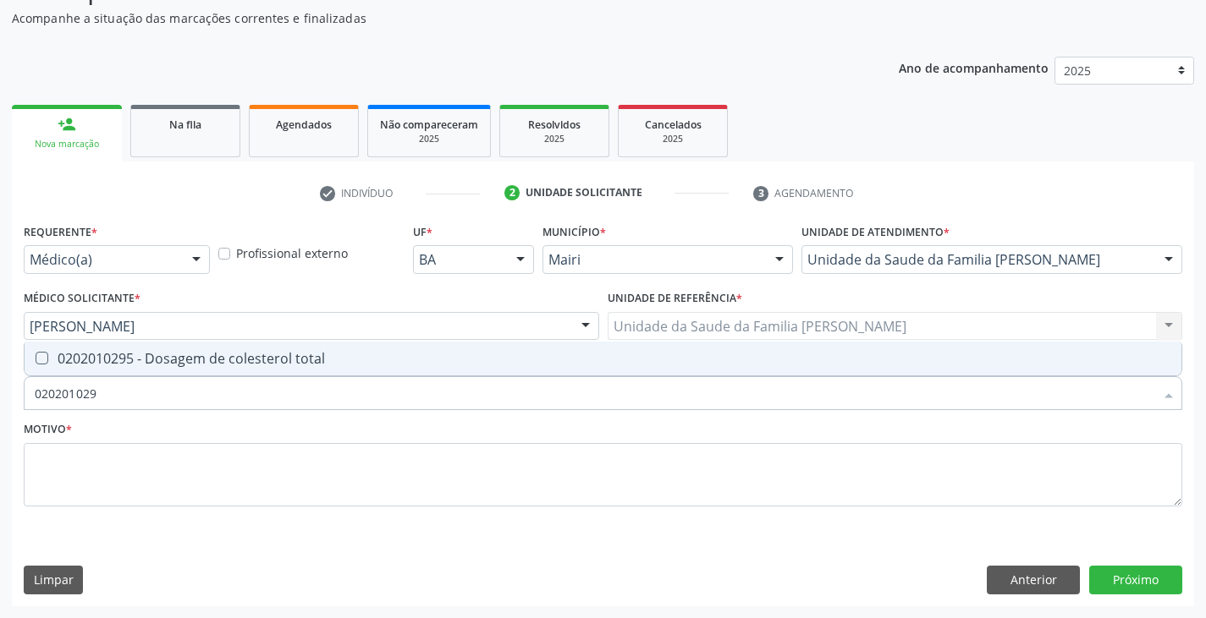
click at [88, 358] on div "0202010295 - Dosagem de colesterol total" at bounding box center [603, 359] width 1136 height 14
checkbox total "true"
type input "02020102"
checkbox total "false"
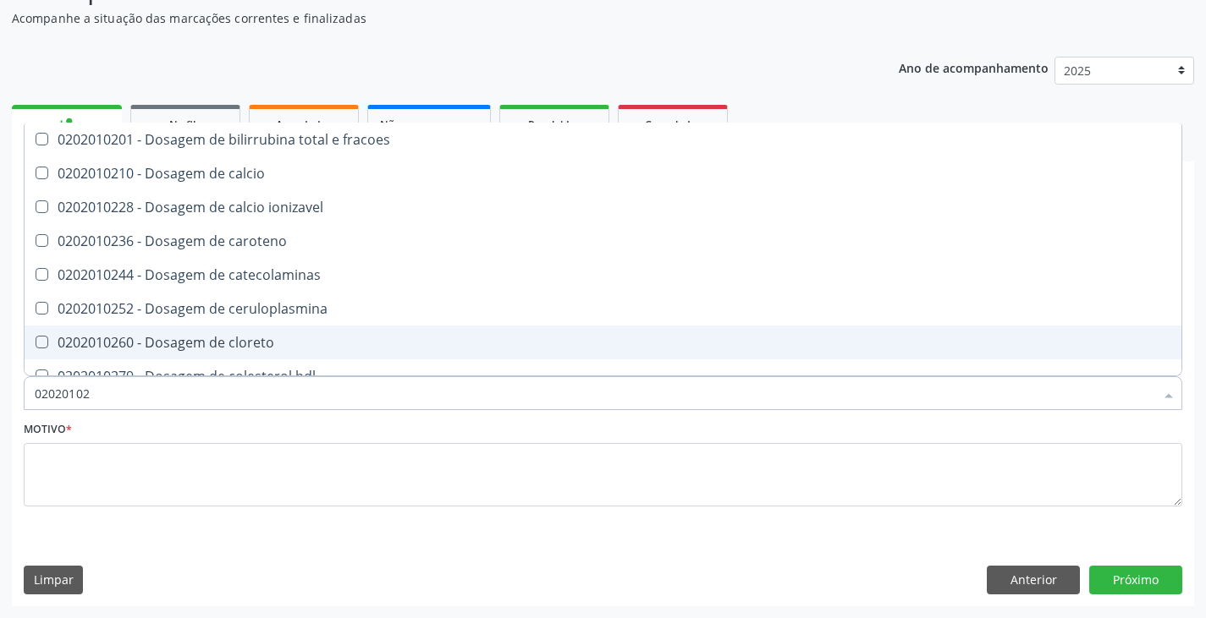
type input "020201028"
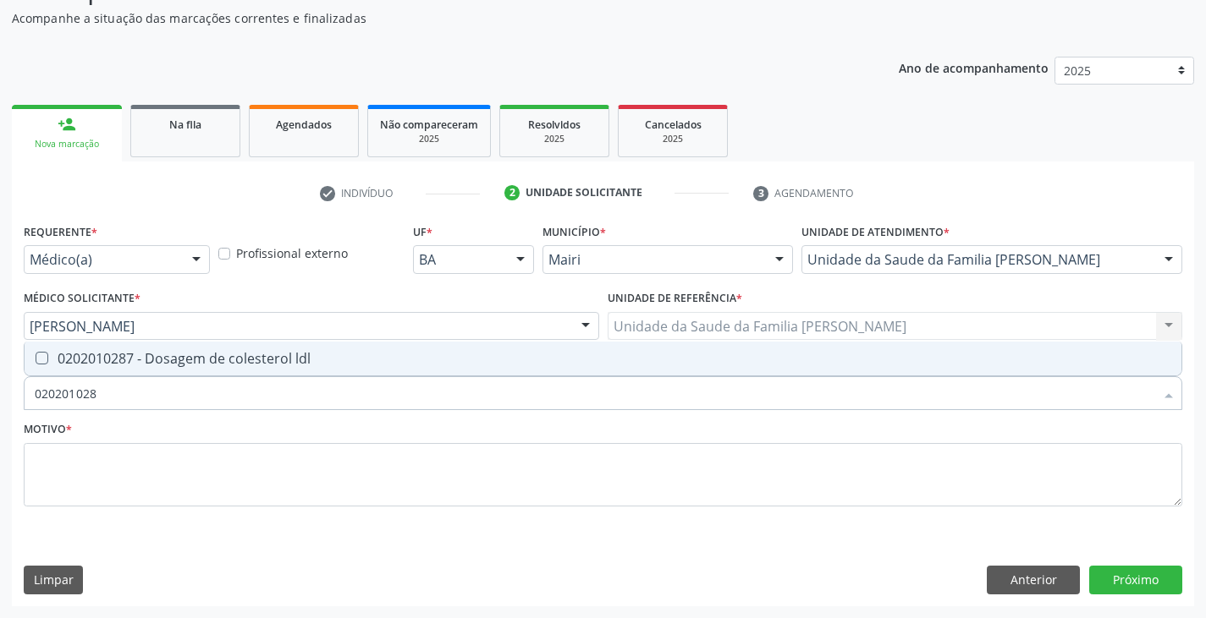
click at [88, 358] on div "0202010287 - Dosagem de colesterol ldl" at bounding box center [603, 359] width 1136 height 14
checkbox ldl "true"
type input "02020102"
checkbox ldl "false"
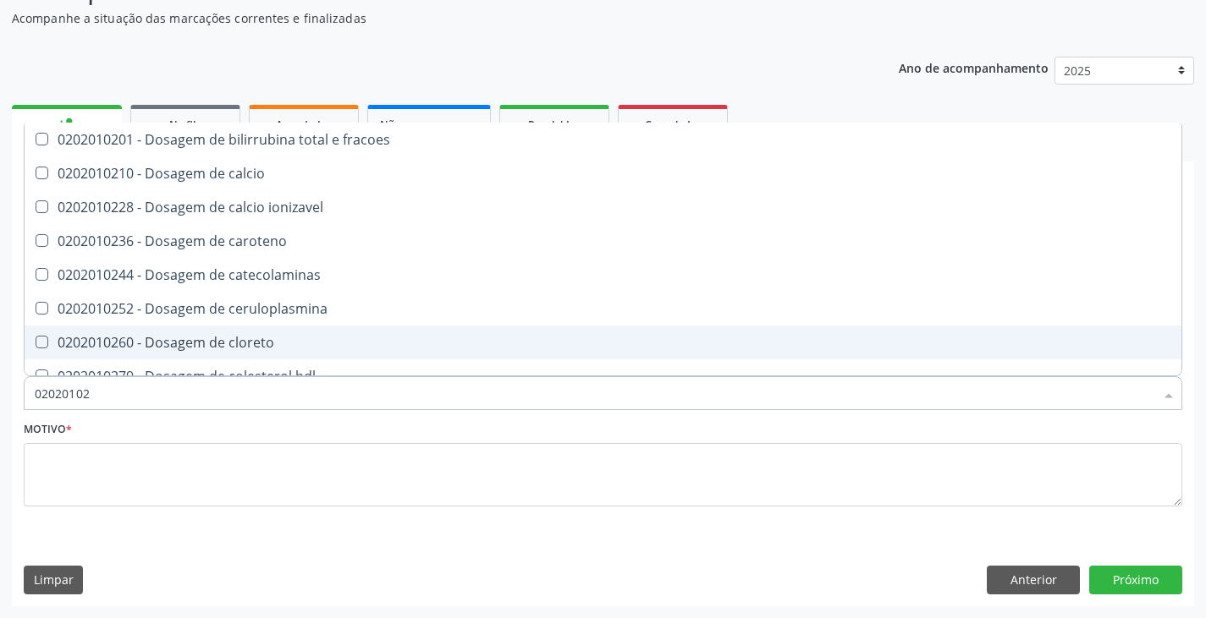
type input "020201027"
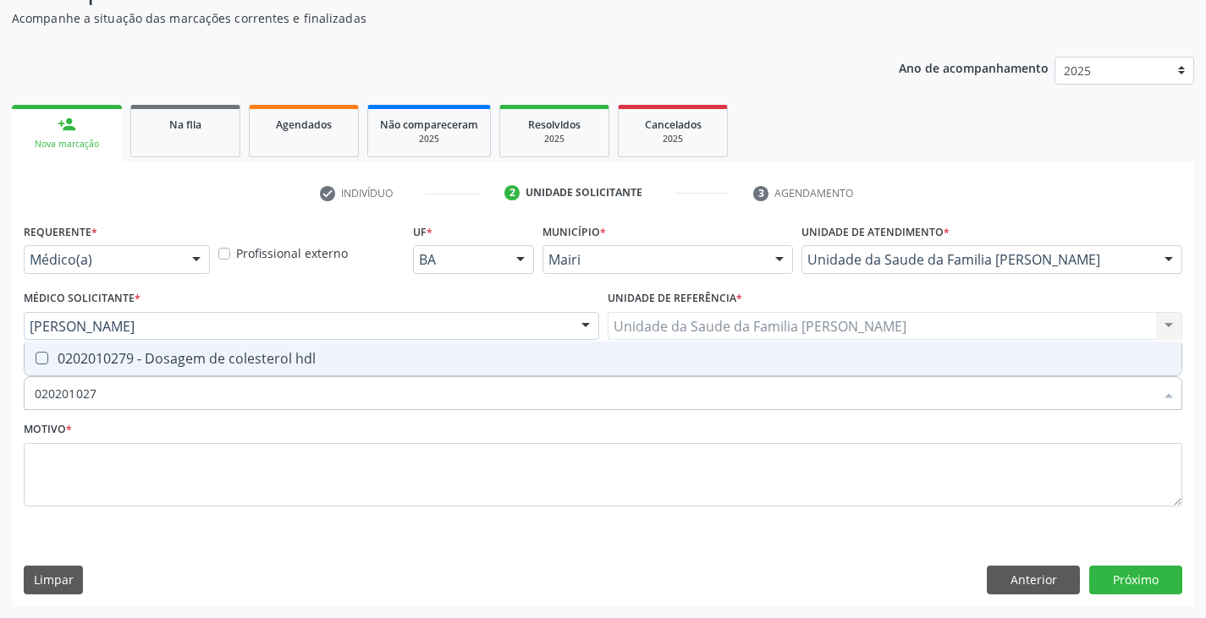
click at [88, 358] on div "0202010279 - Dosagem de colesterol hdl" at bounding box center [603, 359] width 1136 height 14
checkbox hdl "true"
type input "02020102"
checkbox hdl "false"
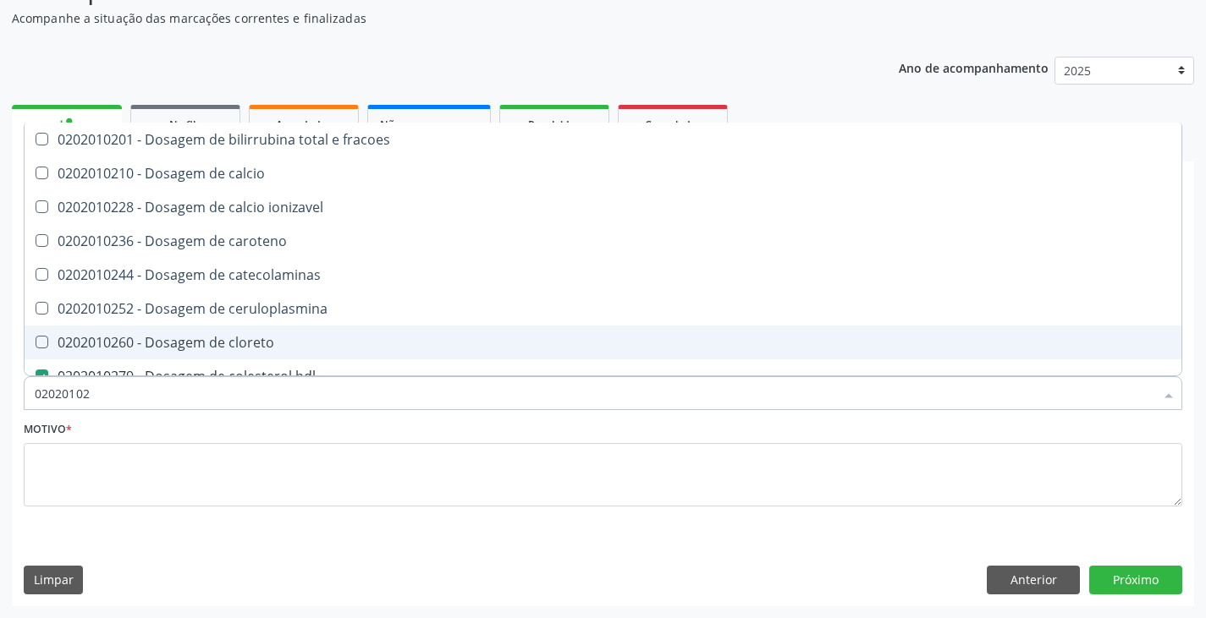
type input "0202010"
checkbox hdl "false"
checkbox ldl "false"
checkbox total "false"
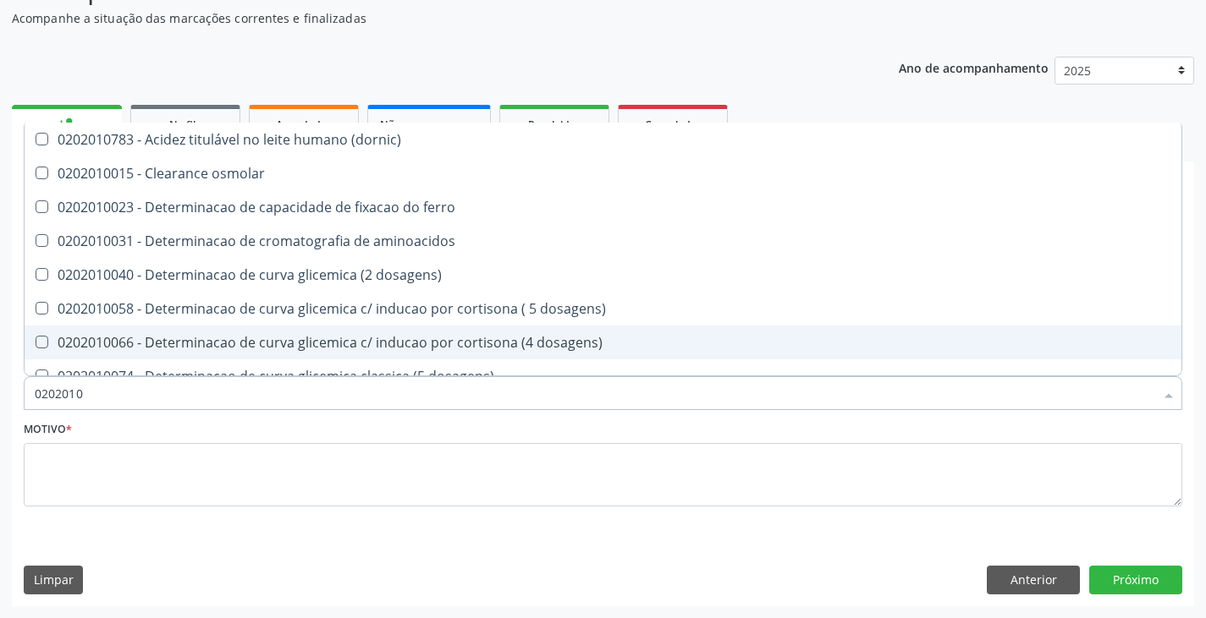
type input "02020106"
checkbox dosagens\) "true"
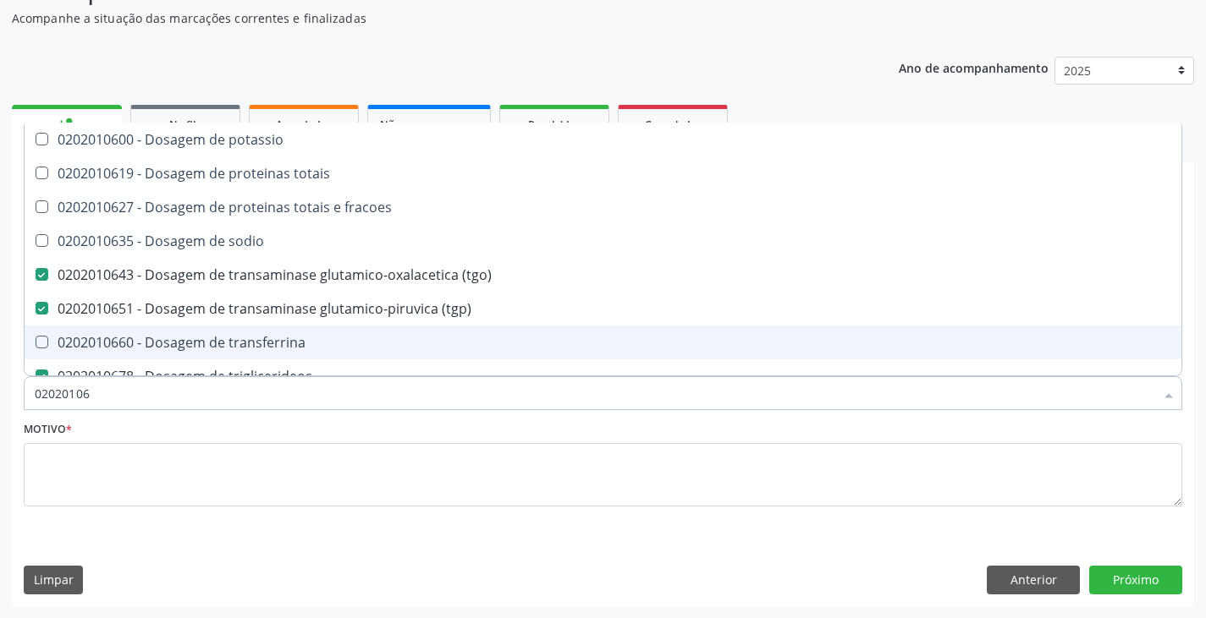
type input "020201069"
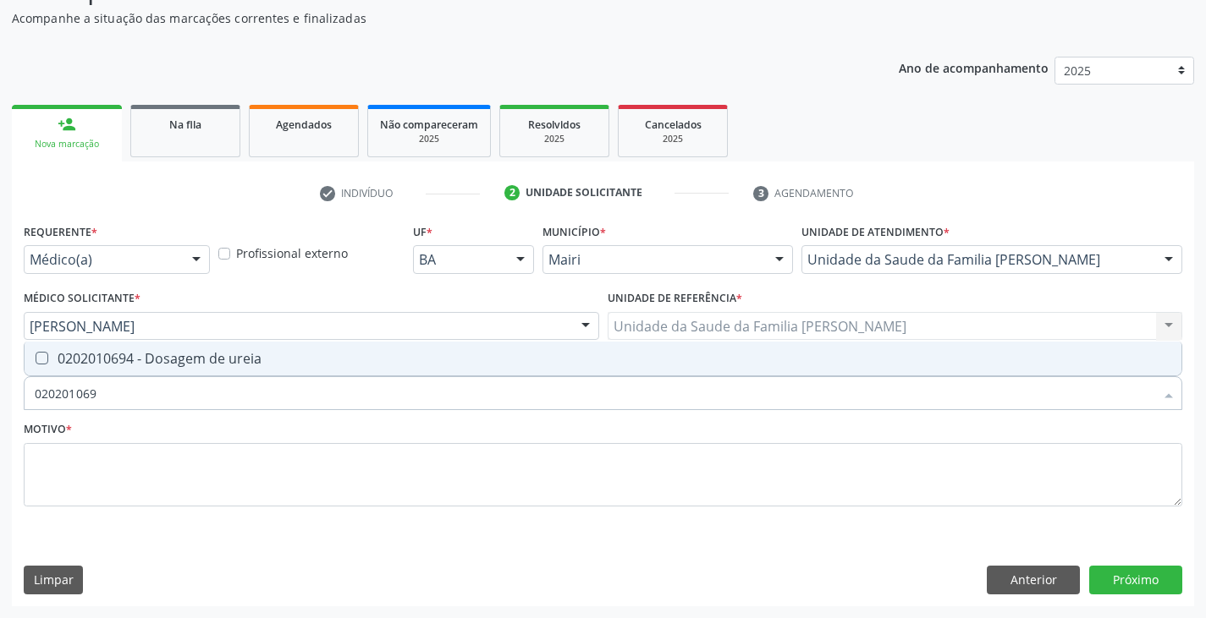
click at [88, 358] on div "0202010694 - Dosagem de ureia" at bounding box center [603, 359] width 1136 height 14
checkbox ureia "true"
type input "02020106"
checkbox ureia "false"
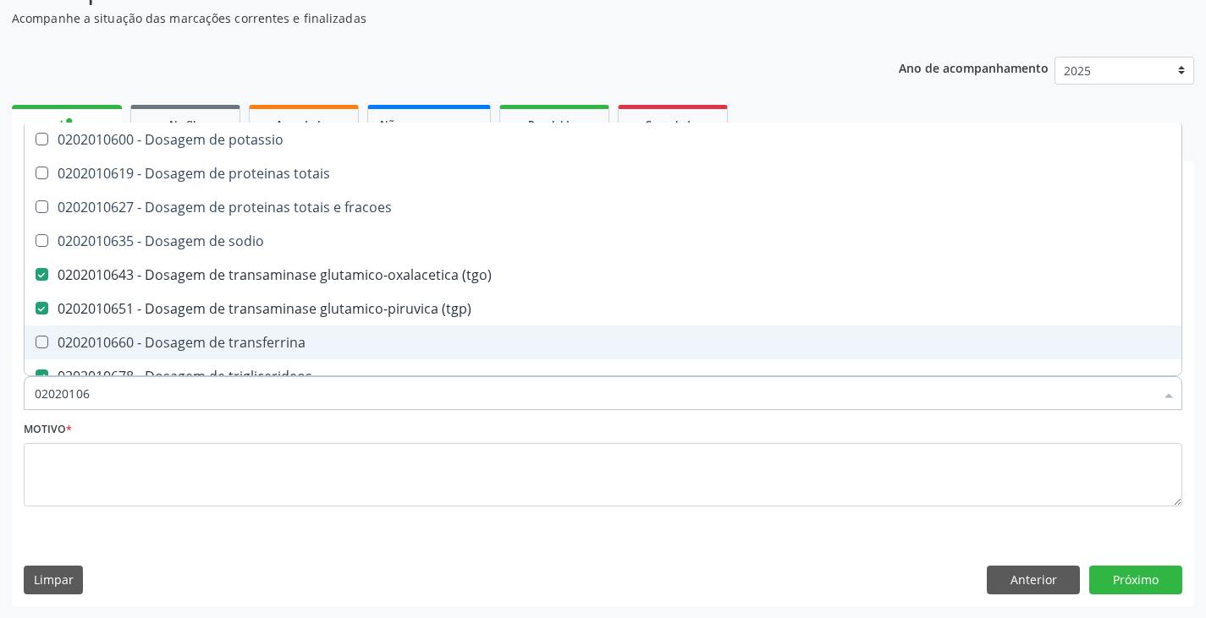
type input "0202010"
checkbox \(tgo\) "false"
checkbox \(tgp\) "false"
checkbox triglicerideos "false"
checkbox ureia "false"
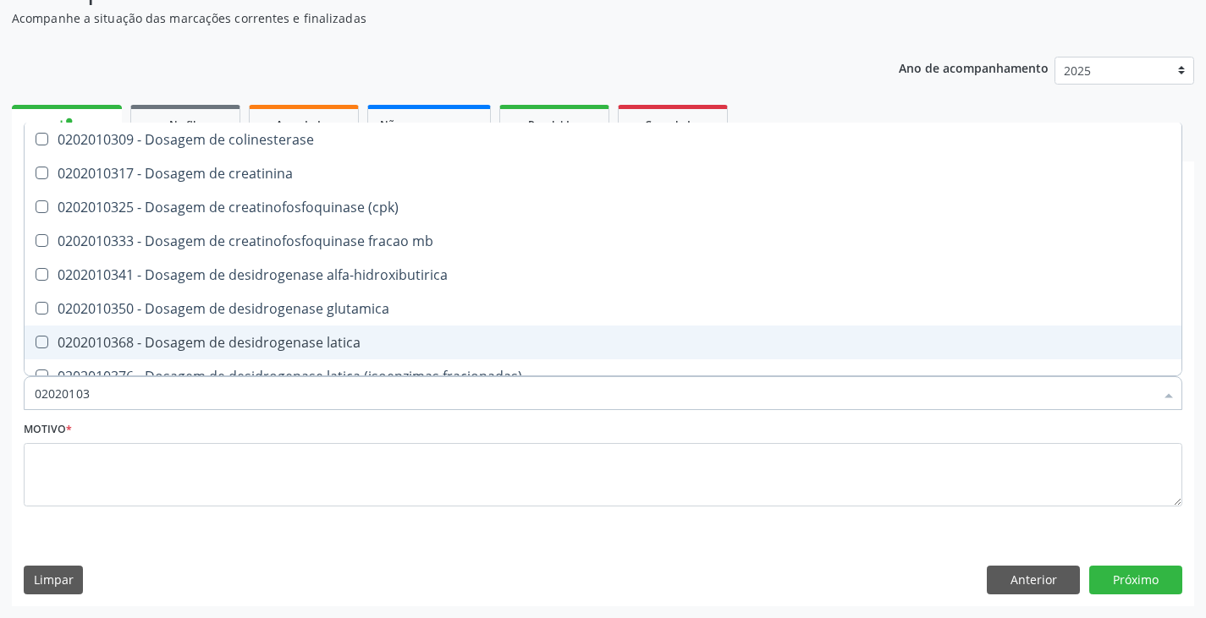
type input "020201031"
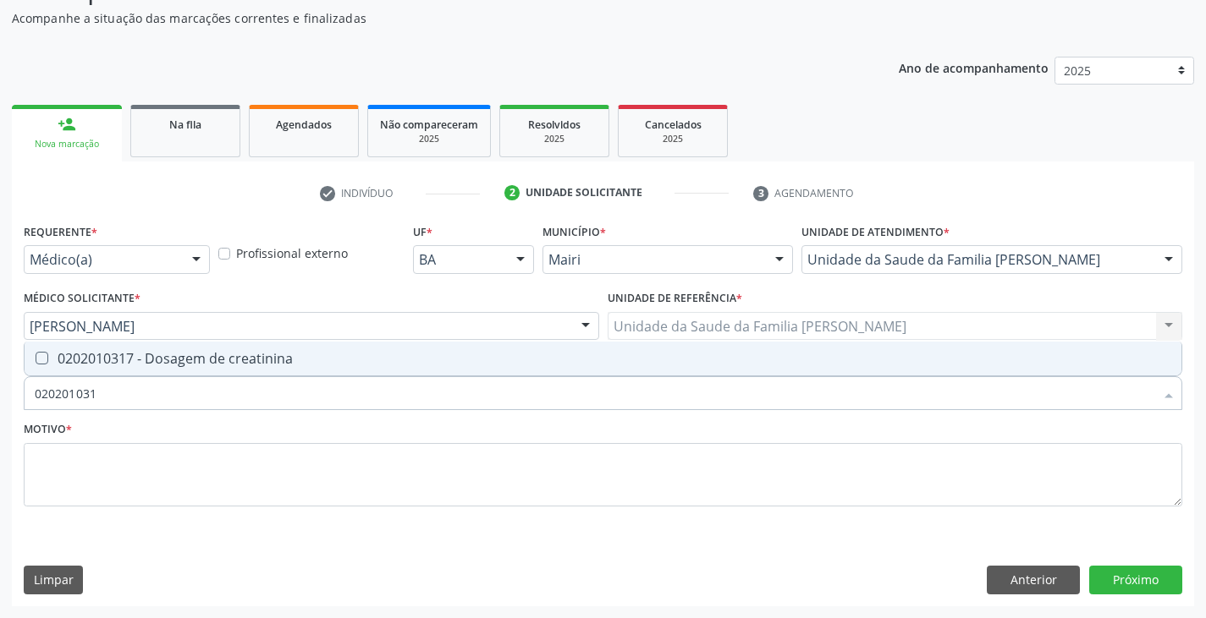
click at [105, 364] on div "0202010317 - Dosagem de creatinina" at bounding box center [603, 359] width 1136 height 14
checkbox creatinina "true"
type input "02020103"
checkbox creatinina "false"
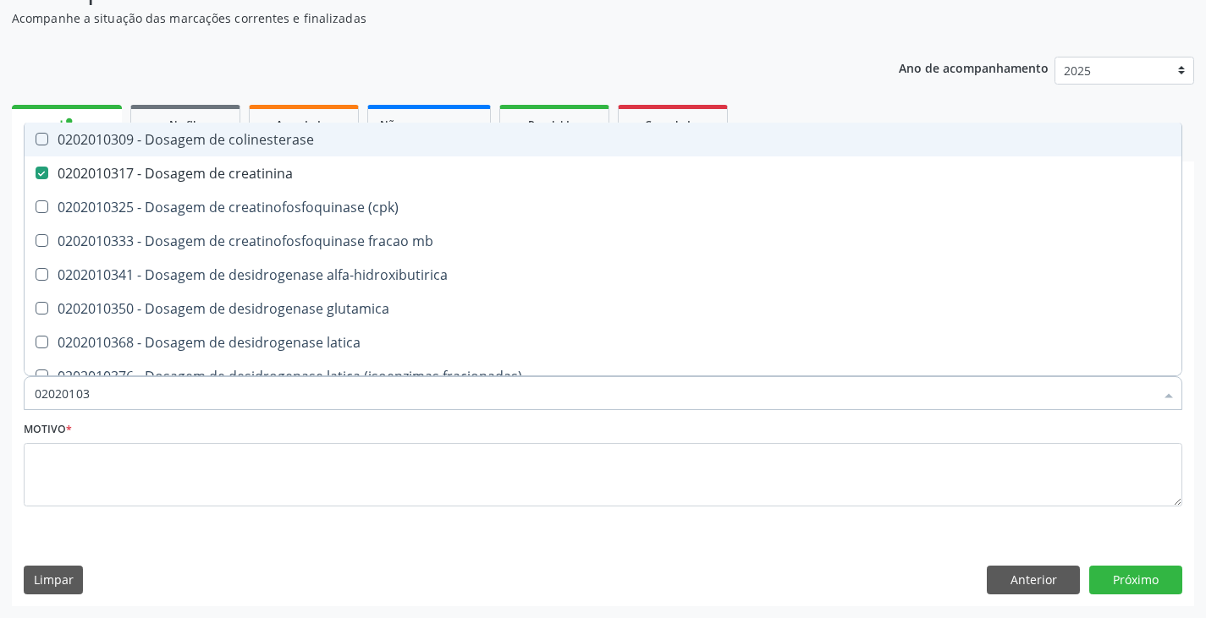
type input "0202010"
checkbox creatinina "false"
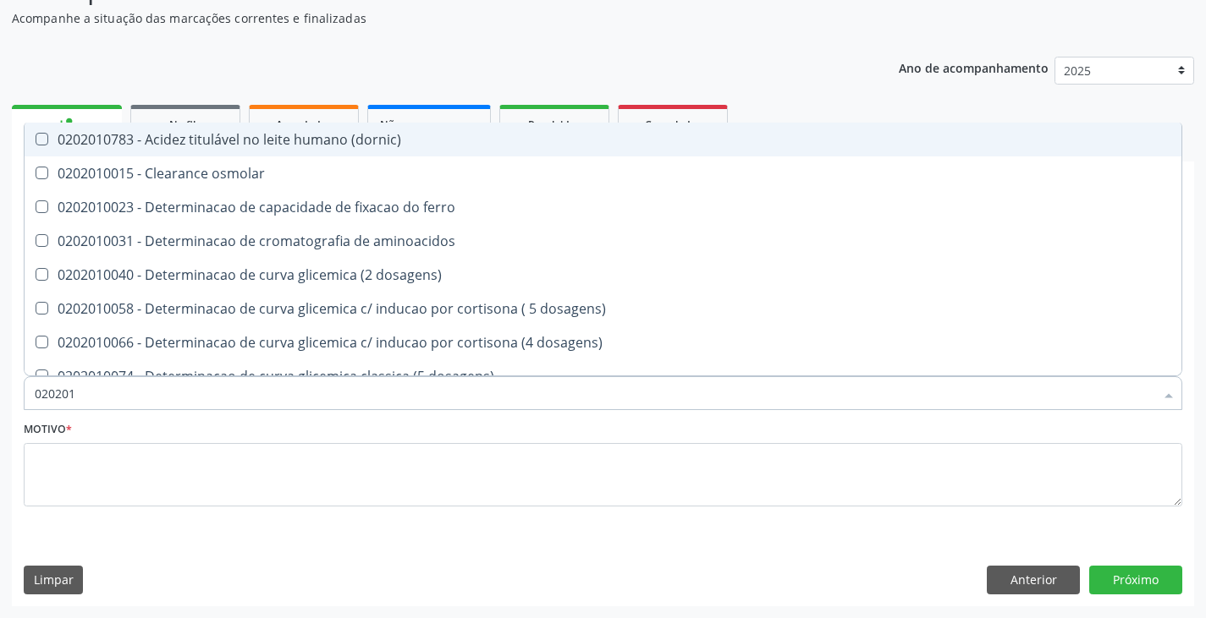
type input "02020"
checkbox hdl "false"
checkbox ldl "false"
checkbox total "false"
checkbox creatinina "false"
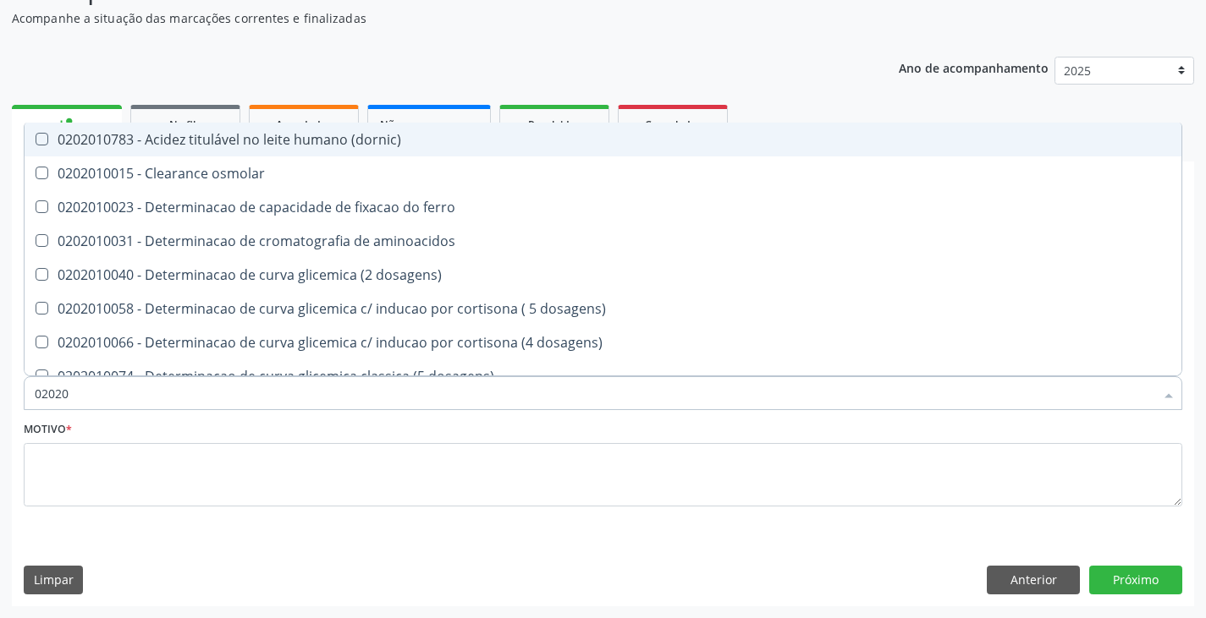
checkbox glicose "false"
checkbox \(tgo\) "false"
checkbox \(tgp\) "false"
checkbox triglicerideos "false"
checkbox ureia "false"
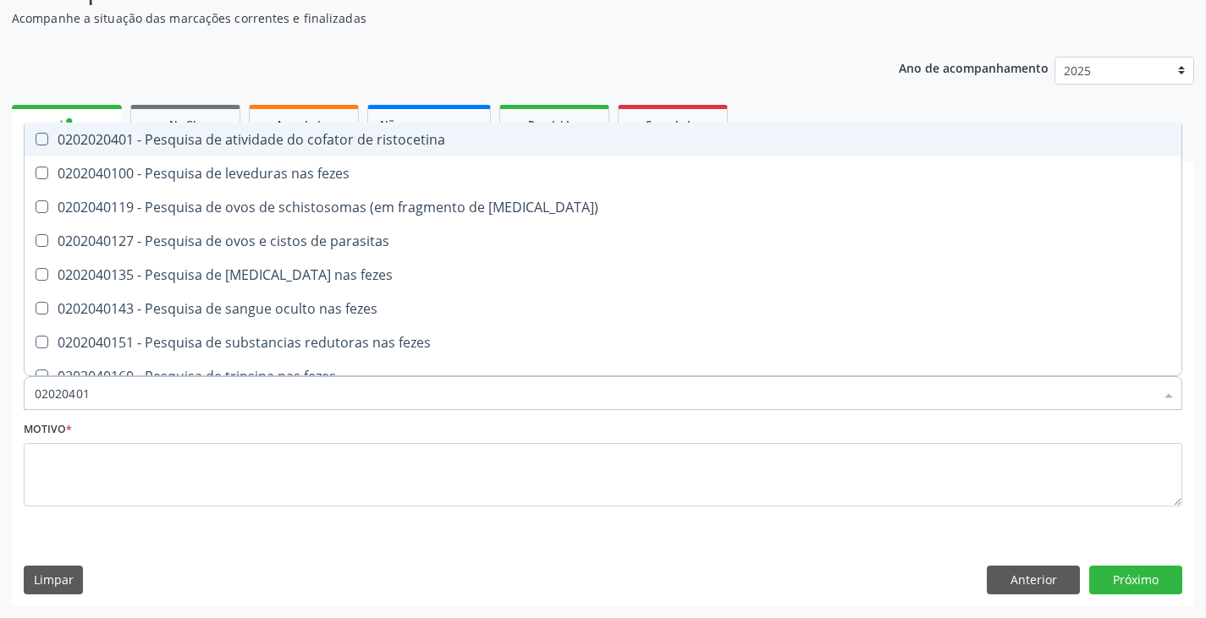
type input "020204010"
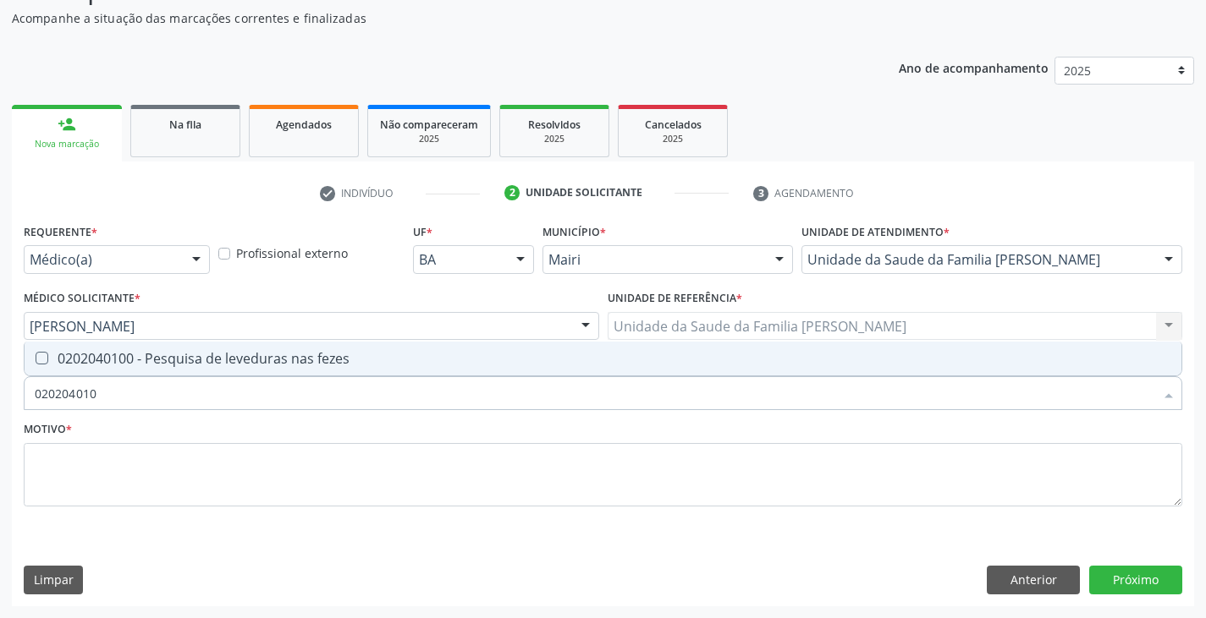
click at [111, 365] on div "0202040100 - Pesquisa de leveduras nas fezes" at bounding box center [603, 359] width 1136 height 14
checkbox fezes "true"
type input "02020401"
checkbox fezes "false"
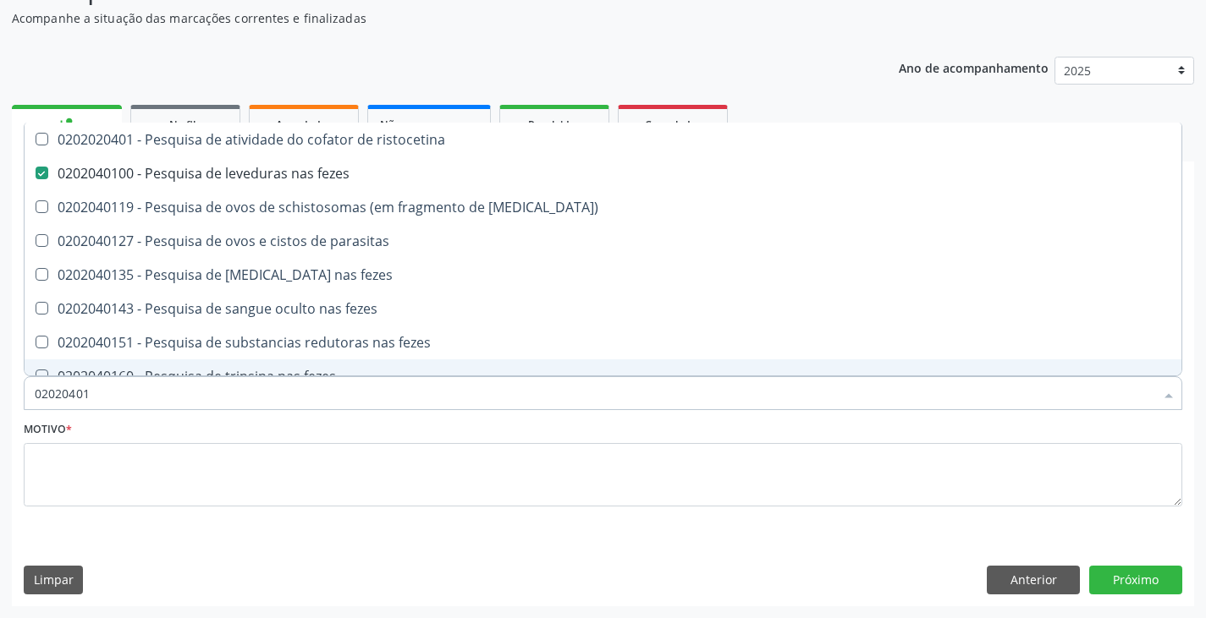
type input "0202040"
checkbox fezes "false"
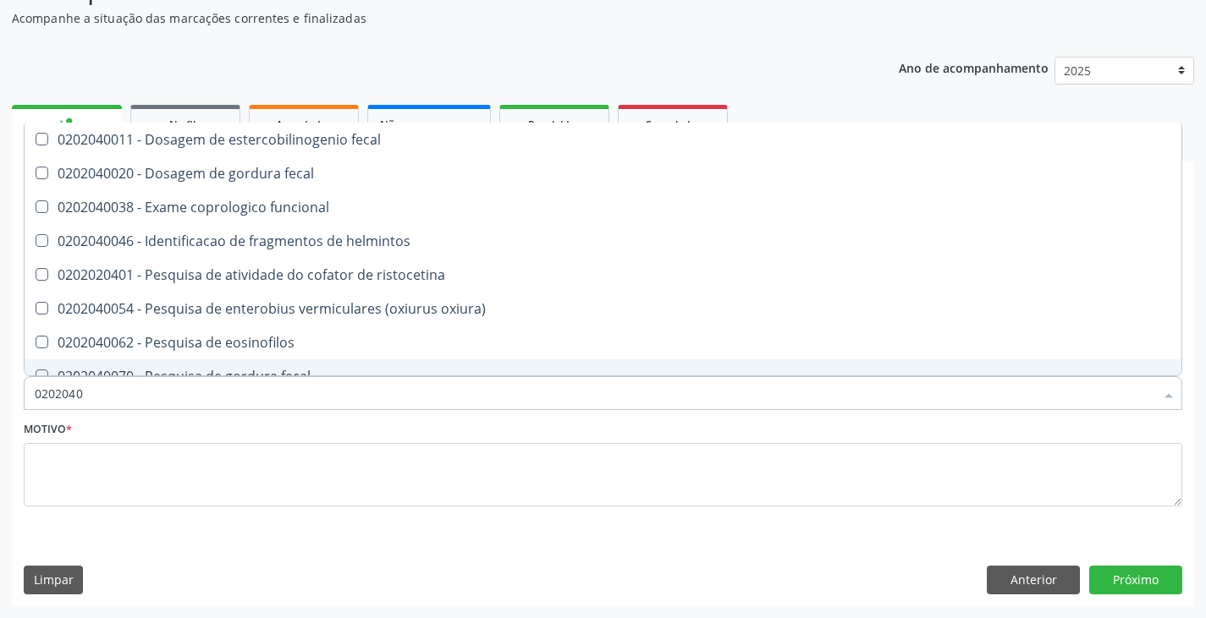
type input "020204"
checkbox fezes "false"
checkbox fezes "true"
type input "02020"
checkbox fezes "false"
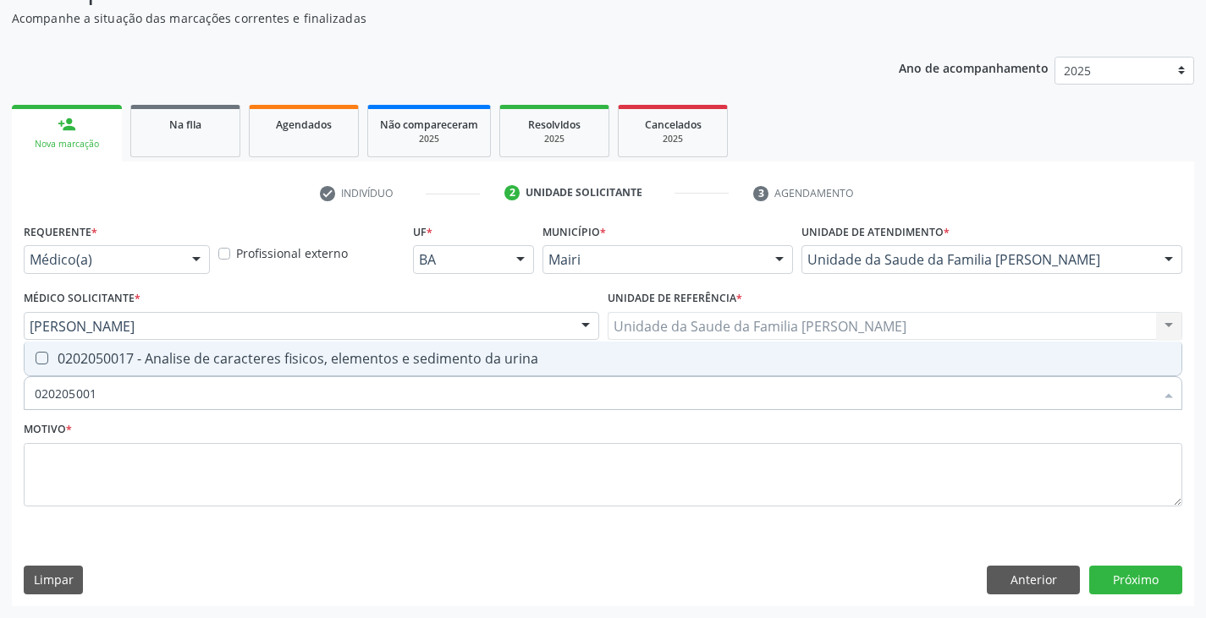
type input "0202050017"
click at [111, 365] on div "0202050017 - Analise de caracteres fisicos, elementos e sedimento da urina" at bounding box center [603, 359] width 1136 height 14
checkbox urina "true"
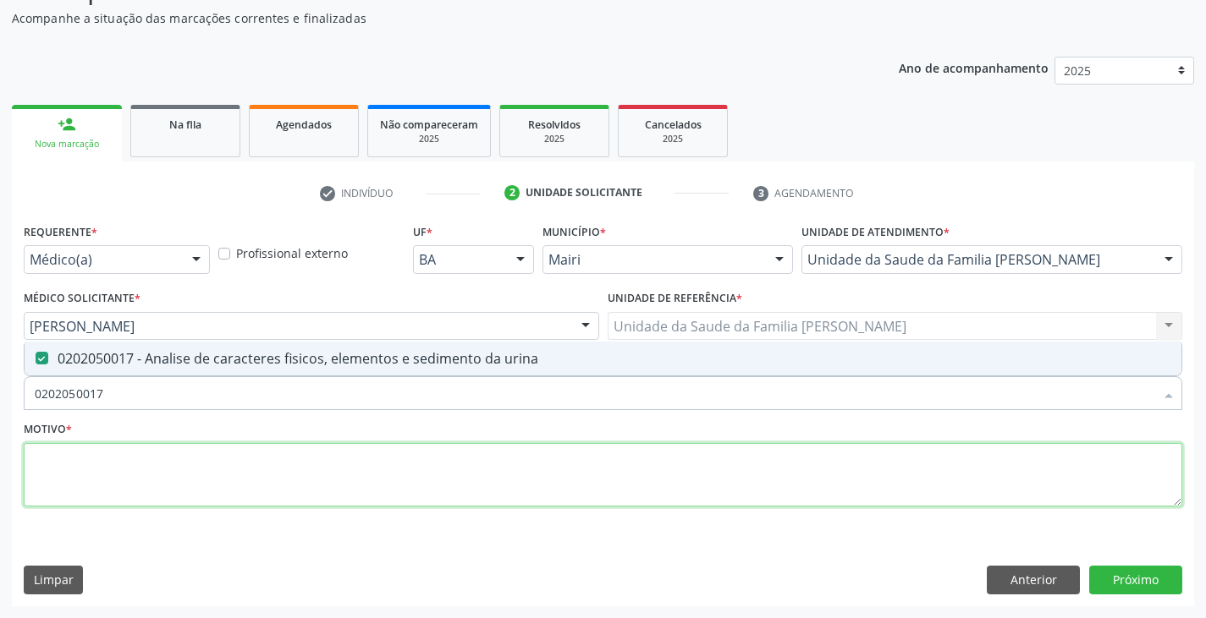
click at [105, 468] on textarea at bounding box center [603, 475] width 1158 height 64
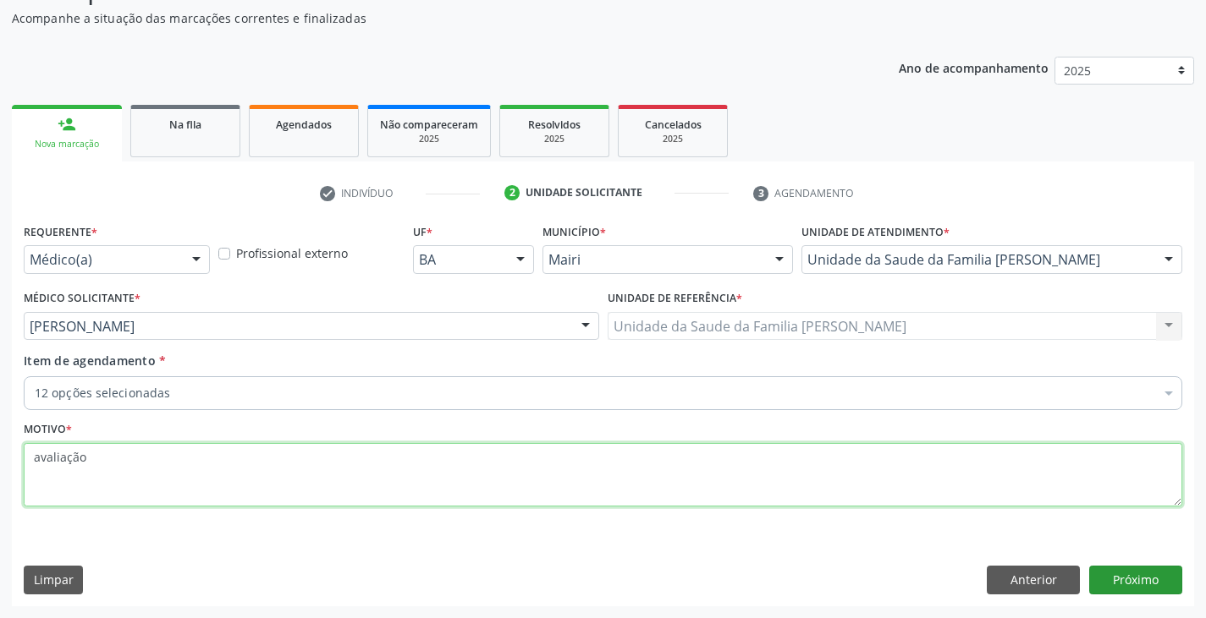
type textarea "avaliação"
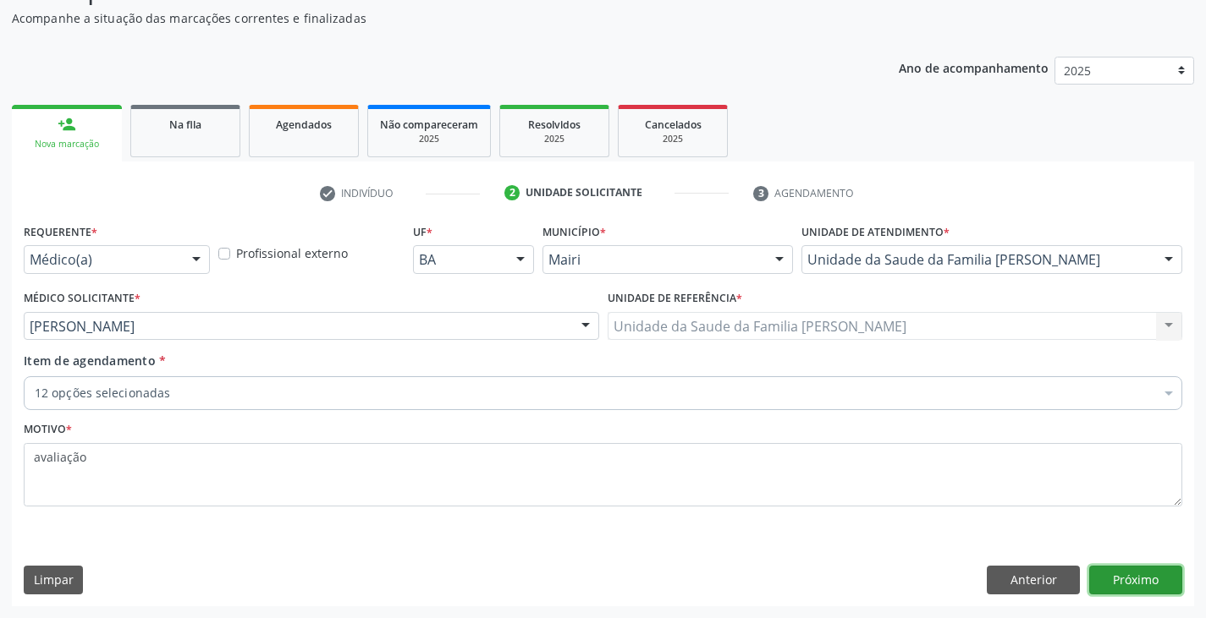
click at [1158, 574] on button "Próximo" at bounding box center [1135, 580] width 93 height 29
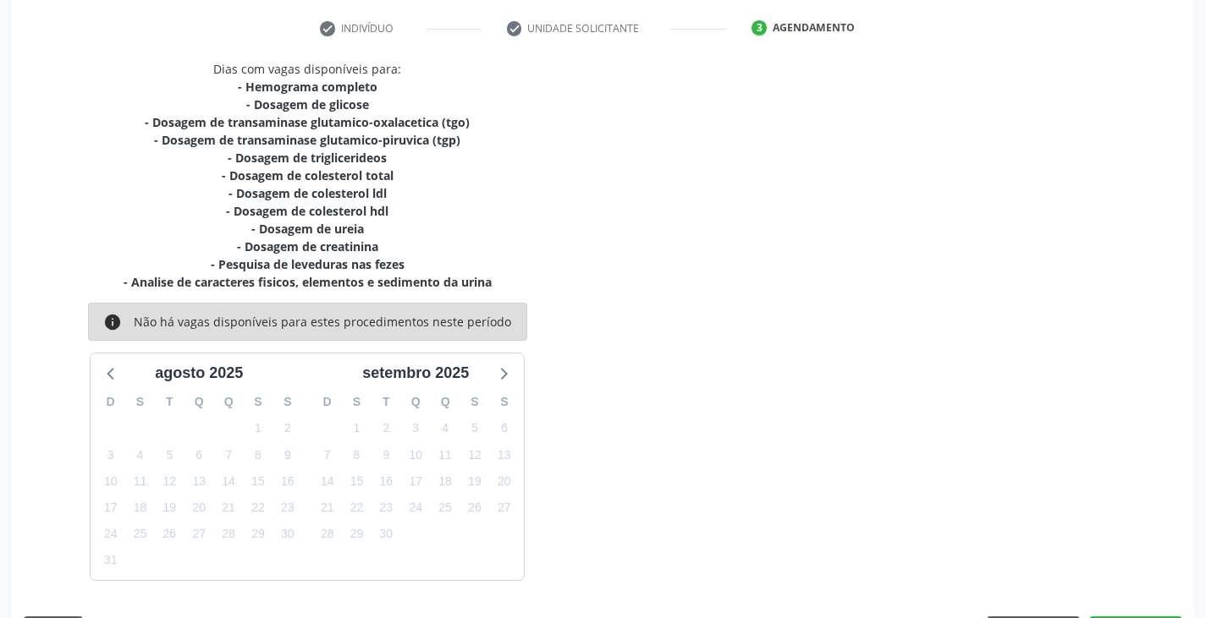
scroll to position [363, 0]
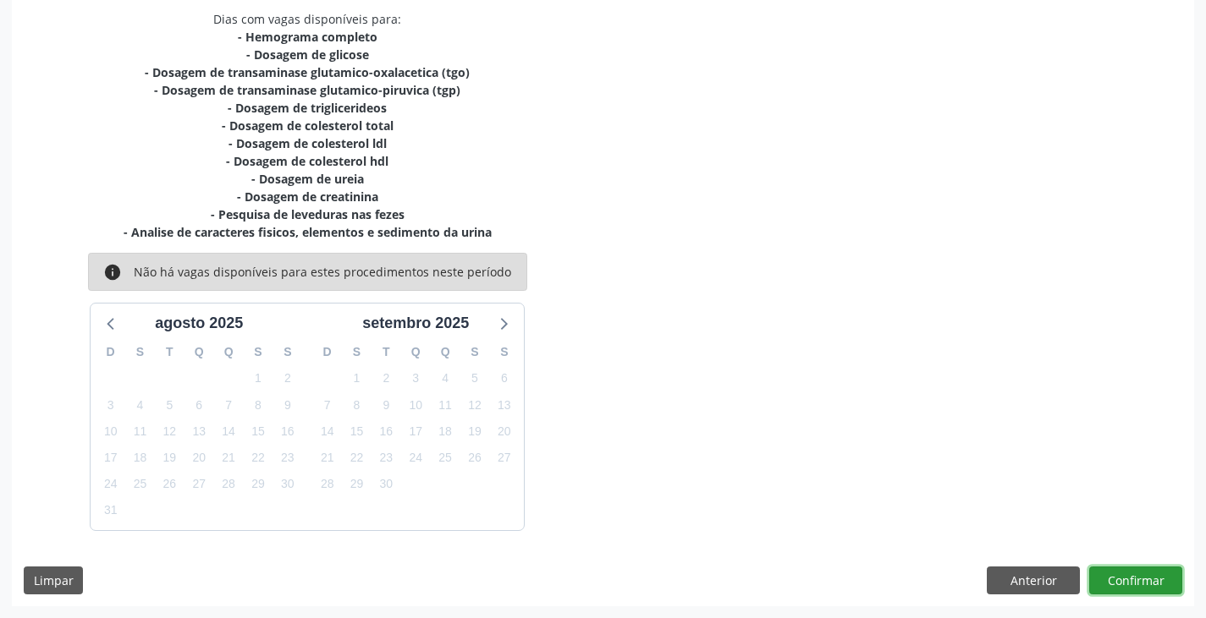
click at [1143, 575] on button "Confirmar" at bounding box center [1135, 581] width 93 height 29
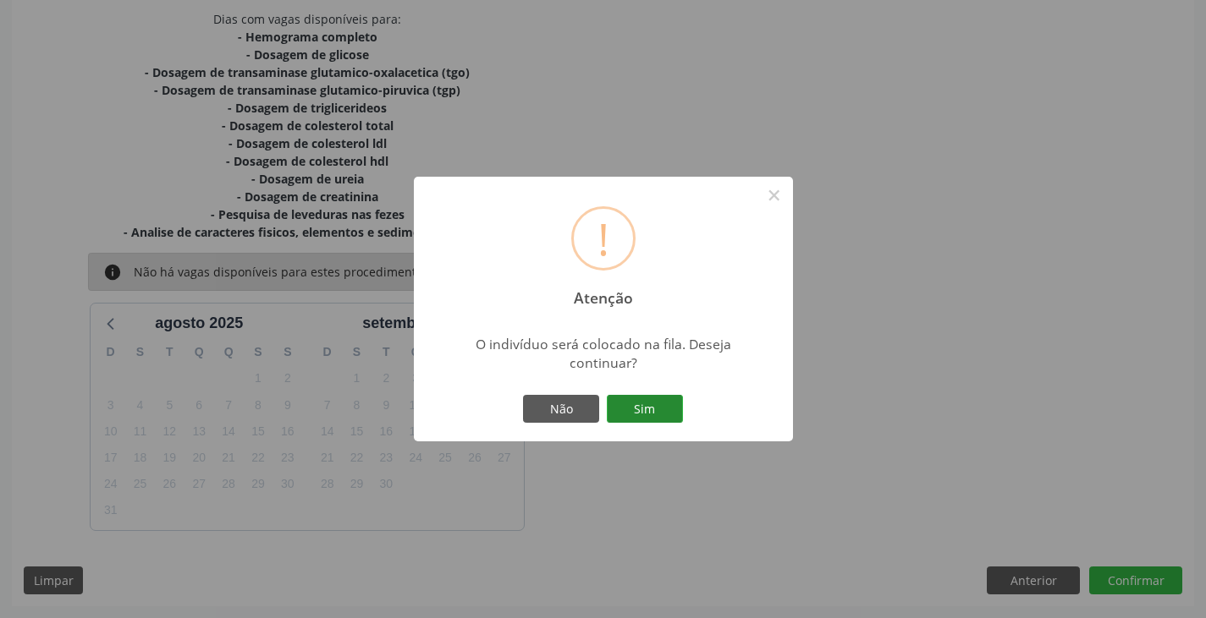
click at [639, 404] on button "Sim" at bounding box center [645, 409] width 76 height 29
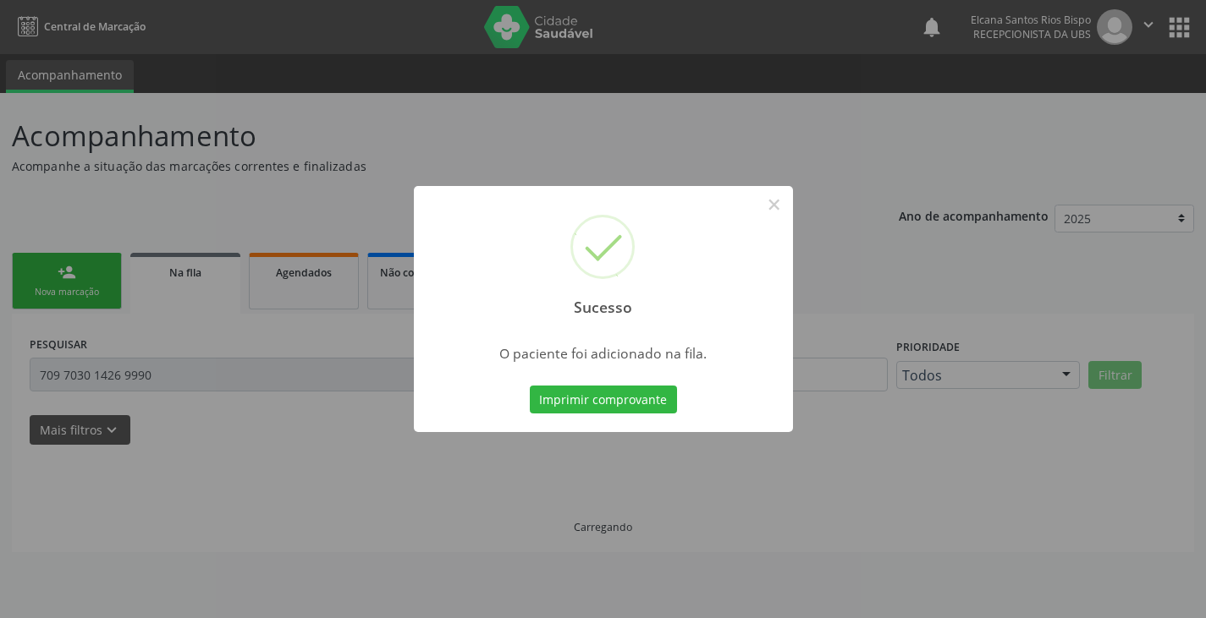
scroll to position [0, 0]
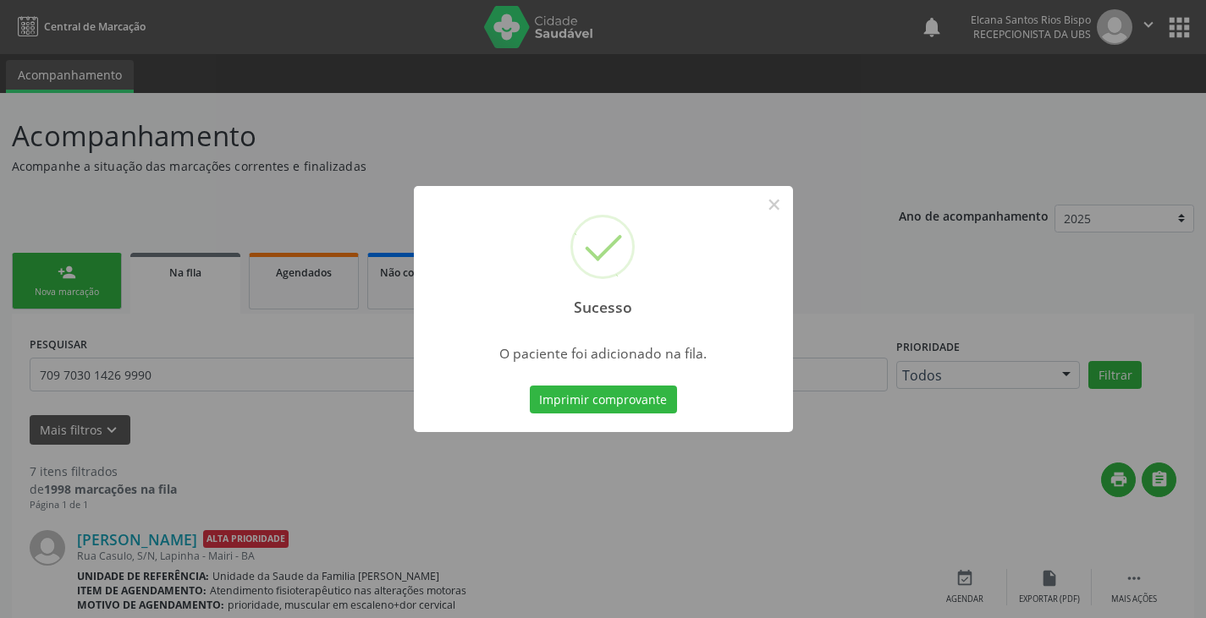
click at [639, 404] on button "Imprimir comprovante" at bounding box center [603, 400] width 147 height 29
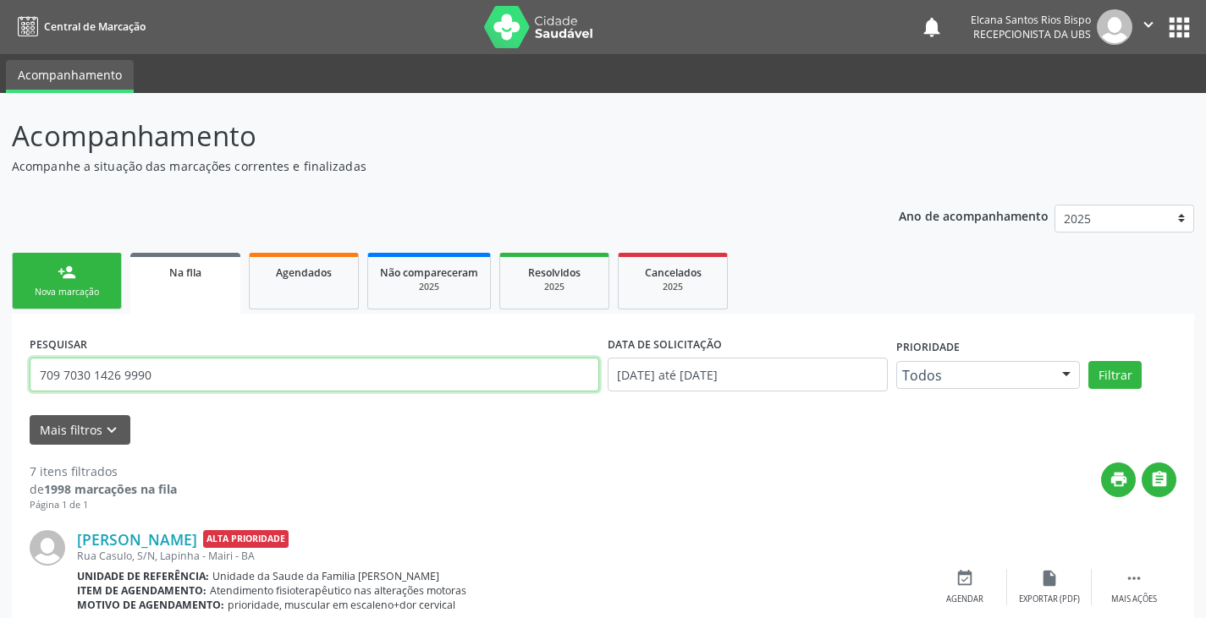
drag, startPoint x: 180, startPoint y: 378, endPoint x: 0, endPoint y: 417, distance: 184.4
paste input "CNS: 700 4064 1512 0744"
click at [67, 373] on input "CNS: 700 4064 1512 0744" at bounding box center [314, 375] width 569 height 34
click at [220, 365] on input "700 4064 1512 0744" at bounding box center [314, 375] width 569 height 34
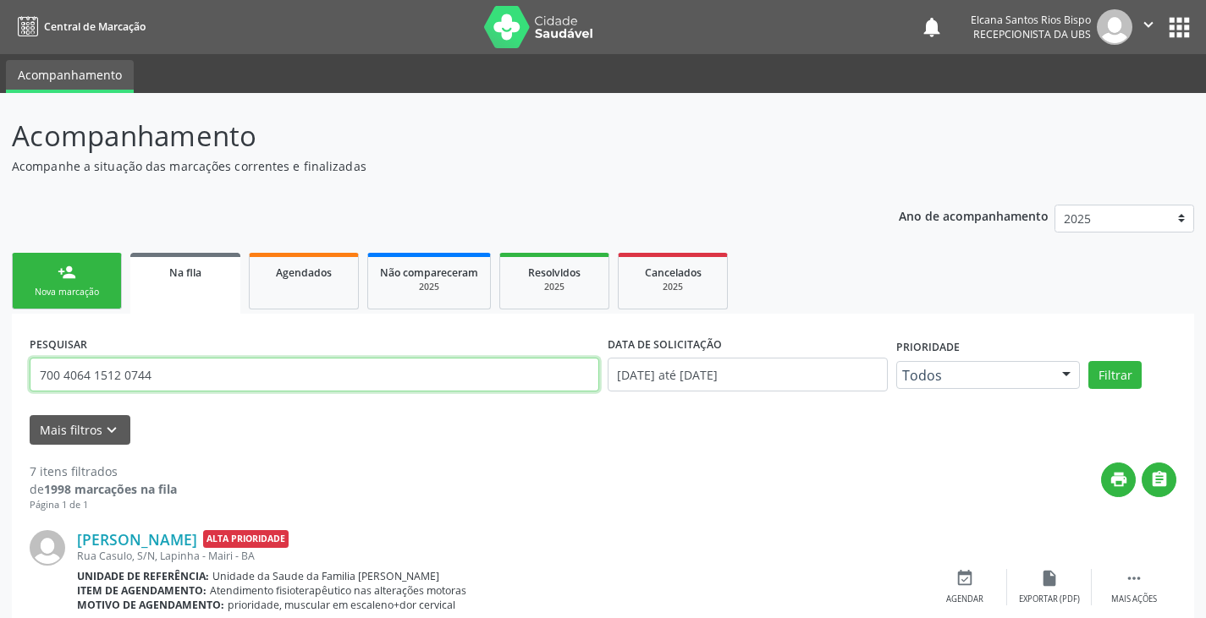
type input "700 4064 1512 0744"
click at [1088, 361] on button "Filtrar" at bounding box center [1114, 375] width 53 height 29
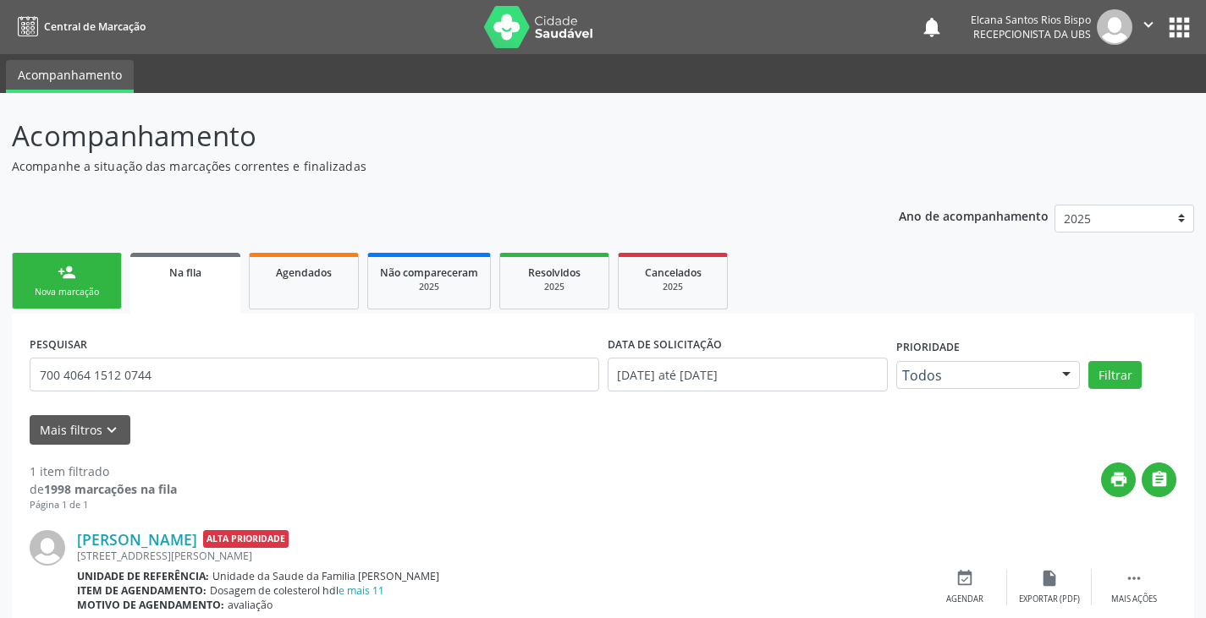
scroll to position [74, 0]
